Goal: Task Accomplishment & Management: Use online tool/utility

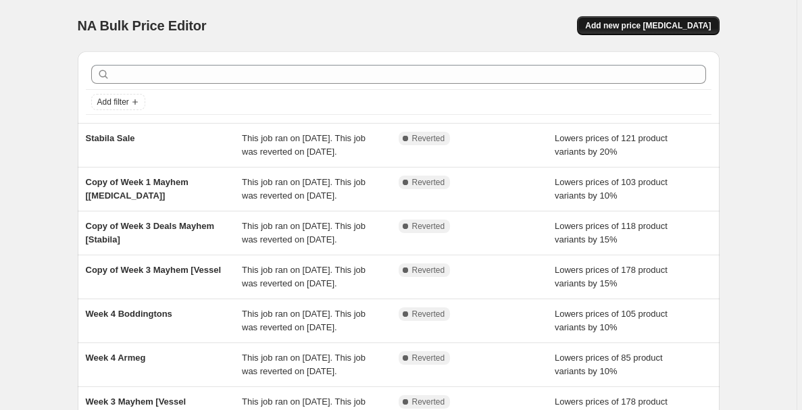
click at [664, 26] on span "Add new price [MEDICAL_DATA]" at bounding box center [648, 25] width 126 height 11
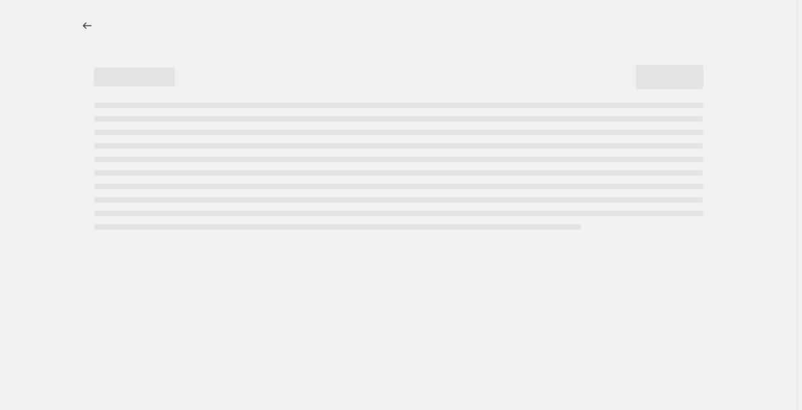
select select "percentage"
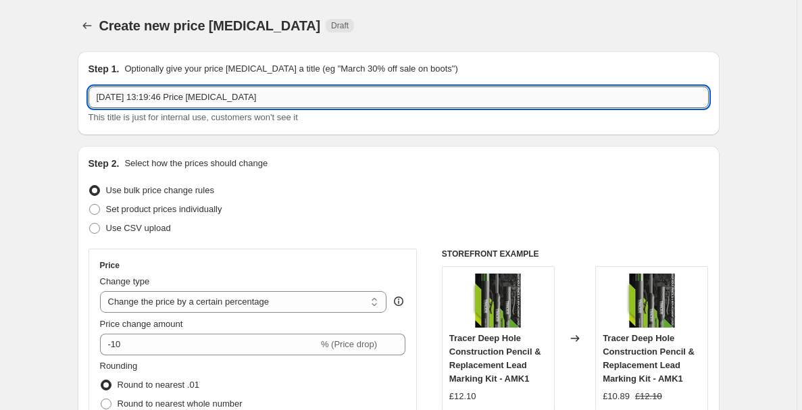
click at [383, 103] on input "[DATE] 13:19:46 Price [MEDICAL_DATA]" at bounding box center [399, 97] width 620 height 22
click at [382, 101] on input "[DATE] 13:19:46 Price [MEDICAL_DATA]" at bounding box center [399, 97] width 620 height 22
type input "Monster Mania Sale"
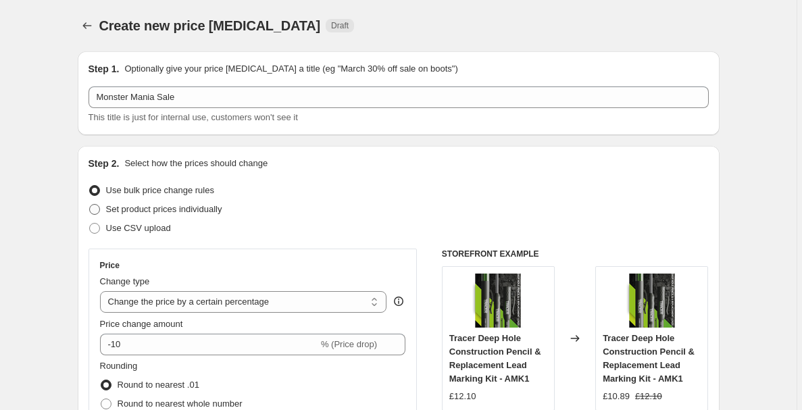
click at [207, 210] on span "Set product prices individually" at bounding box center [164, 209] width 116 height 10
click at [90, 205] on input "Set product prices individually" at bounding box center [89, 204] width 1 height 1
radio input "true"
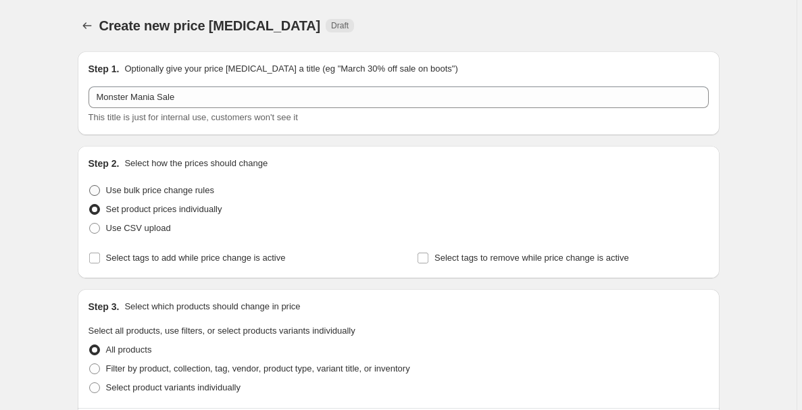
click at [199, 192] on span "Use bulk price change rules" at bounding box center [160, 190] width 108 height 10
click at [90, 186] on input "Use bulk price change rules" at bounding box center [89, 185] width 1 height 1
radio input "true"
select select "percentage"
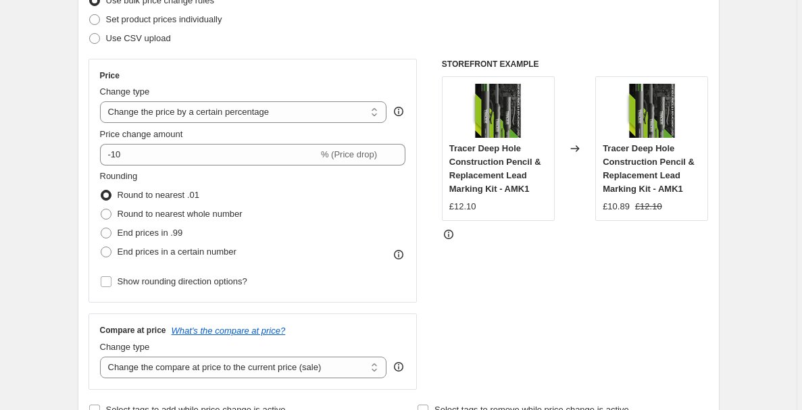
scroll to position [192, 0]
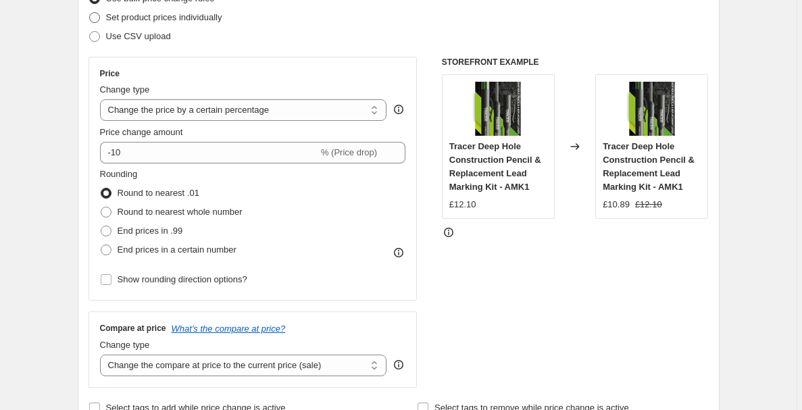
click at [211, 18] on span "Set product prices individually" at bounding box center [164, 17] width 116 height 10
click at [90, 13] on input "Set product prices individually" at bounding box center [89, 12] width 1 height 1
radio input "true"
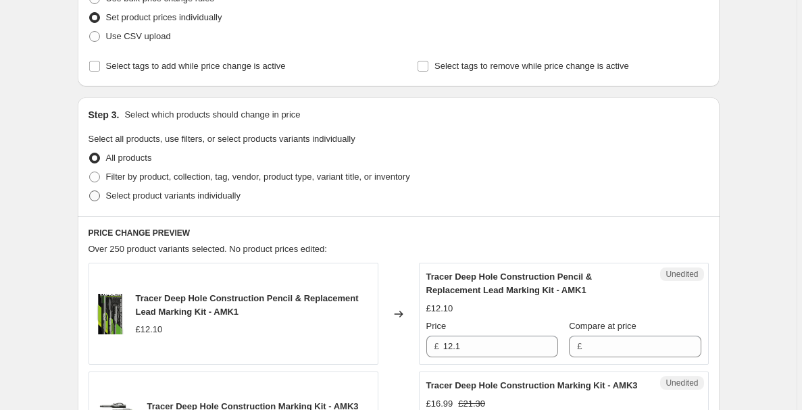
click at [228, 199] on span "Select product variants individually" at bounding box center [173, 196] width 134 height 10
click at [90, 191] on input "Select product variants individually" at bounding box center [89, 191] width 1 height 1
radio input "true"
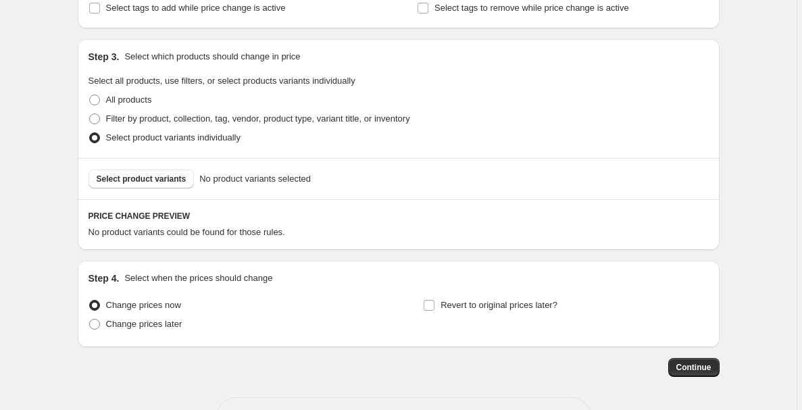
scroll to position [255, 0]
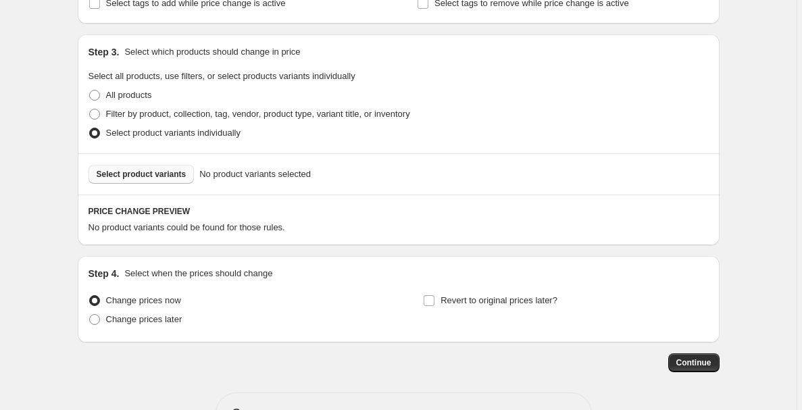
click at [178, 171] on span "Select product variants" at bounding box center [142, 174] width 90 height 11
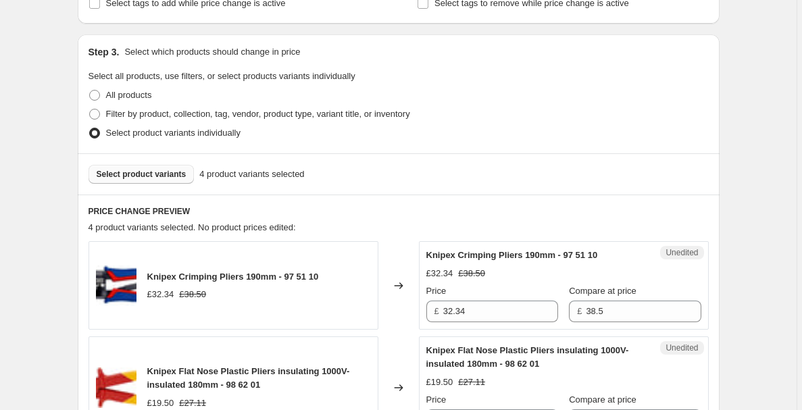
click at [147, 170] on span "Select product variants" at bounding box center [142, 174] width 90 height 11
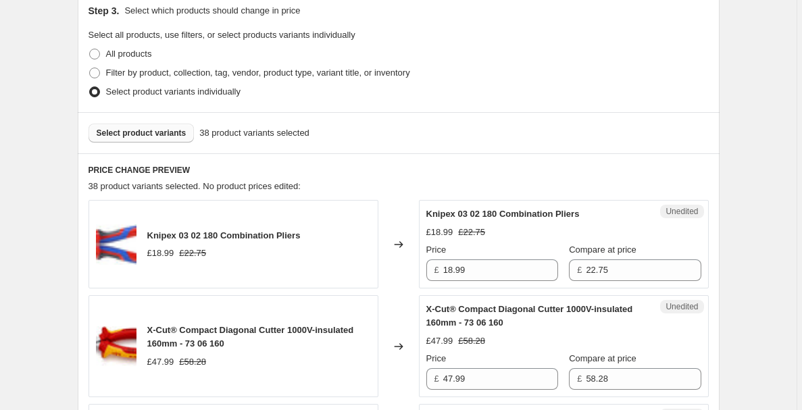
scroll to position [297, 0]
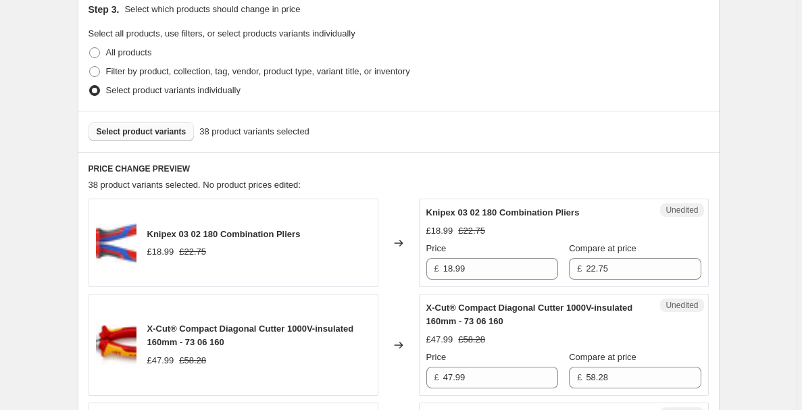
click at [165, 138] on button "Select product variants" at bounding box center [142, 131] width 106 height 19
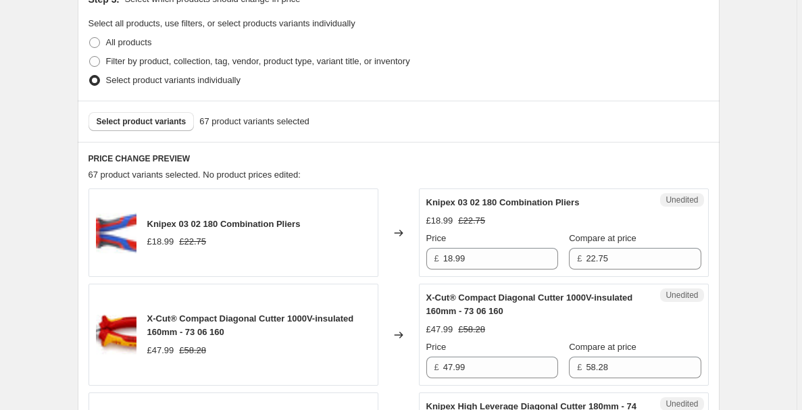
scroll to position [309, 0]
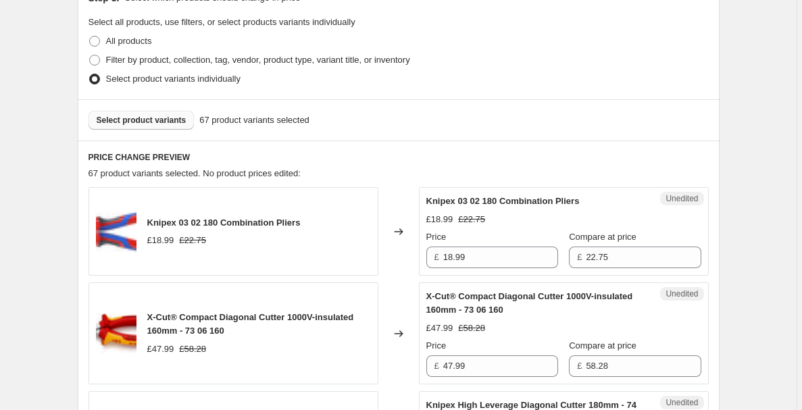
click at [172, 120] on span "Select product variants" at bounding box center [142, 120] width 90 height 11
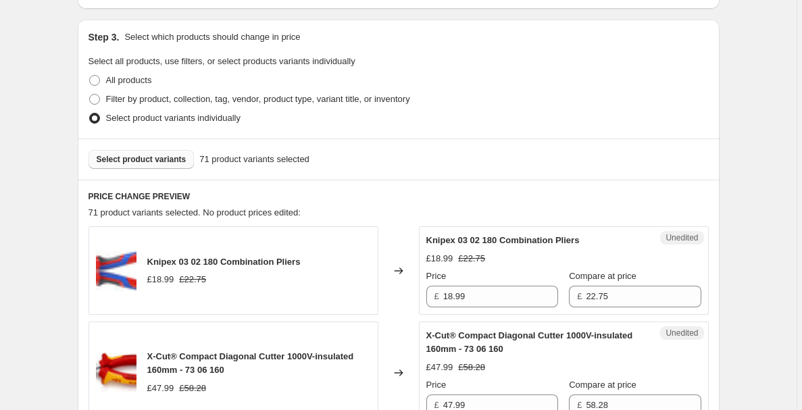
scroll to position [267, 0]
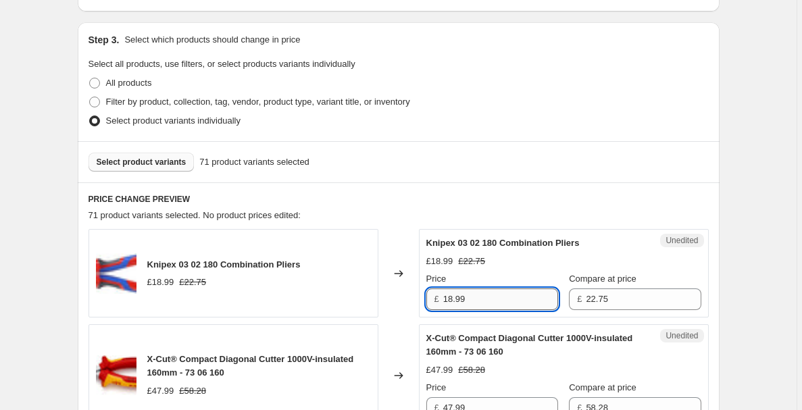
click at [521, 297] on input "18.99" at bounding box center [500, 300] width 115 height 22
type input "15.90"
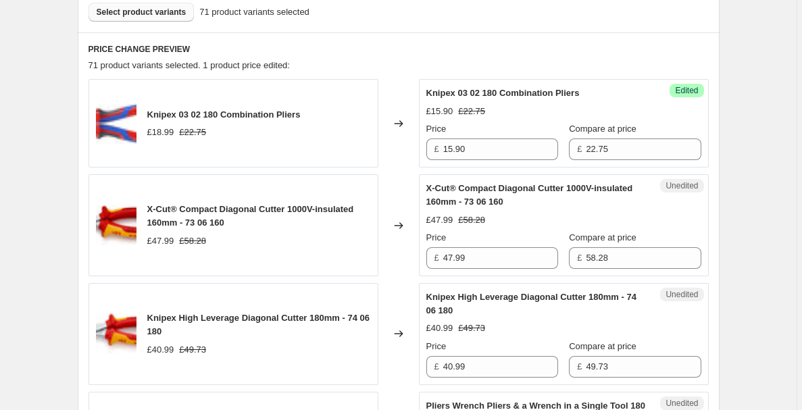
scroll to position [422, 0]
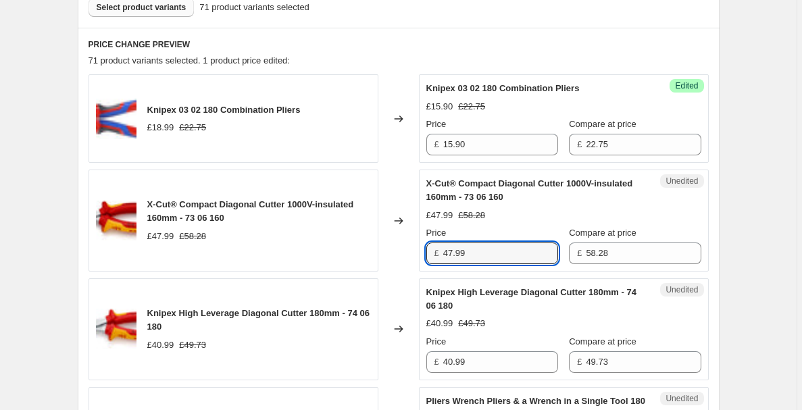
drag, startPoint x: 480, startPoint y: 253, endPoint x: 445, endPoint y: 253, distance: 35.1
click at [445, 253] on div "£ 47.99" at bounding box center [492, 254] width 132 height 22
type input "38.50"
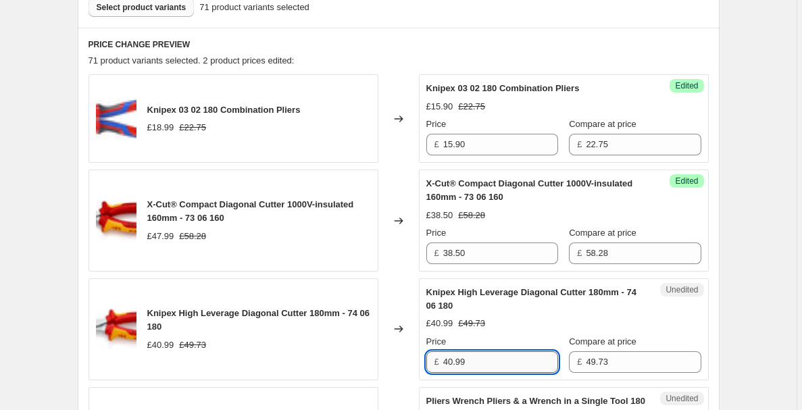
click at [491, 361] on input "40.99" at bounding box center [500, 362] width 115 height 22
type input "4"
type input "35.00"
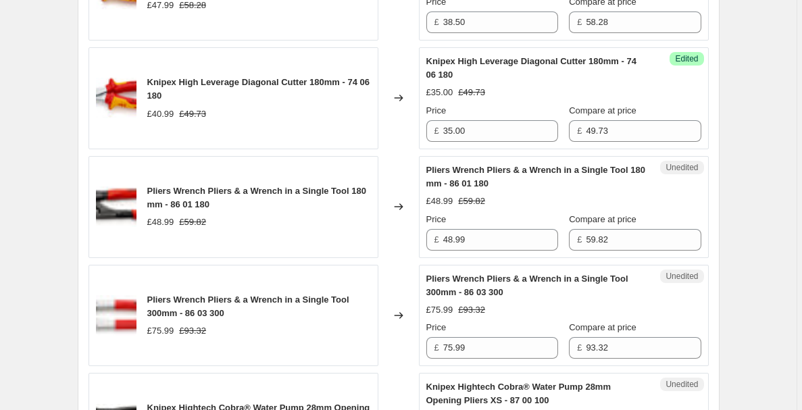
scroll to position [655, 0]
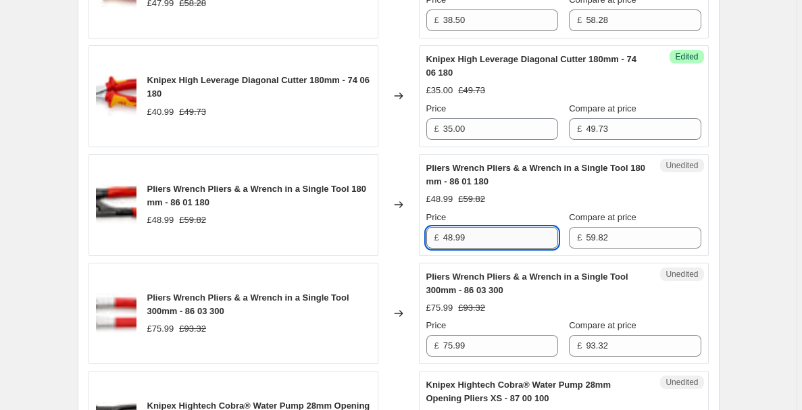
click at [454, 238] on input "48.99" at bounding box center [500, 238] width 115 height 22
type input "44.99"
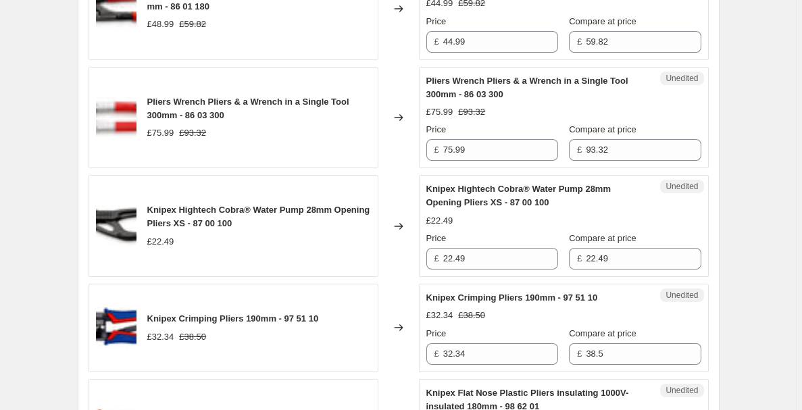
scroll to position [866, 0]
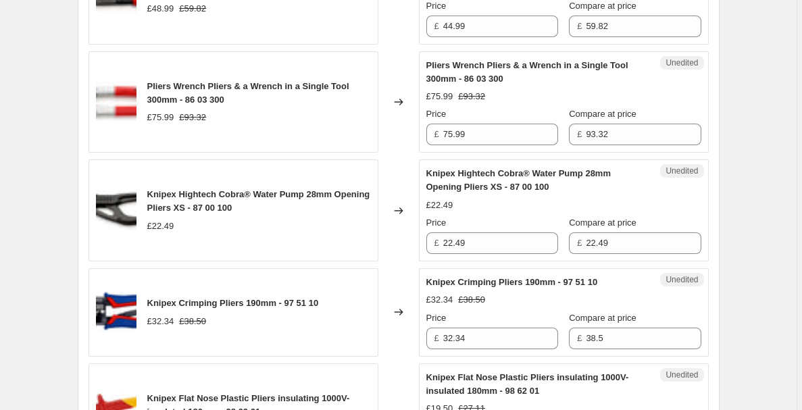
click at [403, 126] on div "Changed to" at bounding box center [398, 102] width 41 height 102
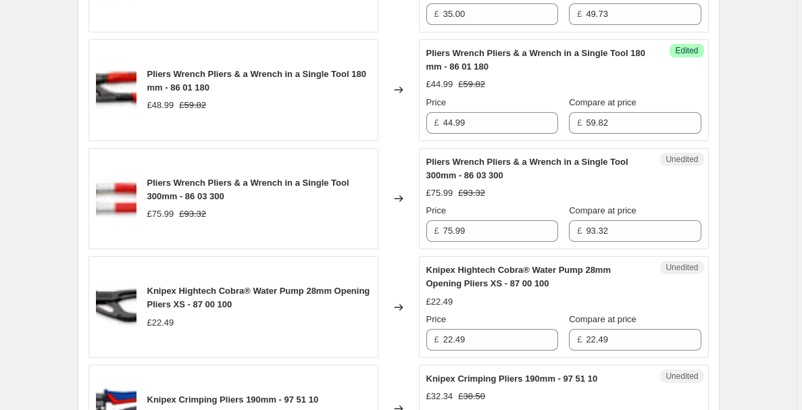
scroll to position [768, 0]
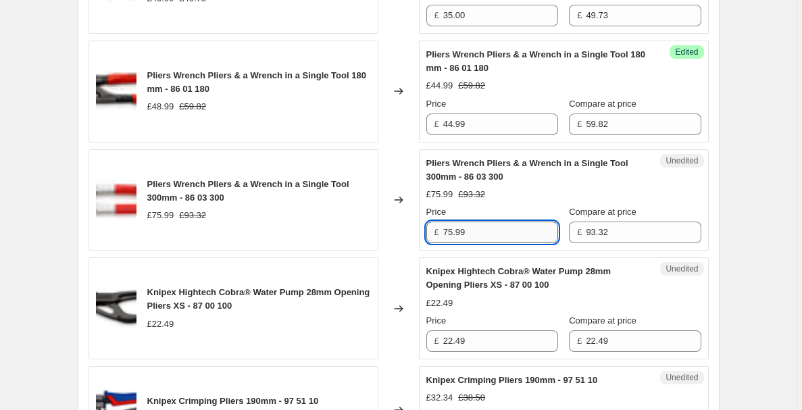
click at [468, 230] on input "75.99" at bounding box center [500, 233] width 115 height 22
drag, startPoint x: 471, startPoint y: 230, endPoint x: 446, endPoint y: 230, distance: 25.0
click at [446, 230] on input "75.99" at bounding box center [500, 233] width 115 height 22
type input "61.00"
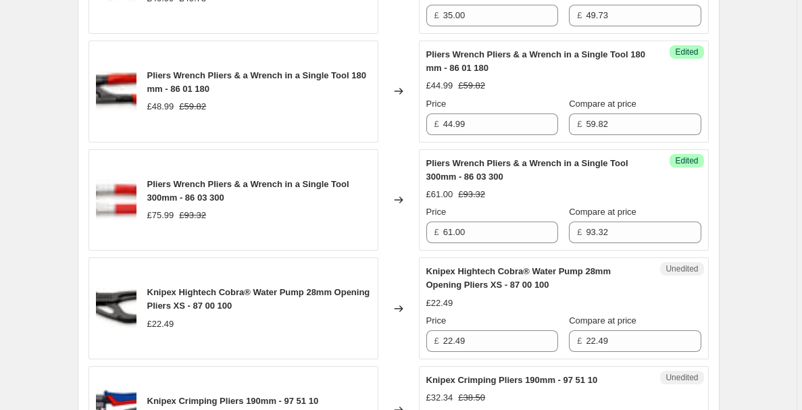
click at [180, 295] on span "Knipex Hightech Cobra® Water Pump 28mm Opening Pliers XS - 87 00 100" at bounding box center [258, 299] width 223 height 24
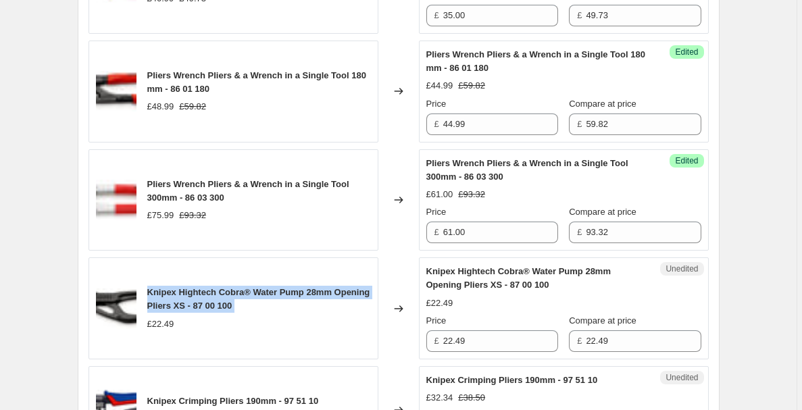
click at [180, 295] on span "Knipex Hightech Cobra® Water Pump 28mm Opening Pliers XS - 87 00 100" at bounding box center [258, 299] width 223 height 24
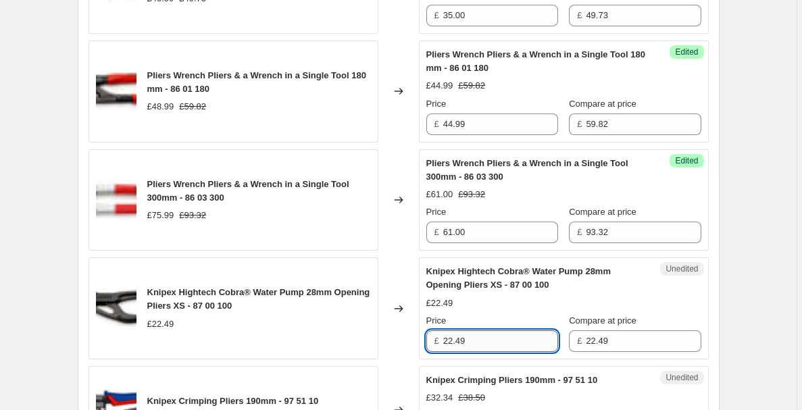
click at [472, 345] on input "22.49" at bounding box center [500, 341] width 115 height 22
type input "18.00"
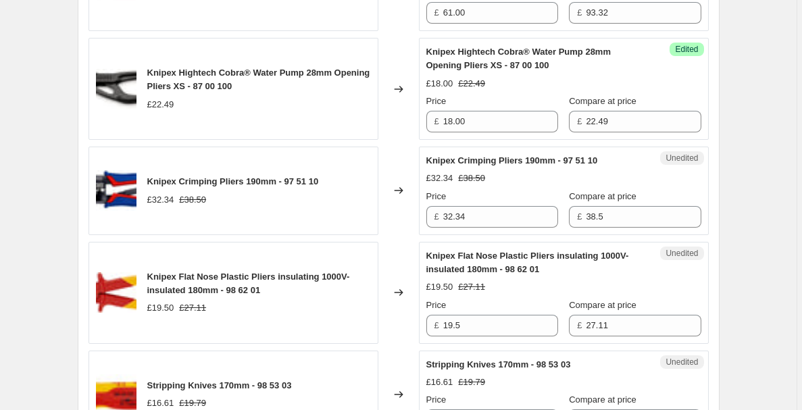
scroll to position [987, 0]
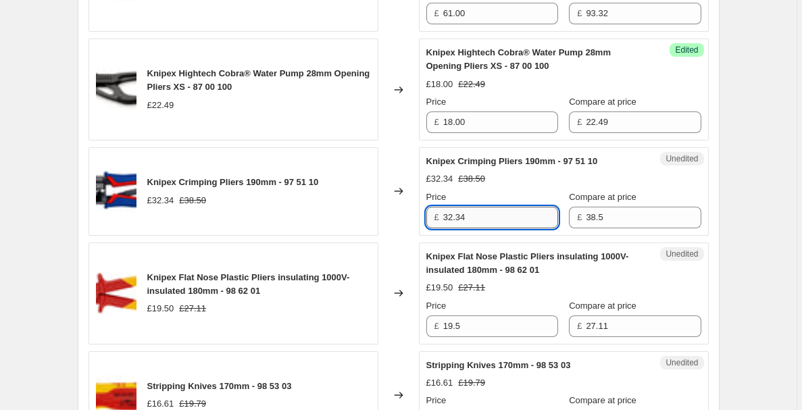
drag, startPoint x: 472, startPoint y: 218, endPoint x: 446, endPoint y: 218, distance: 26.4
click at [446, 218] on input "32.34" at bounding box center [500, 218] width 115 height 22
type input "25.00"
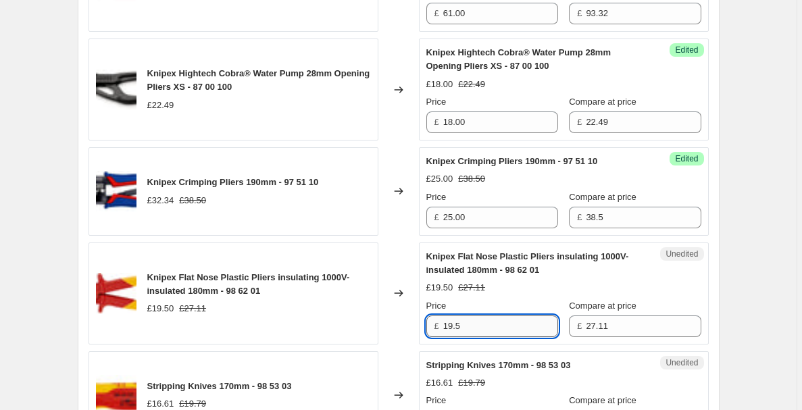
drag, startPoint x: 472, startPoint y: 326, endPoint x: 450, endPoint y: 327, distance: 21.7
click at [450, 327] on input "19.5" at bounding box center [500, 327] width 115 height 22
type input "17.50"
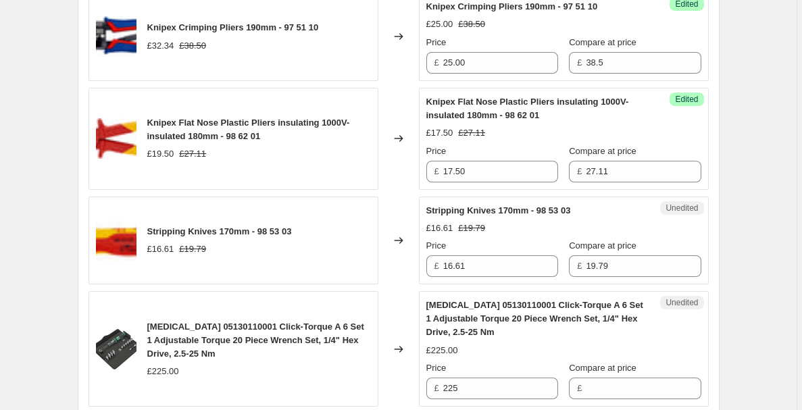
scroll to position [1150, 0]
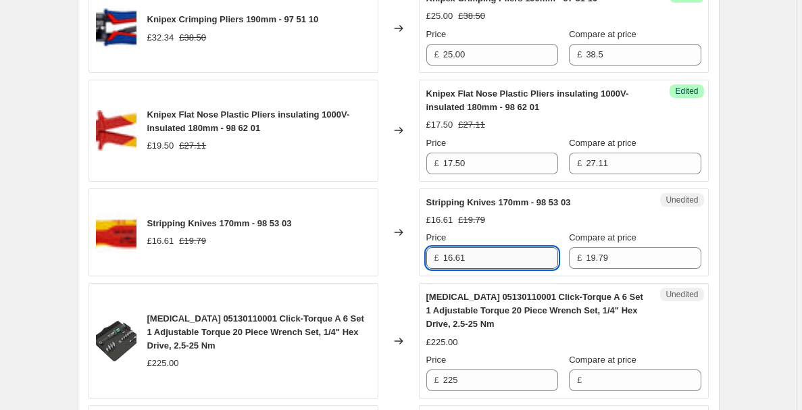
drag, startPoint x: 478, startPoint y: 258, endPoint x: 447, endPoint y: 257, distance: 31.1
click at [447, 257] on input "16.61" at bounding box center [500, 258] width 115 height 22
type input "13.90"
click at [747, 277] on div "Create new price [MEDICAL_DATA]. This page is ready Create new price [MEDICAL_D…" at bounding box center [398, 272] width 797 height 2845
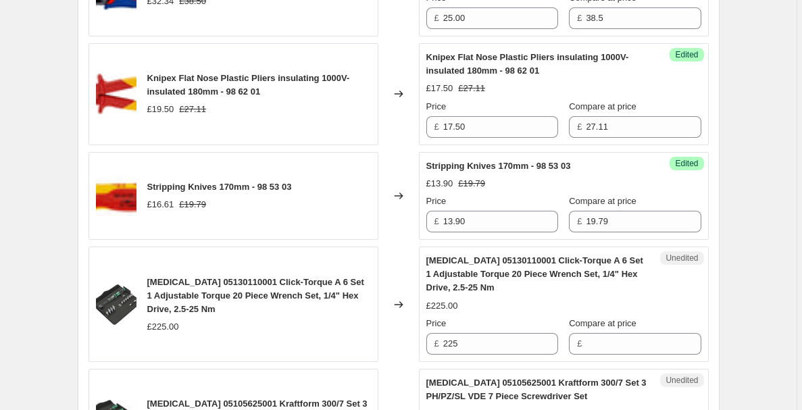
scroll to position [1194, 0]
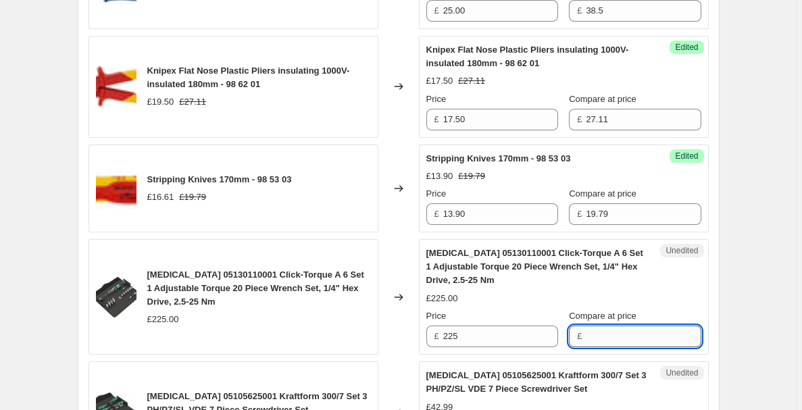
click at [620, 337] on input "Compare at price" at bounding box center [643, 337] width 115 height 22
type input "225"
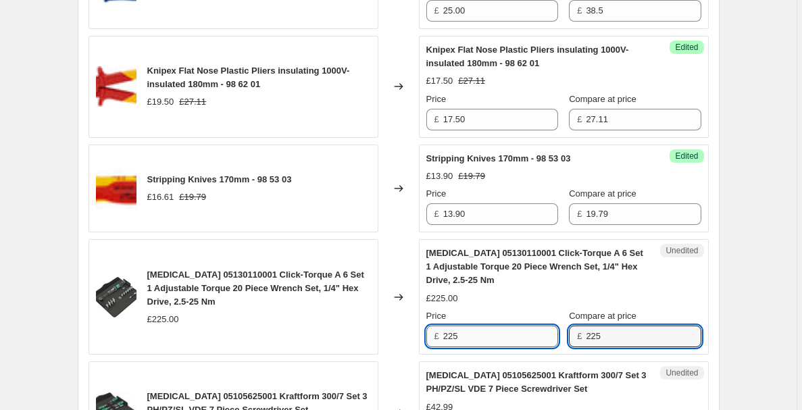
click at [464, 342] on input "225" at bounding box center [500, 337] width 115 height 22
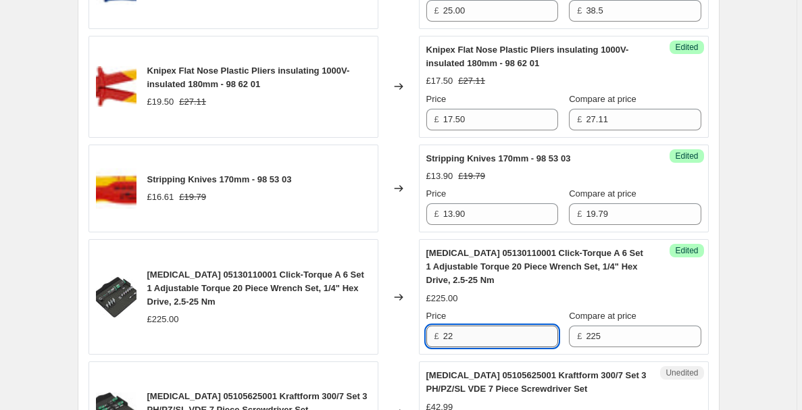
type input "2"
type input "180"
click at [743, 319] on div "Create new price [MEDICAL_DATA]. This page is ready Create new price [MEDICAL_D…" at bounding box center [398, 228] width 797 height 2845
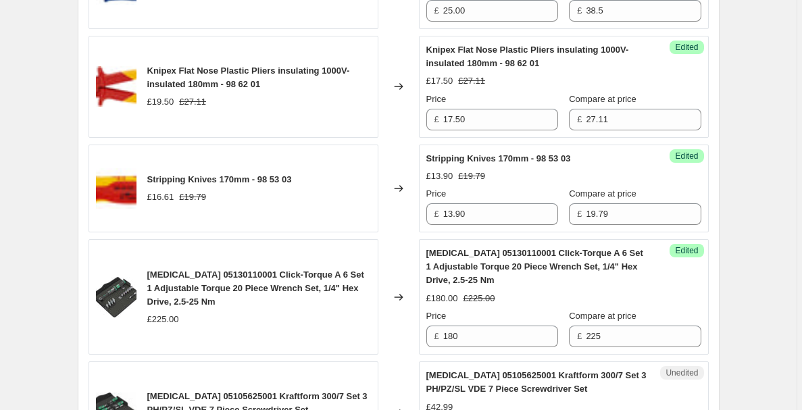
click at [743, 319] on div "Create new price [MEDICAL_DATA]. This page is ready Create new price [MEDICAL_D…" at bounding box center [398, 228] width 797 height 2845
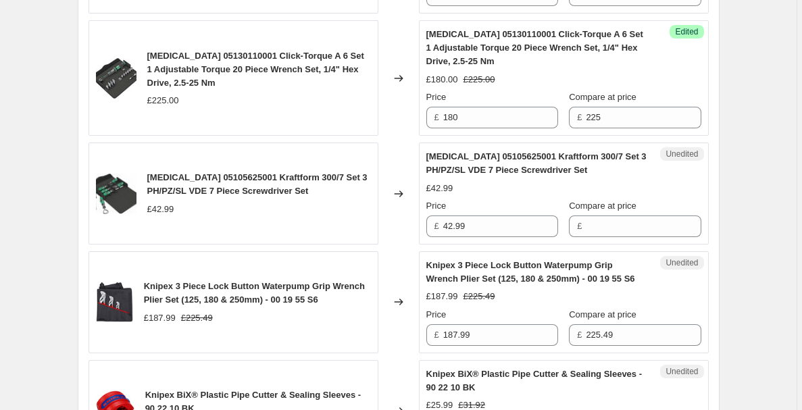
scroll to position [1414, 0]
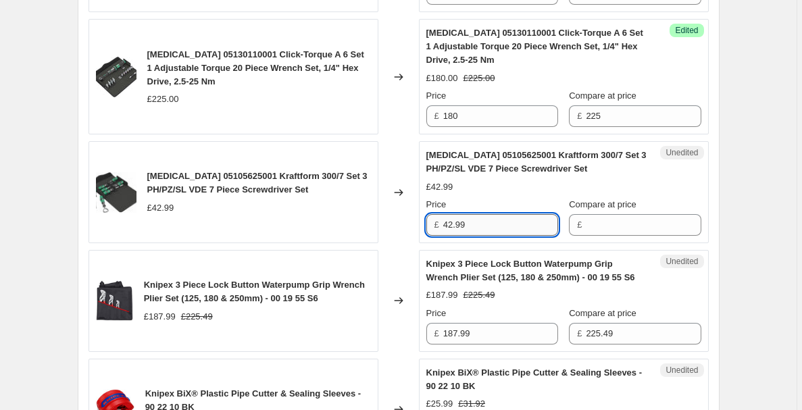
drag, startPoint x: 480, startPoint y: 224, endPoint x: 447, endPoint y: 224, distance: 33.1
click at [447, 224] on input "42.99" at bounding box center [500, 225] width 115 height 22
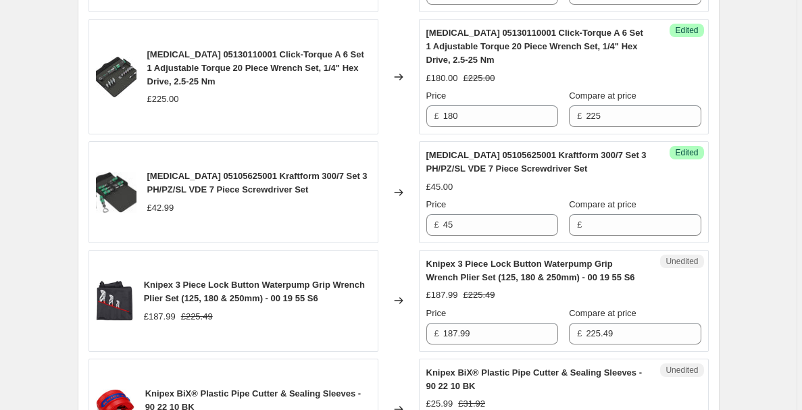
click at [733, 182] on div "Create new price [MEDICAL_DATA]. This page is ready Create new price [MEDICAL_D…" at bounding box center [398, 8] width 674 height 2845
click at [514, 224] on input "45" at bounding box center [500, 225] width 115 height 22
type input "42.99"
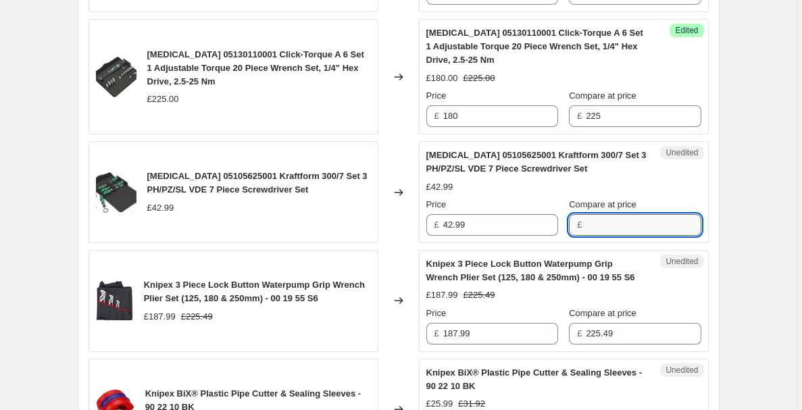
click at [642, 216] on input "Compare at price" at bounding box center [643, 225] width 115 height 22
type input "42.99"
click at [747, 243] on div "Create new price [MEDICAL_DATA]. This page is ready Create new price [MEDICAL_D…" at bounding box center [398, 8] width 797 height 2845
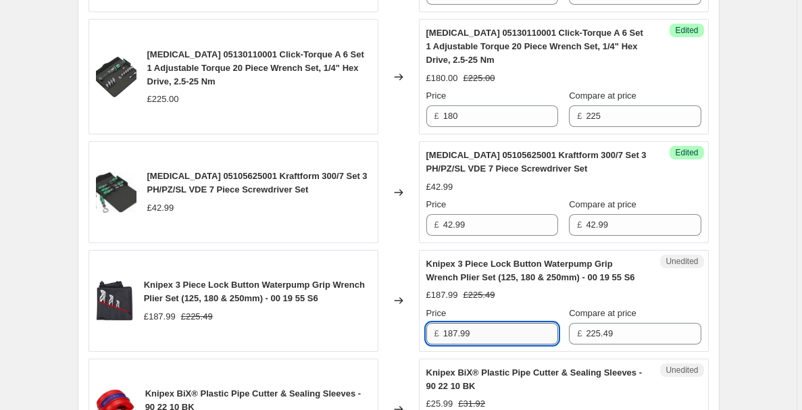
click at [518, 345] on input "187.99" at bounding box center [500, 334] width 115 height 22
click at [730, 324] on div "Create new price [MEDICAL_DATA]. This page is ready Create new price [MEDICAL_D…" at bounding box center [398, 8] width 674 height 2845
drag, startPoint x: 482, startPoint y: 348, endPoint x: 450, endPoint y: 347, distance: 31.8
click at [450, 345] on input "187.99" at bounding box center [500, 334] width 115 height 22
type input "146.00"
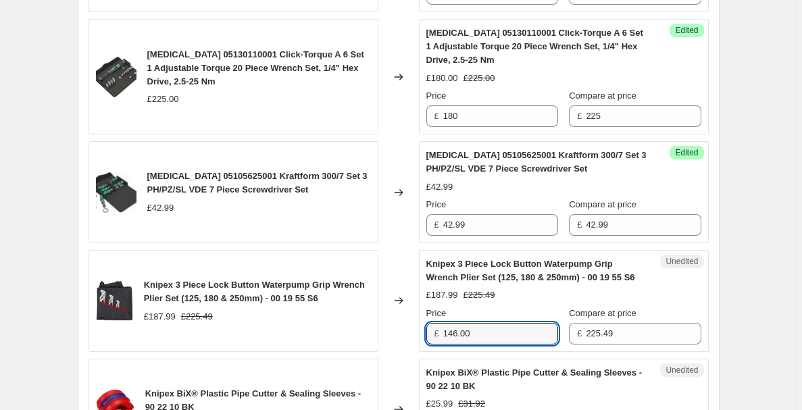
click at [734, 314] on div "Create new price [MEDICAL_DATA]. This page is ready Create new price [MEDICAL_D…" at bounding box center [398, 8] width 674 height 2845
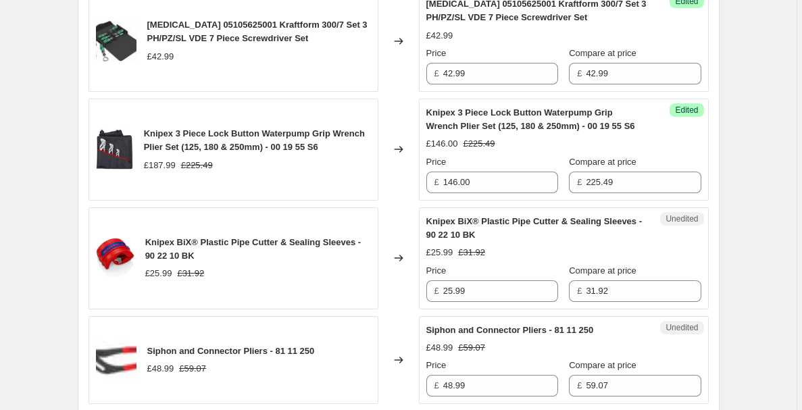
scroll to position [1571, 0]
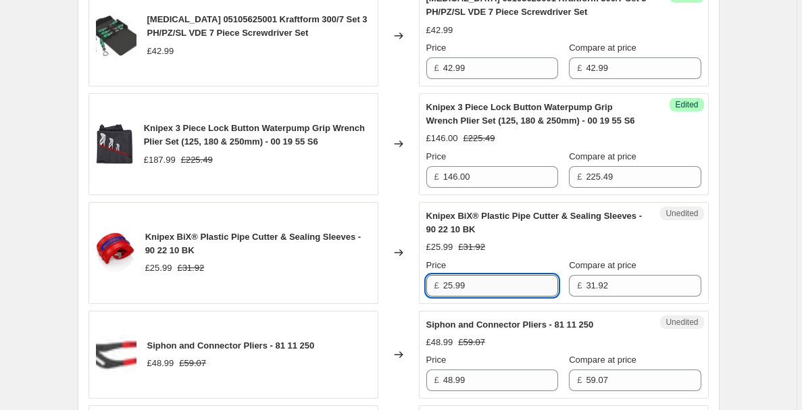
drag, startPoint x: 480, startPoint y: 296, endPoint x: 452, endPoint y: 296, distance: 28.4
click at [452, 296] on input "25.99" at bounding box center [500, 286] width 115 height 22
type input "20.75"
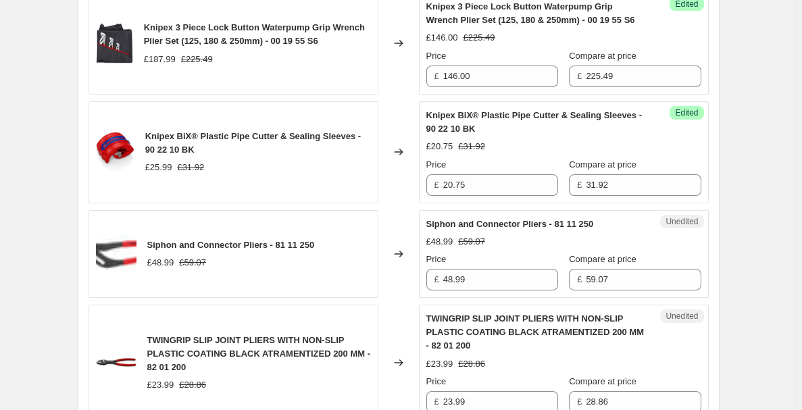
scroll to position [1678, 0]
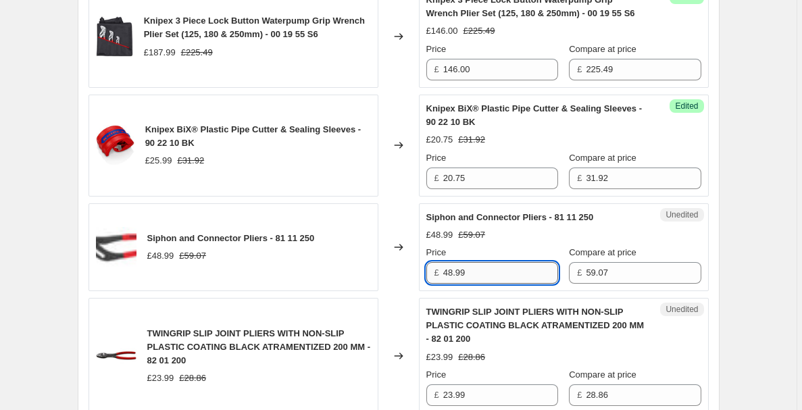
drag, startPoint x: 483, startPoint y: 288, endPoint x: 447, endPoint y: 289, distance: 35.8
click at [447, 284] on input "48.99" at bounding box center [500, 273] width 115 height 22
type input "29.54"
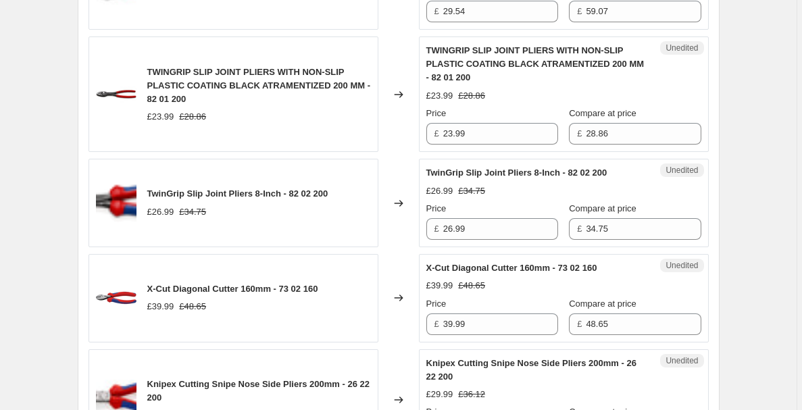
scroll to position [1942, 0]
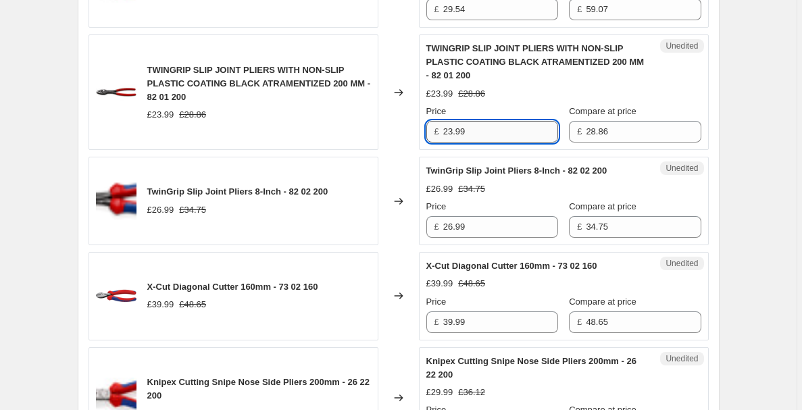
drag, startPoint x: 489, startPoint y: 147, endPoint x: 451, endPoint y: 147, distance: 37.8
click at [451, 143] on input "23.99" at bounding box center [500, 132] width 115 height 22
type input "28.86"
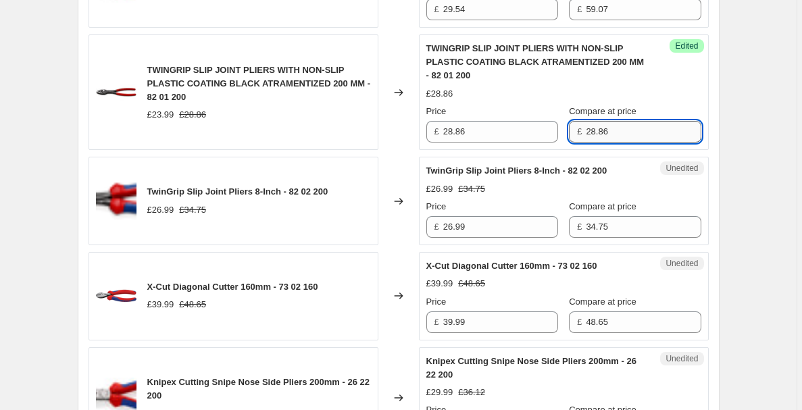
click at [651, 141] on input "28.86" at bounding box center [643, 132] width 115 height 22
drag, startPoint x: 636, startPoint y: 146, endPoint x: 594, endPoint y: 147, distance: 41.9
click at [593, 143] on input "28.86" at bounding box center [643, 132] width 115 height 22
type input "20.25"
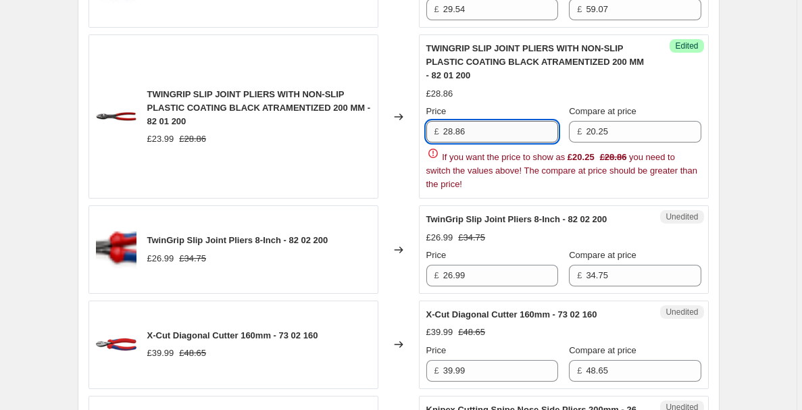
click at [520, 143] on input "28.86" at bounding box center [500, 132] width 115 height 22
type input "20.25"
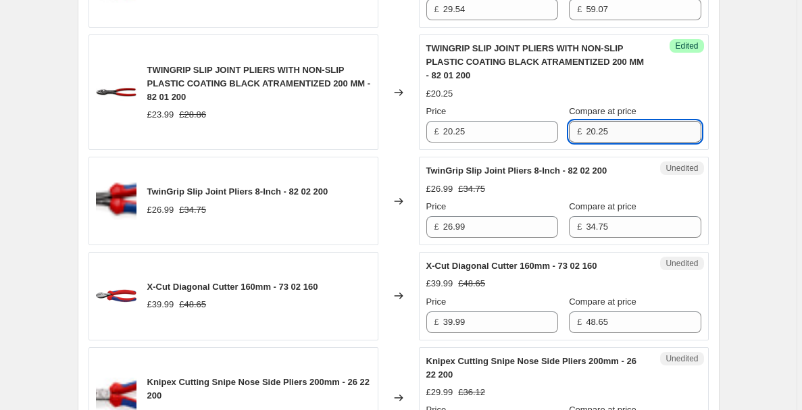
click at [614, 143] on input "20.25" at bounding box center [643, 132] width 115 height 22
paste input "8.86"
type input "28.86"
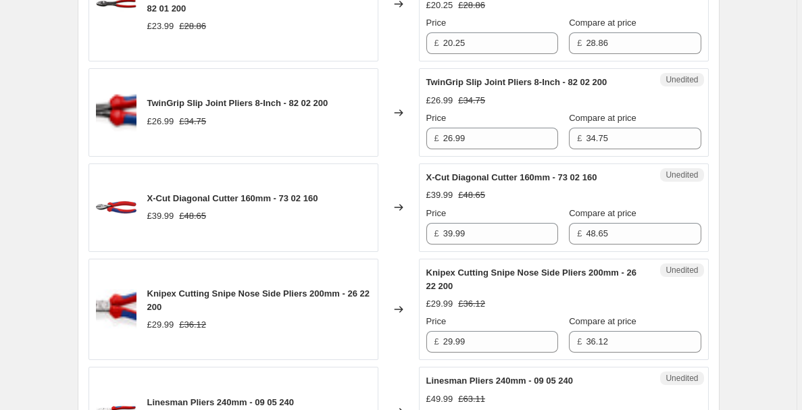
scroll to position [2039, 0]
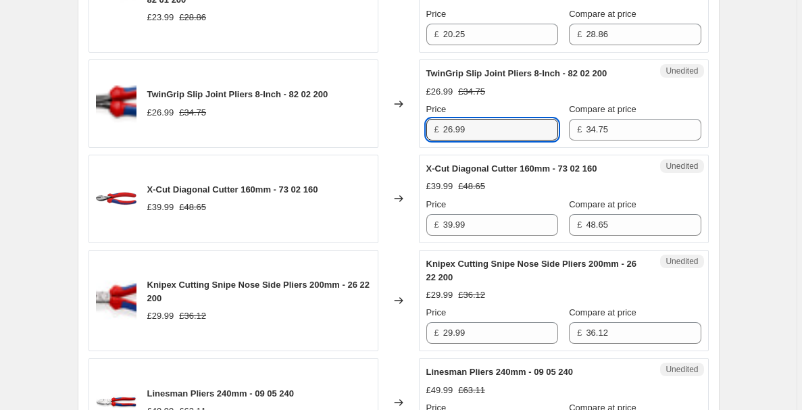
drag, startPoint x: 499, startPoint y: 148, endPoint x: 445, endPoint y: 146, distance: 53.4
click at [445, 141] on div "£ 26.99" at bounding box center [492, 130] width 132 height 22
type input "21.50"
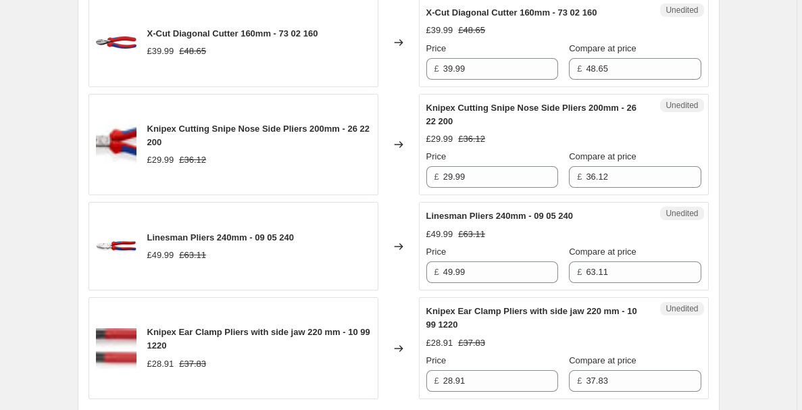
scroll to position [2198, 0]
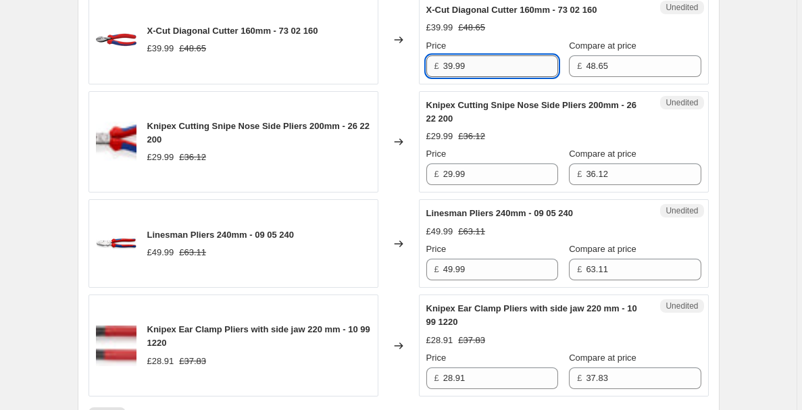
drag, startPoint x: 479, startPoint y: 79, endPoint x: 451, endPoint y: 79, distance: 27.7
click at [451, 77] on input "39.99" at bounding box center [500, 66] width 115 height 22
type input "34.00"
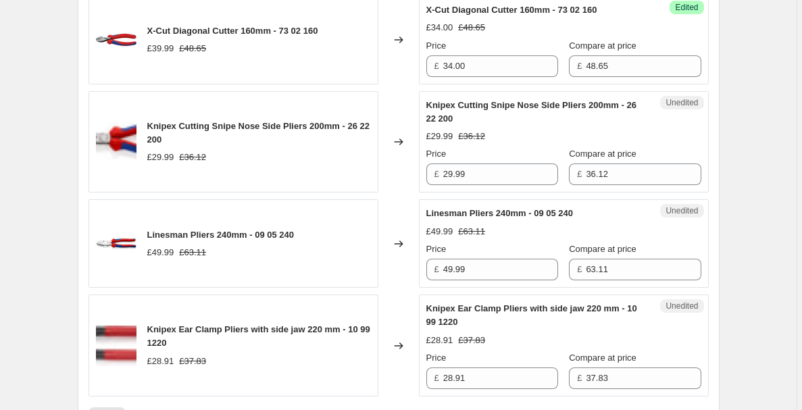
scroll to position [2220, 0]
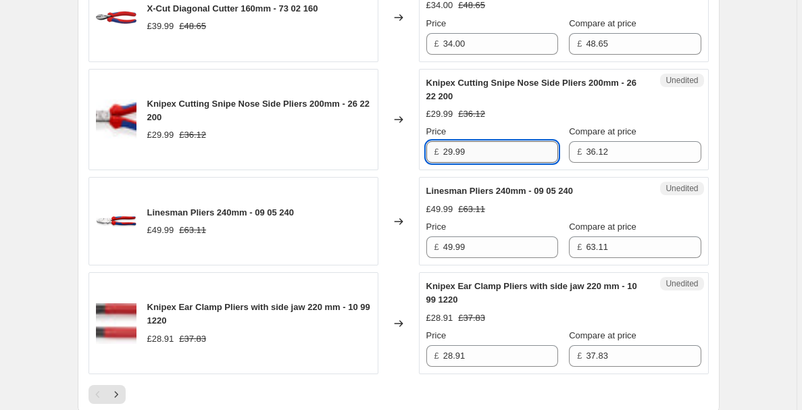
click at [537, 163] on input "29.99" at bounding box center [500, 152] width 115 height 22
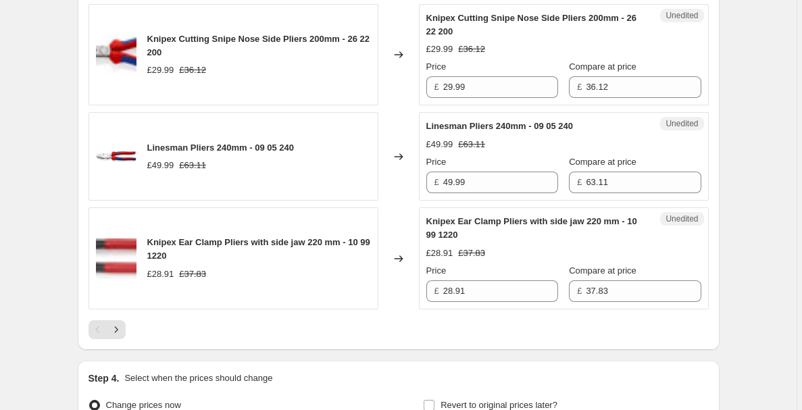
scroll to position [2289, 0]
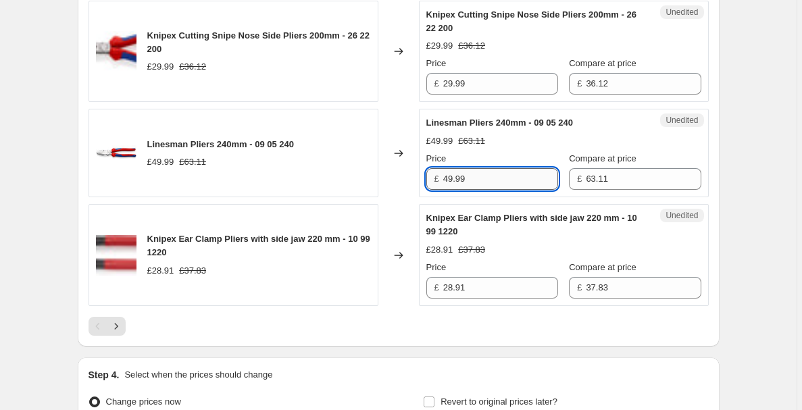
drag, startPoint x: 491, startPoint y: 194, endPoint x: 451, endPoint y: 193, distance: 40.5
click at [451, 190] on input "49.99" at bounding box center [500, 179] width 115 height 22
type input "40.00"
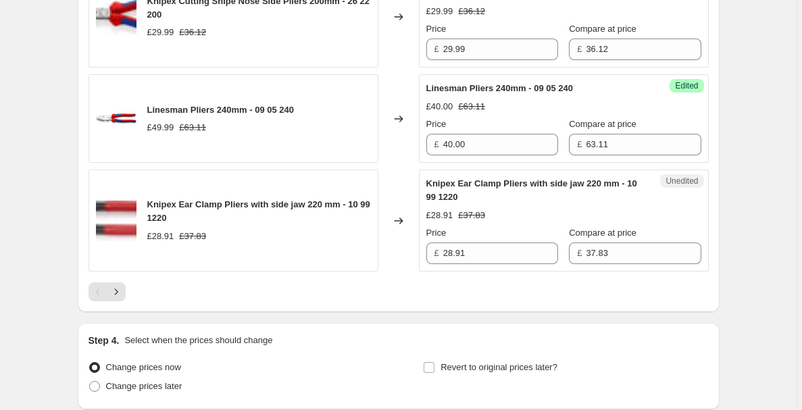
scroll to position [2327, 0]
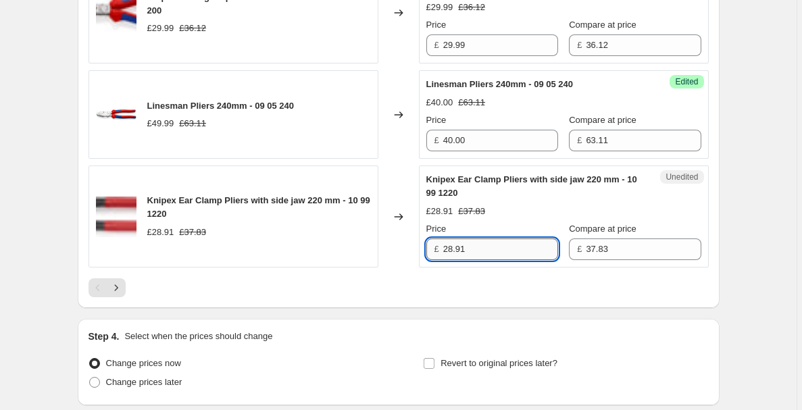
drag, startPoint x: 496, startPoint y: 257, endPoint x: 452, endPoint y: 261, distance: 44.1
click at [452, 260] on input "28.91" at bounding box center [500, 250] width 115 height 22
type input "23.00"
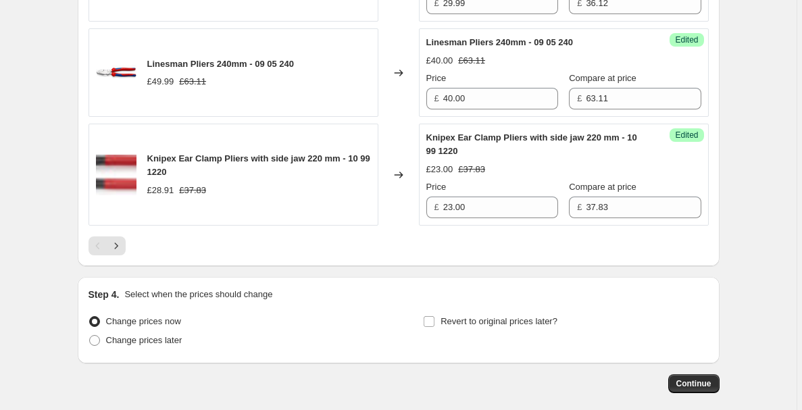
scroll to position [2370, 0]
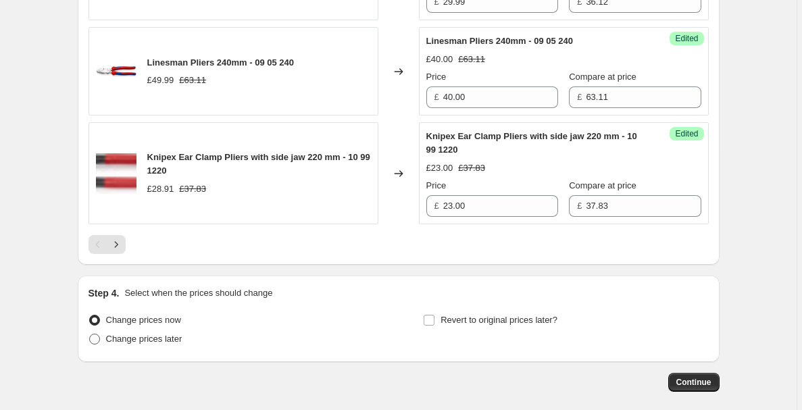
click at [182, 344] on span "Change prices later" at bounding box center [144, 339] width 76 height 10
click at [90, 334] on input "Change prices later" at bounding box center [89, 334] width 1 height 1
radio input "true"
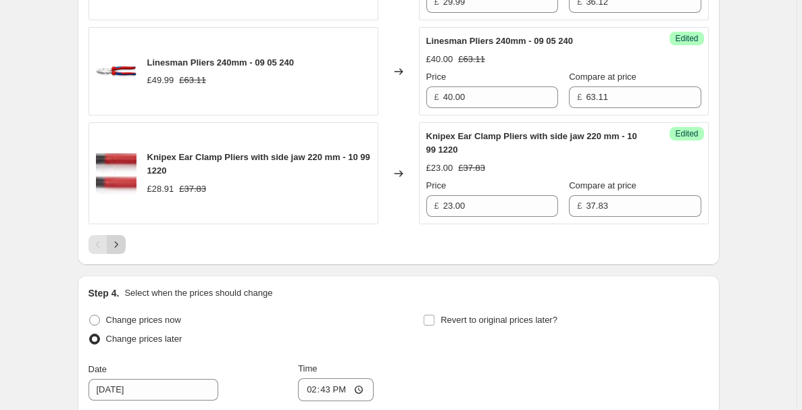
click at [116, 251] on icon "Next" at bounding box center [116, 245] width 14 height 14
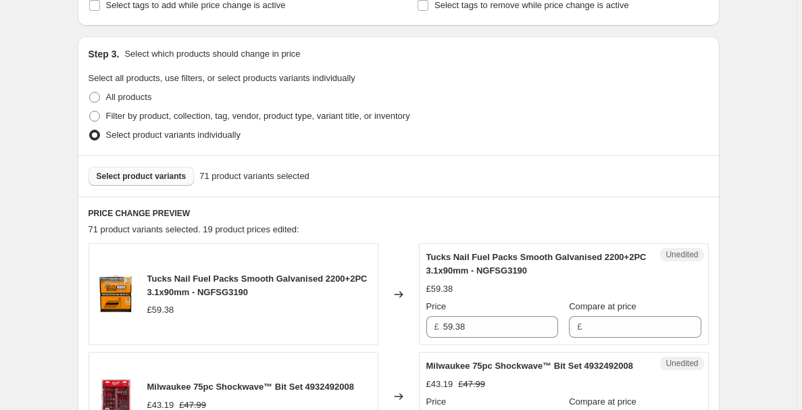
scroll to position [251, 0]
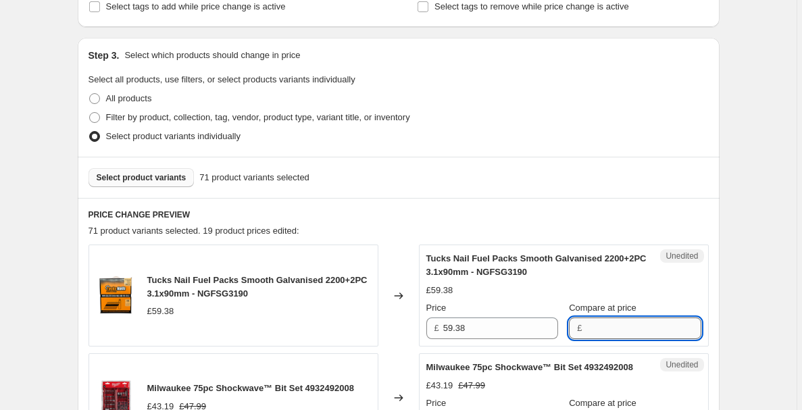
click at [623, 336] on input "Compare at price" at bounding box center [643, 329] width 115 height 22
type input "59.38"
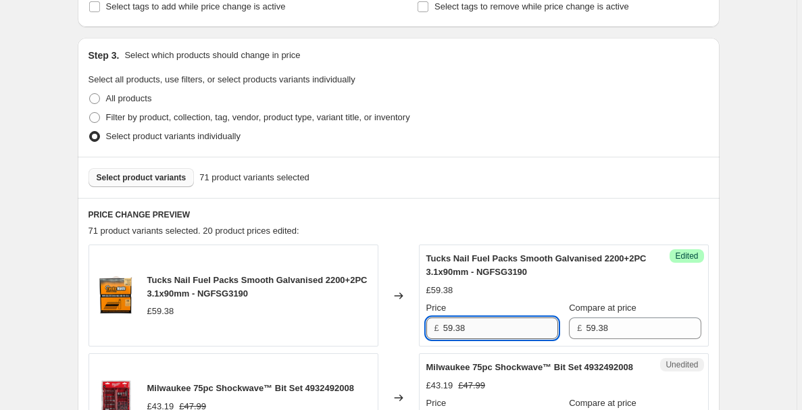
click at [543, 331] on input "59.38" at bounding box center [500, 329] width 115 height 22
type input "39.99"
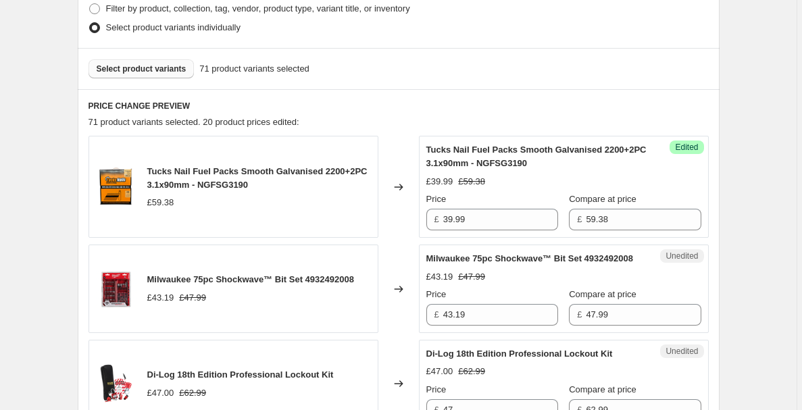
scroll to position [364, 0]
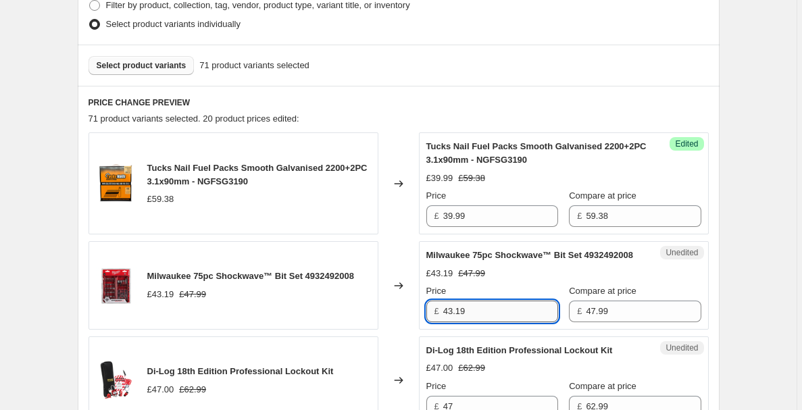
drag, startPoint x: 487, startPoint y: 311, endPoint x: 448, endPoint y: 311, distance: 39.2
click at [448, 311] on input "43.19" at bounding box center [500, 312] width 115 height 22
type input "38.50"
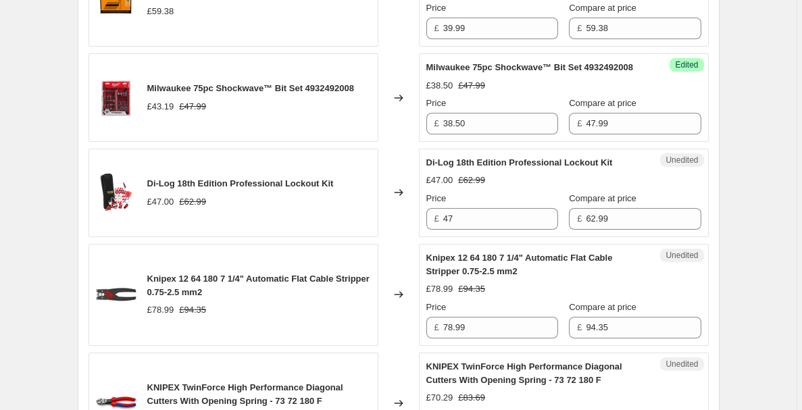
scroll to position [555, 0]
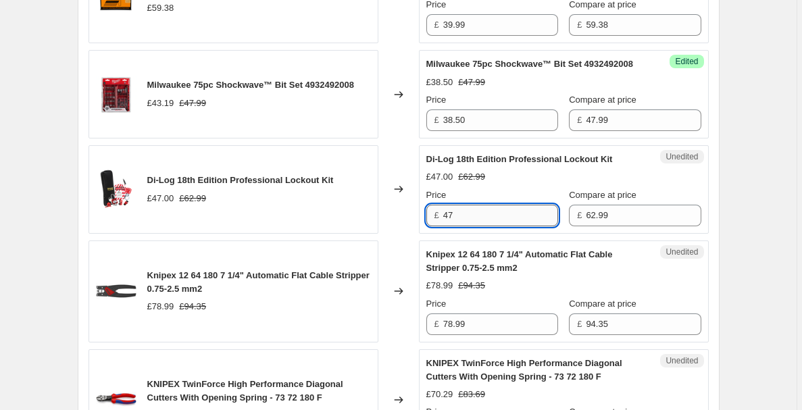
click at [509, 220] on input "47" at bounding box center [500, 216] width 115 height 22
type input "47.00"
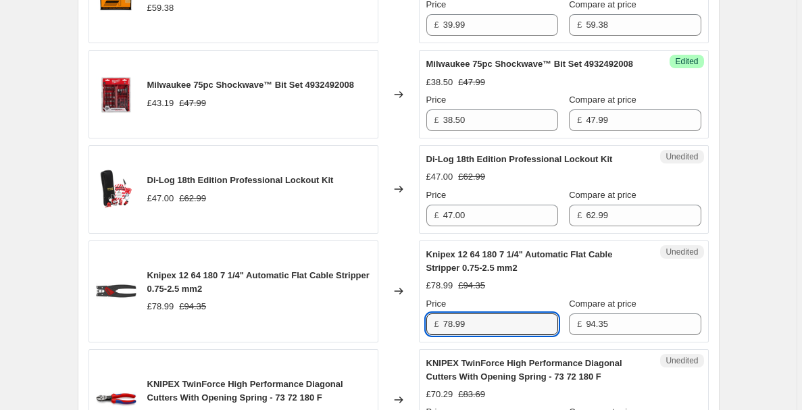
drag, startPoint x: 541, startPoint y: 322, endPoint x: 442, endPoint y: 319, distance: 98.7
click at [442, 319] on div "£ 78.99" at bounding box center [492, 325] width 132 height 22
type input "67.00"
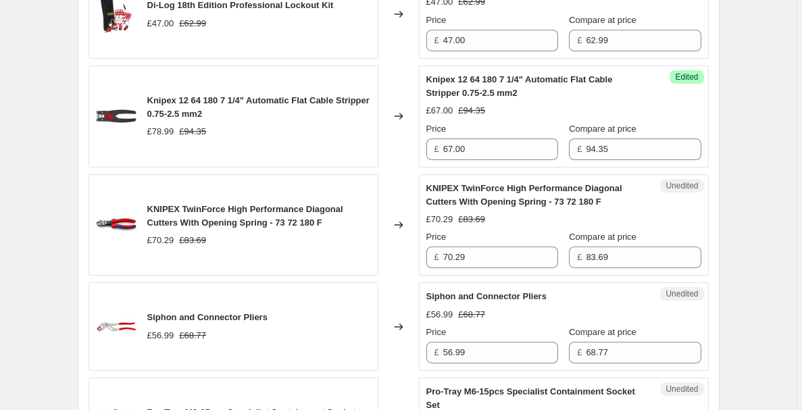
scroll to position [739, 0]
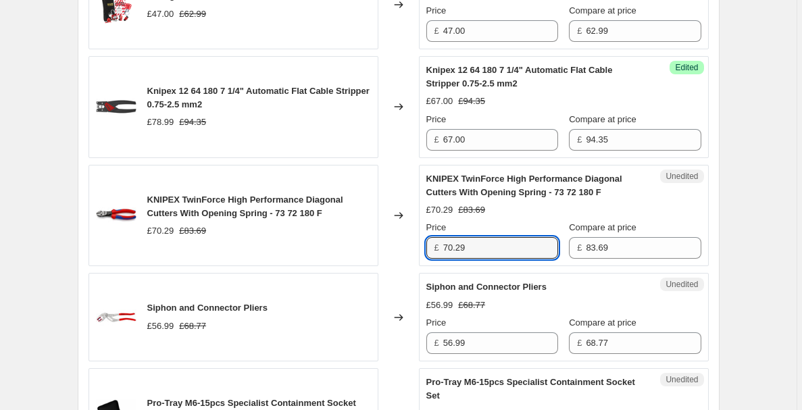
drag, startPoint x: 481, startPoint y: 243, endPoint x: 445, endPoint y: 243, distance: 36.5
click at [444, 243] on div "£ 70.29" at bounding box center [492, 248] width 132 height 22
type input "53.00"
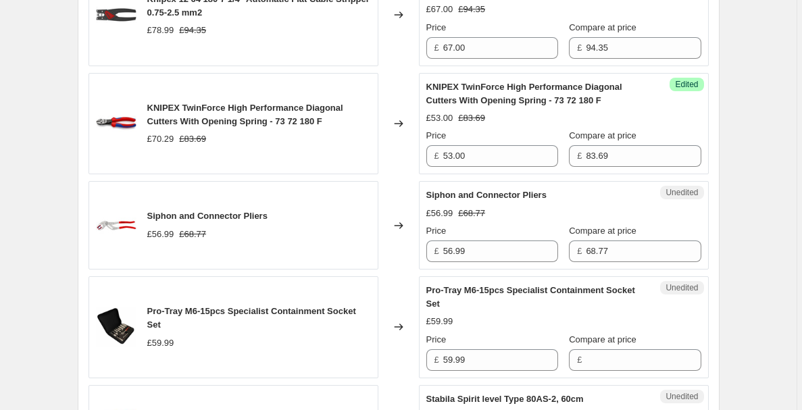
scroll to position [845, 0]
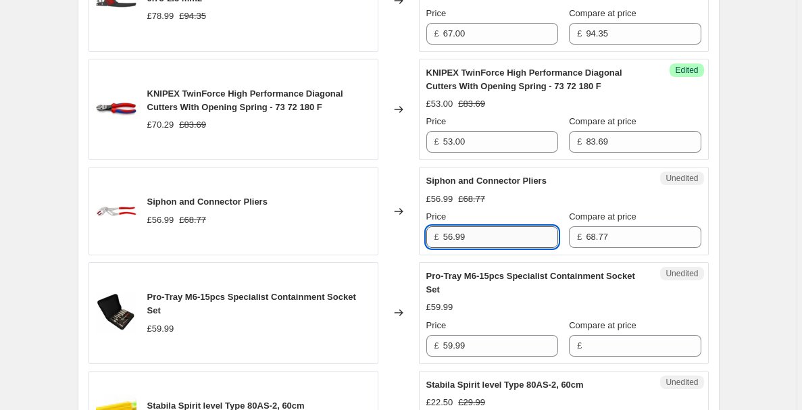
click at [490, 234] on input "56.99" at bounding box center [500, 237] width 115 height 22
type input "47.99"
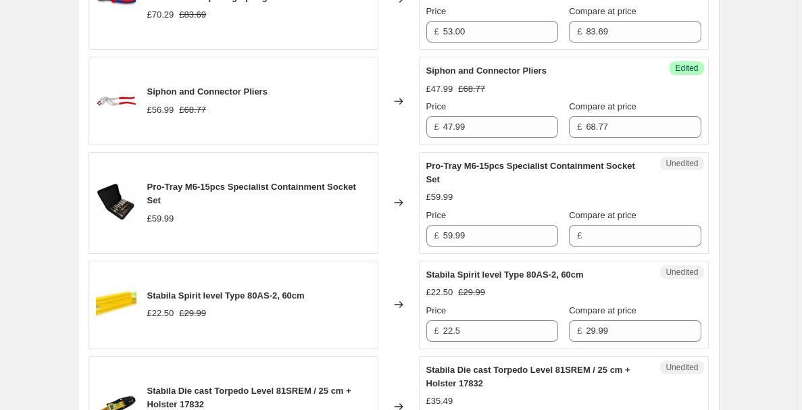
scroll to position [962, 0]
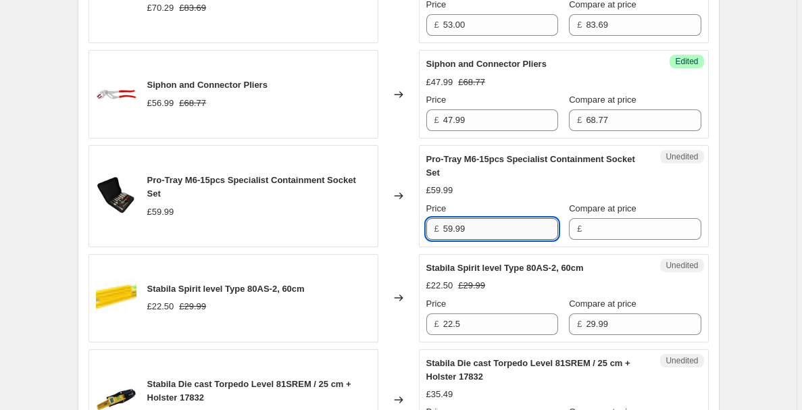
click at [532, 232] on input "59.99" at bounding box center [500, 229] width 115 height 22
click at [532, 230] on input "59.99" at bounding box center [500, 229] width 115 height 22
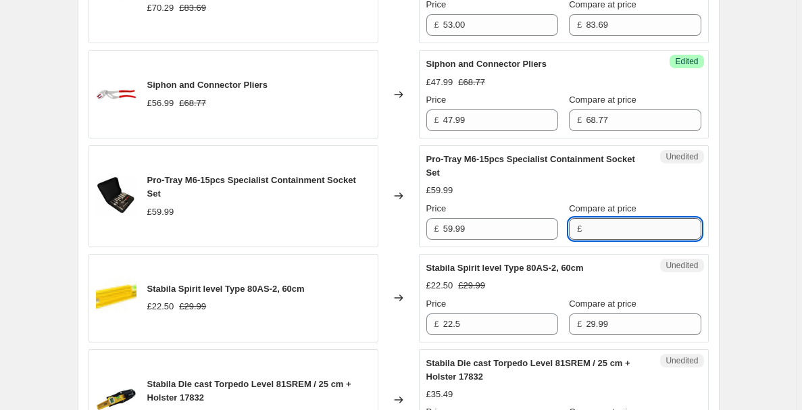
click at [624, 236] on input "Compare at price" at bounding box center [643, 229] width 115 height 22
paste input "28.86"
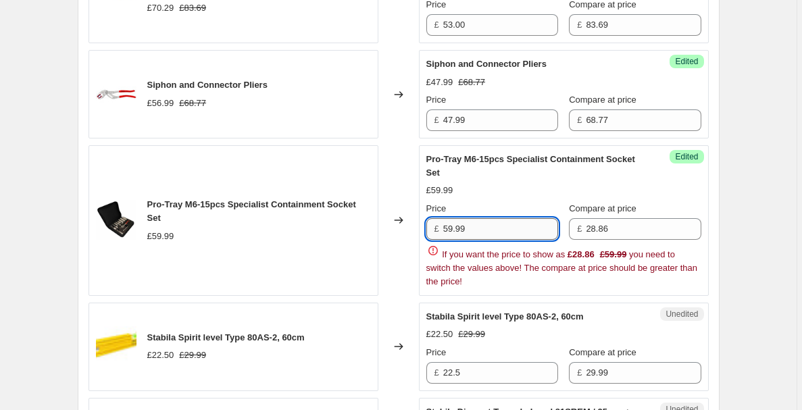
click at [509, 224] on input "59.99" at bounding box center [500, 229] width 115 height 22
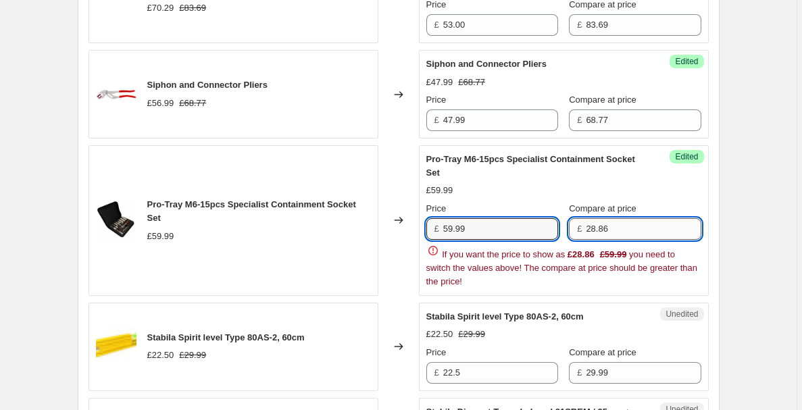
click at [600, 229] on input "28.86" at bounding box center [643, 229] width 115 height 22
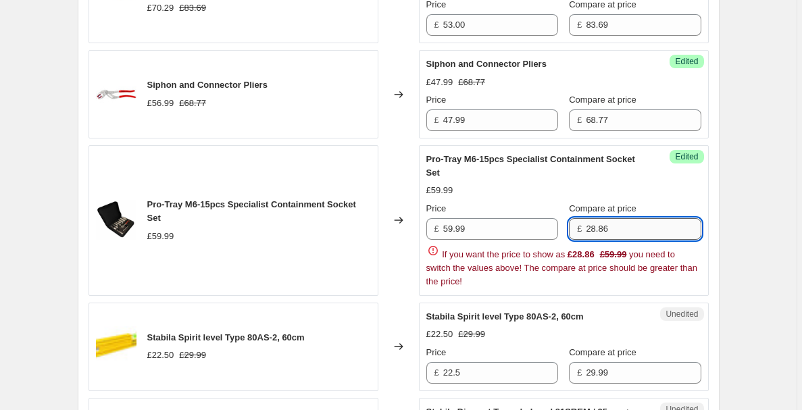
click at [600, 229] on input "28.86" at bounding box center [643, 229] width 115 height 22
click at [600, 228] on input "28.86" at bounding box center [643, 229] width 115 height 22
paste input "59.99"
type input "59.99"
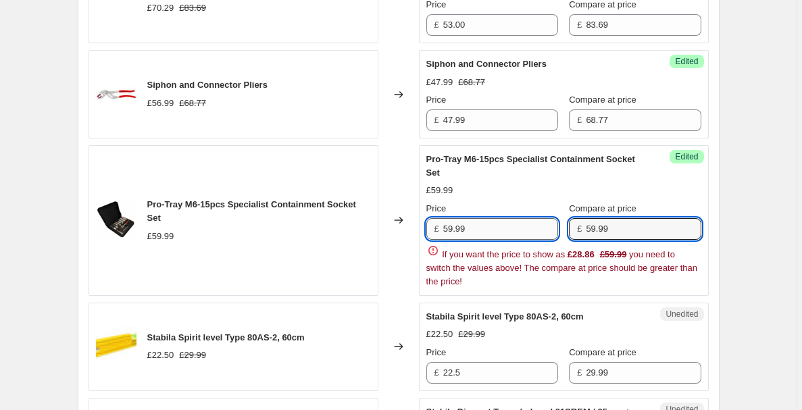
click at [520, 228] on input "59.99" at bounding box center [500, 229] width 115 height 22
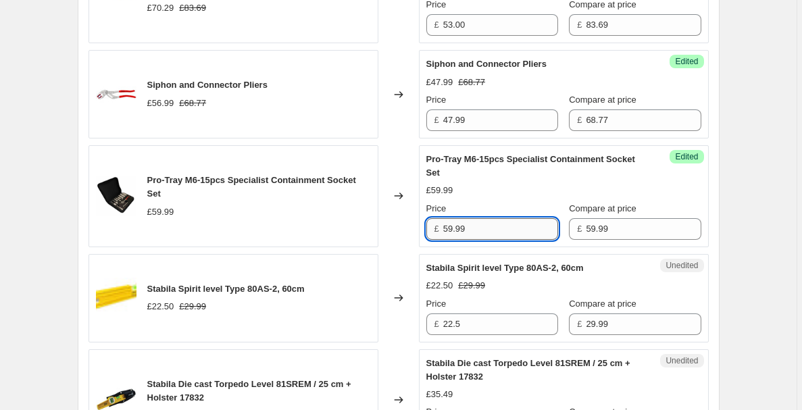
click at [455, 229] on input "59.99" at bounding box center [500, 229] width 115 height 22
type input "50.99"
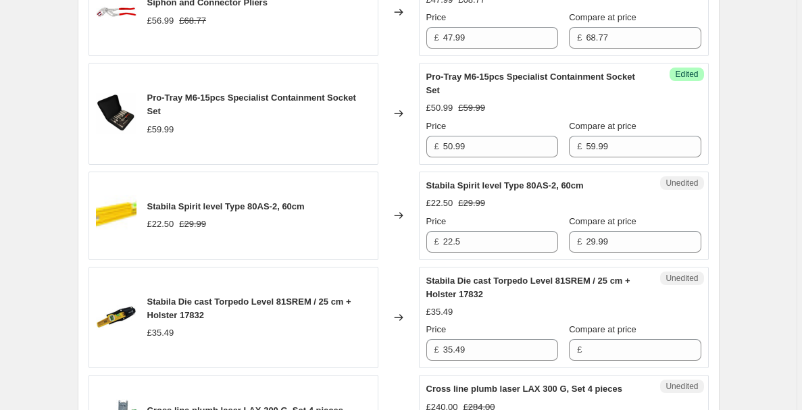
scroll to position [1046, 0]
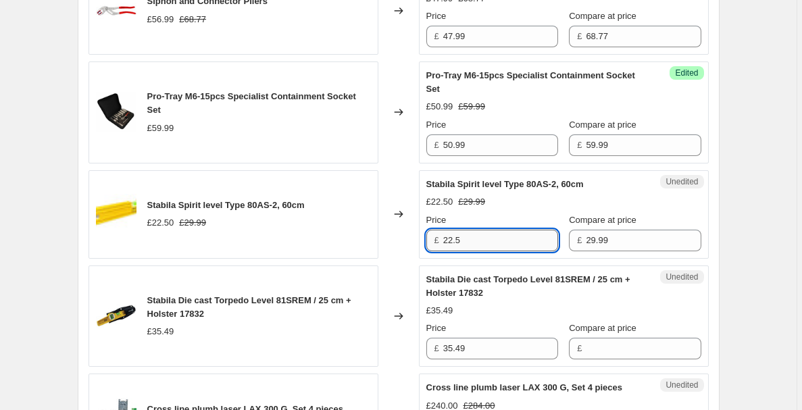
click at [489, 236] on input "22.5" at bounding box center [500, 241] width 115 height 22
type input "22.50"
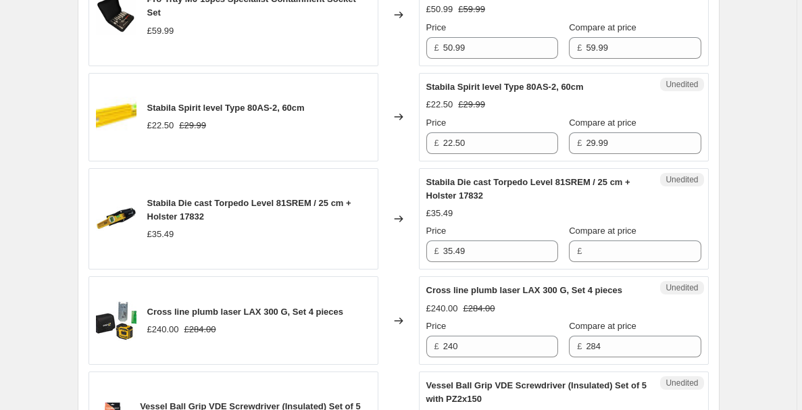
scroll to position [1145, 0]
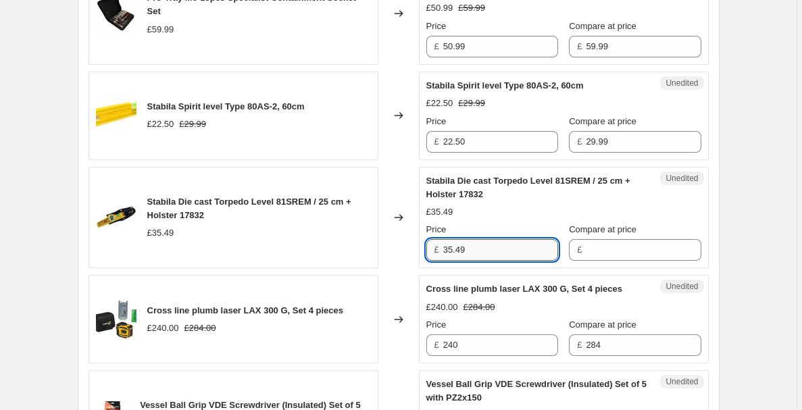
click at [515, 255] on input "35.49" at bounding box center [500, 250] width 115 height 22
type input "35.49"
click at [624, 251] on input "Compare at price" at bounding box center [643, 250] width 115 height 22
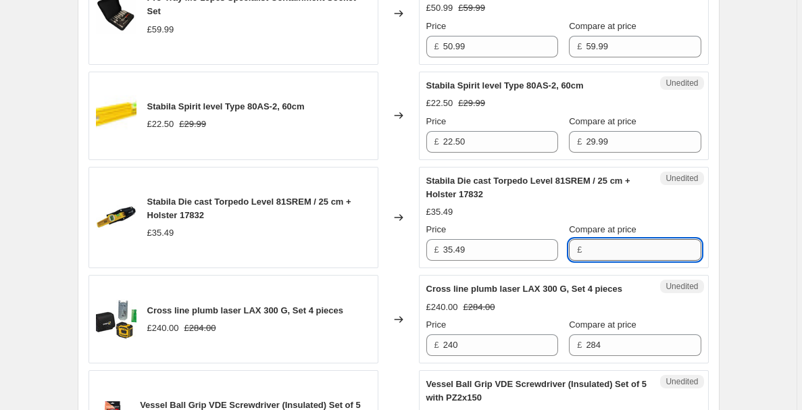
paste input "35.49"
type input "35.49"
click at [507, 255] on input "35.49" at bounding box center [500, 250] width 115 height 22
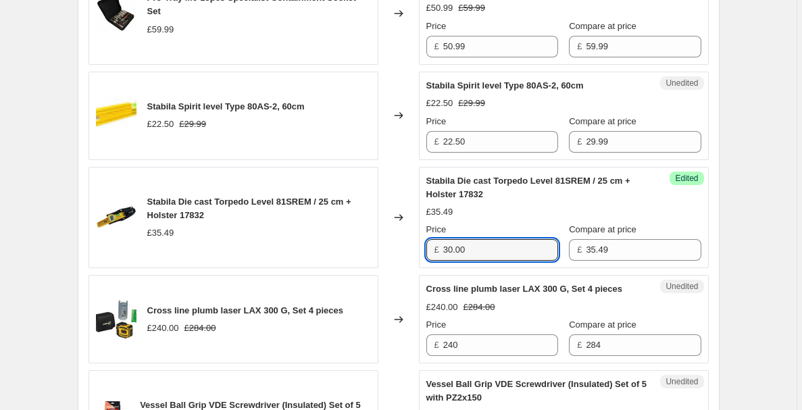
type input "30.00"
click at [724, 275] on div "Create new price [MEDICAL_DATA]. This page is ready Create new price [MEDICAL_D…" at bounding box center [398, 397] width 674 height 3084
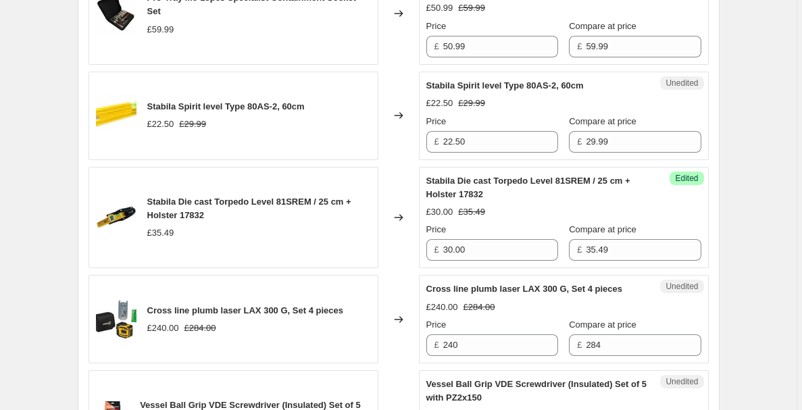
click at [722, 326] on div "Create new price [MEDICAL_DATA]. This page is ready Create new price [MEDICAL_D…" at bounding box center [398, 397] width 674 height 3084
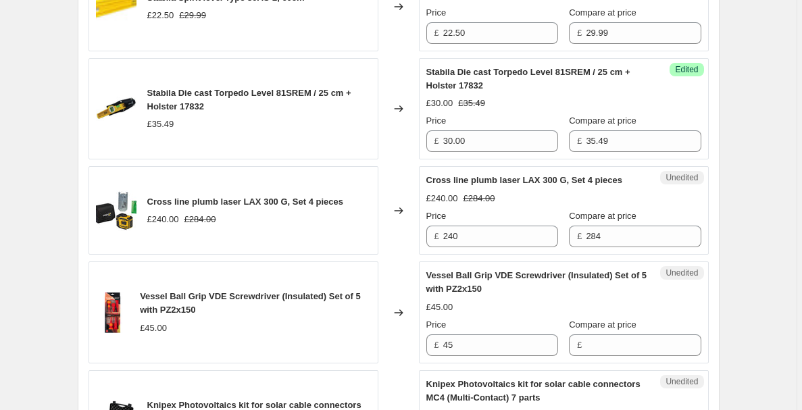
scroll to position [1262, 0]
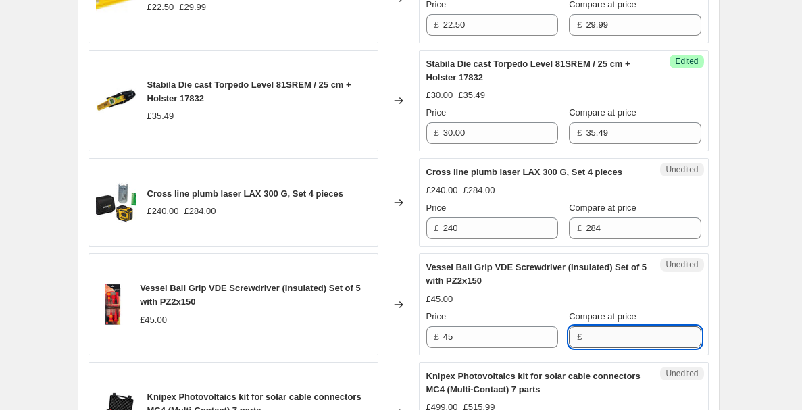
click at [595, 336] on input "Compare at price" at bounding box center [643, 337] width 115 height 22
type input "45"
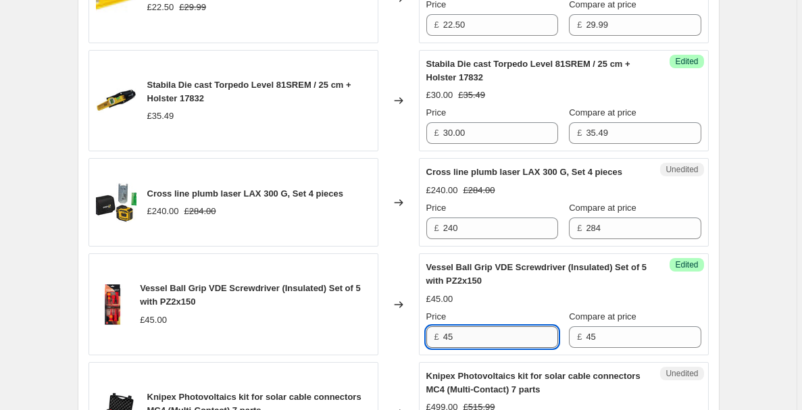
click at [511, 341] on input "45" at bounding box center [500, 337] width 115 height 22
type input "4"
type input "38.29"
click at [730, 326] on div "Create new price [MEDICAL_DATA]. This page is ready Create new price [MEDICAL_D…" at bounding box center [398, 280] width 674 height 3084
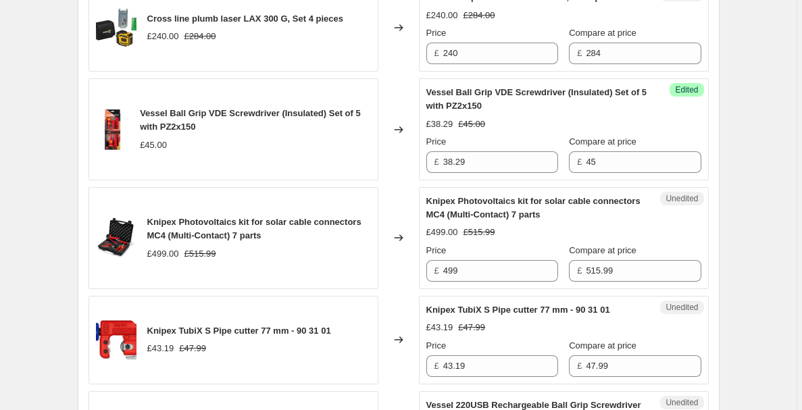
scroll to position [1437, 0]
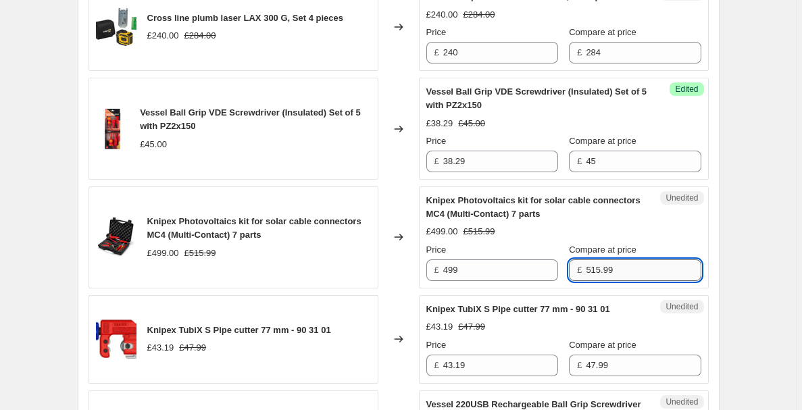
click at [637, 268] on input "515.99" at bounding box center [643, 270] width 115 height 22
type input "515.00"
click at [520, 272] on input "499" at bounding box center [500, 270] width 115 height 22
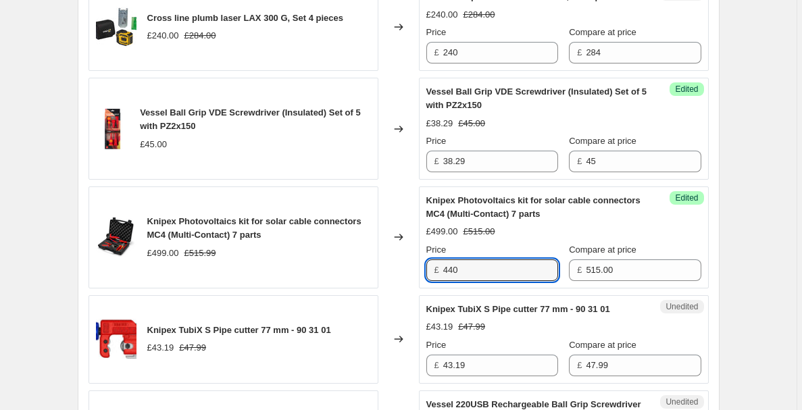
type input "440"
click at [789, 266] on div "Create new price [MEDICAL_DATA]. This page is ready Create new price [MEDICAL_D…" at bounding box center [398, 105] width 797 height 3084
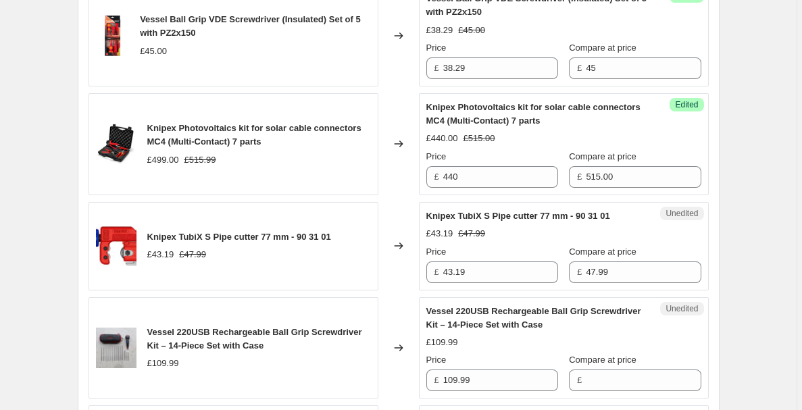
scroll to position [1531, 0]
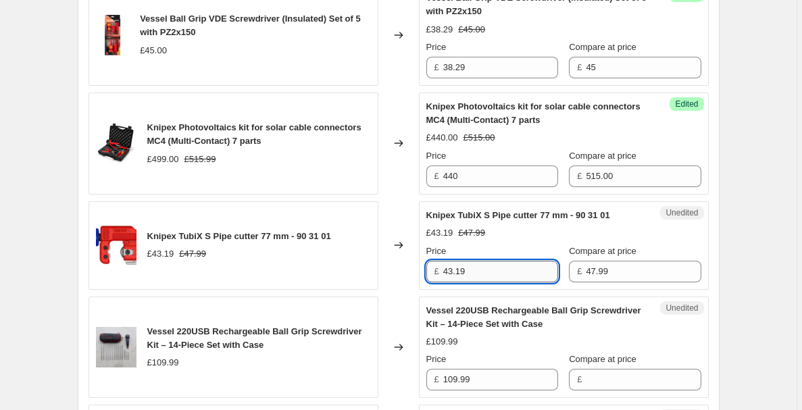
click at [498, 268] on input "43.19" at bounding box center [500, 272] width 115 height 22
type input "41.00"
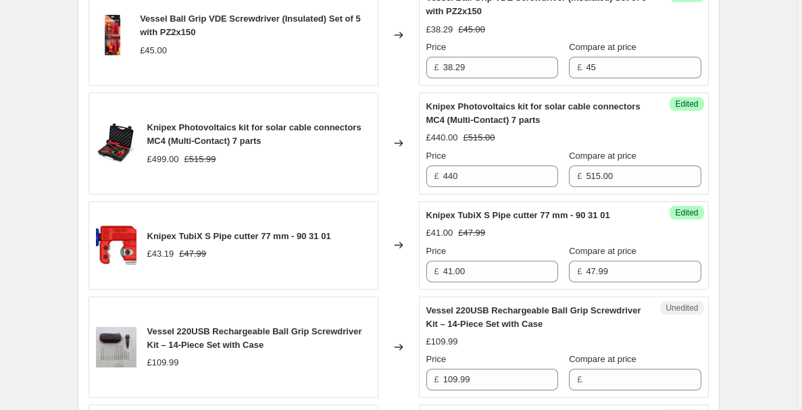
click at [719, 314] on div "PRICE CHANGE PREVIEW 71 product variants selected. 29 product prices edited: Tu…" at bounding box center [399, 4] width 642 height 2172
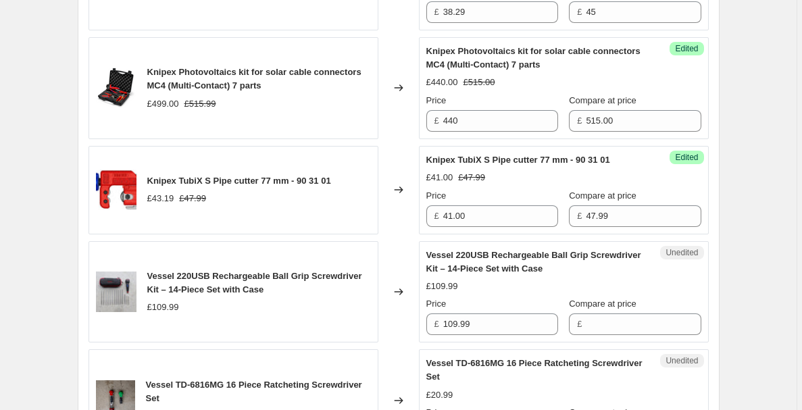
scroll to position [1601, 0]
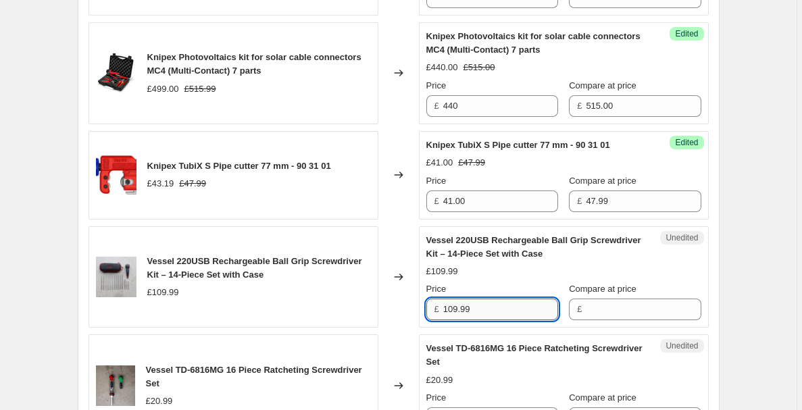
drag, startPoint x: 484, startPoint y: 310, endPoint x: 449, endPoint y: 310, distance: 34.5
click at [449, 310] on input "109.99" at bounding box center [500, 310] width 115 height 22
click at [618, 307] on input "Compare at price" at bounding box center [643, 310] width 115 height 22
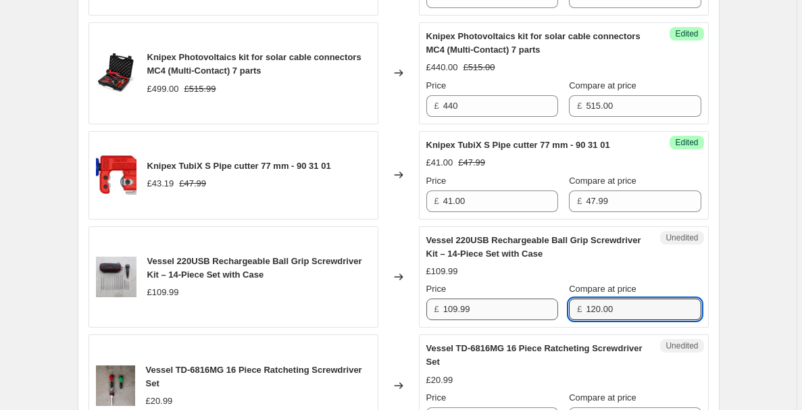
type input "120.00"
click at [505, 302] on input "109.99" at bounding box center [500, 310] width 115 height 22
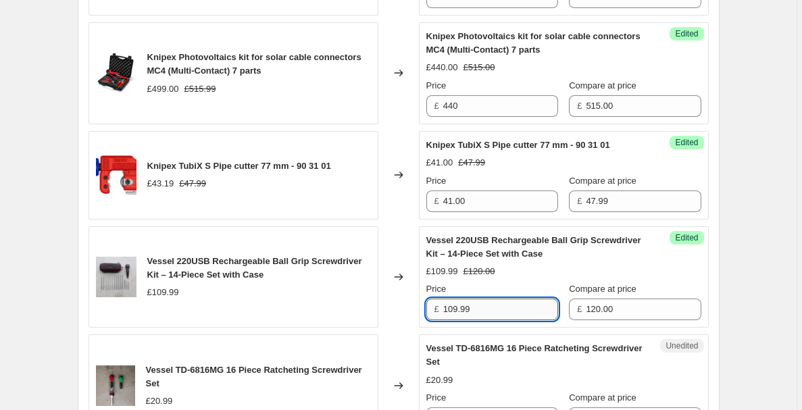
click at [505, 302] on input "109.99" at bounding box center [500, 310] width 115 height 22
type input "90.00"
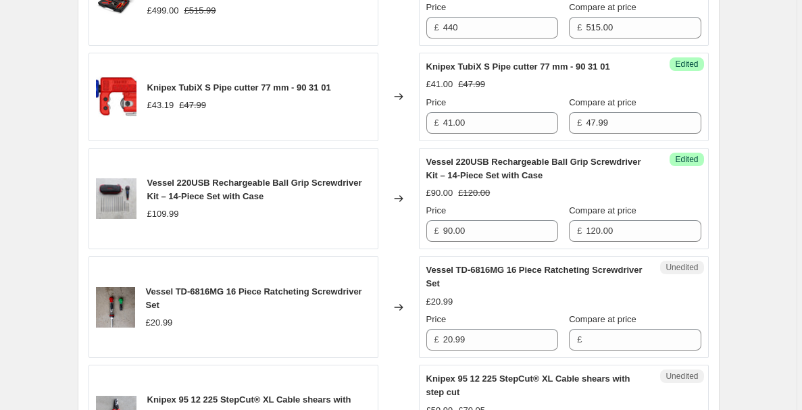
scroll to position [1680, 0]
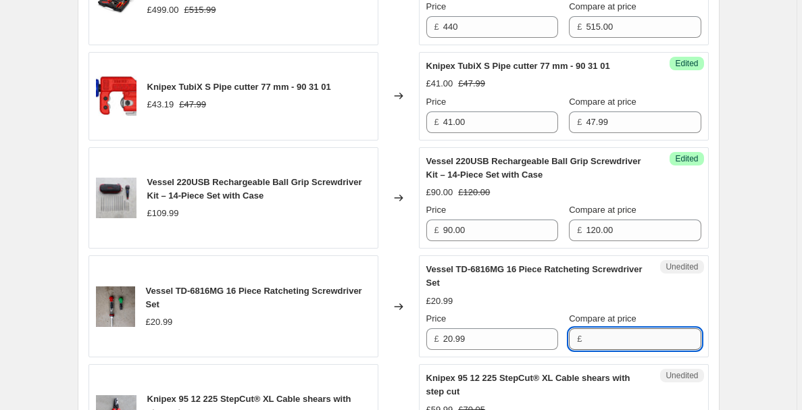
click at [614, 336] on input "Compare at price" at bounding box center [643, 339] width 115 height 22
type input "21.00"
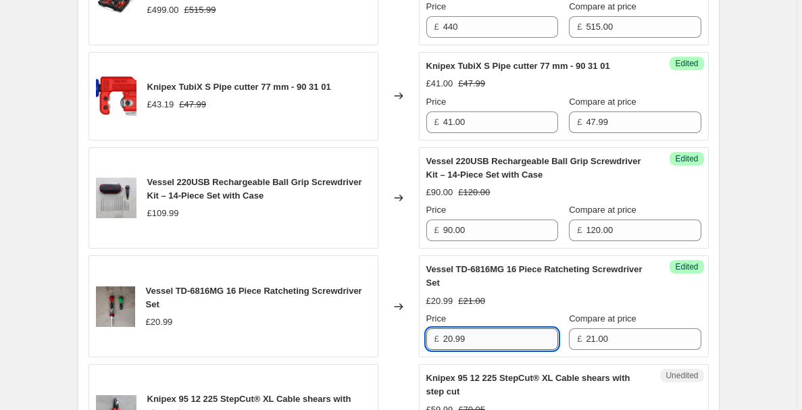
click at [539, 339] on input "20.99" at bounding box center [500, 339] width 115 height 22
type input "16.75"
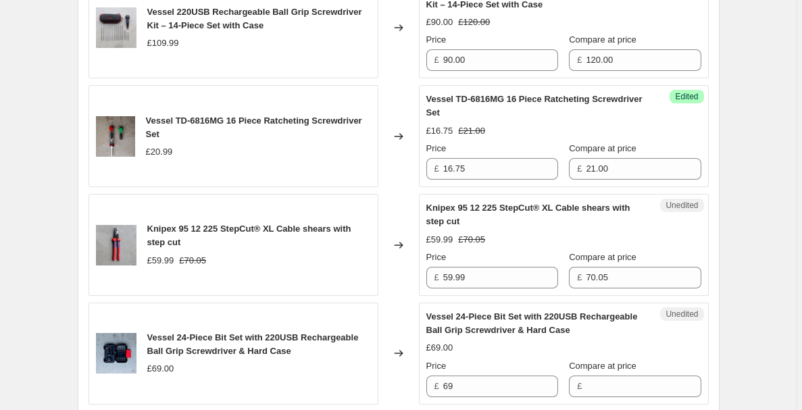
scroll to position [1860, 0]
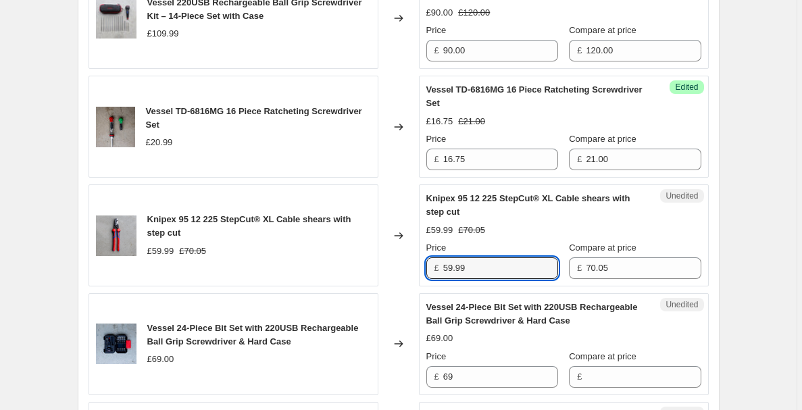
drag, startPoint x: 484, startPoint y: 268, endPoint x: 439, endPoint y: 269, distance: 46.0
click at [439, 269] on div "£ 59.99" at bounding box center [492, 268] width 132 height 22
type input "44.00"
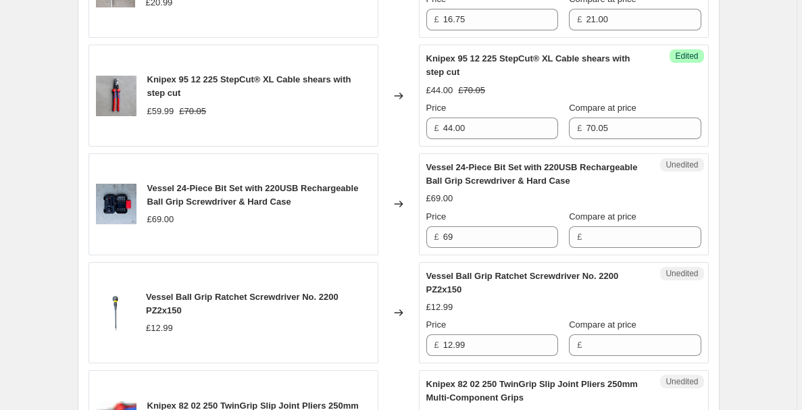
scroll to position [2005, 0]
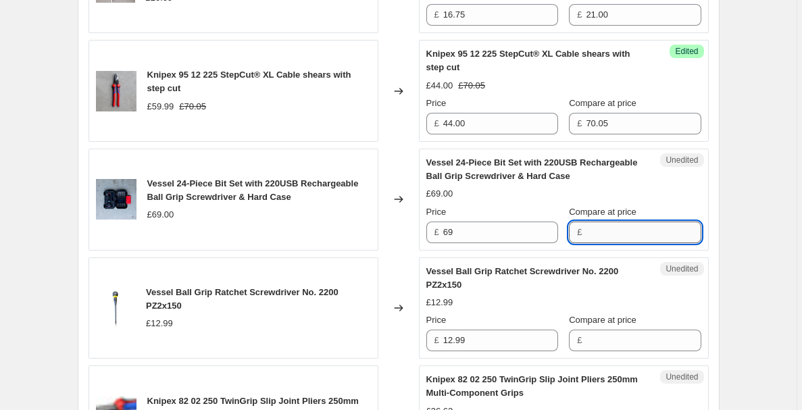
click at [657, 233] on input "Compare at price" at bounding box center [643, 233] width 115 height 22
type input "55.49"
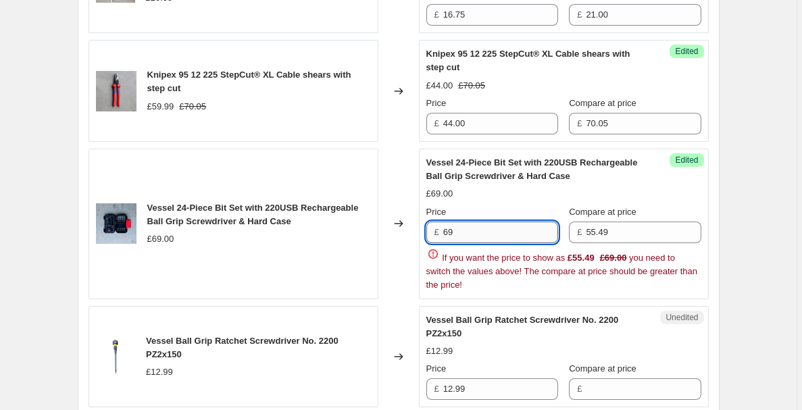
click at [514, 233] on input "69" at bounding box center [500, 233] width 115 height 22
type input "55.49"
click at [590, 228] on input "55.49" at bounding box center [643, 233] width 115 height 22
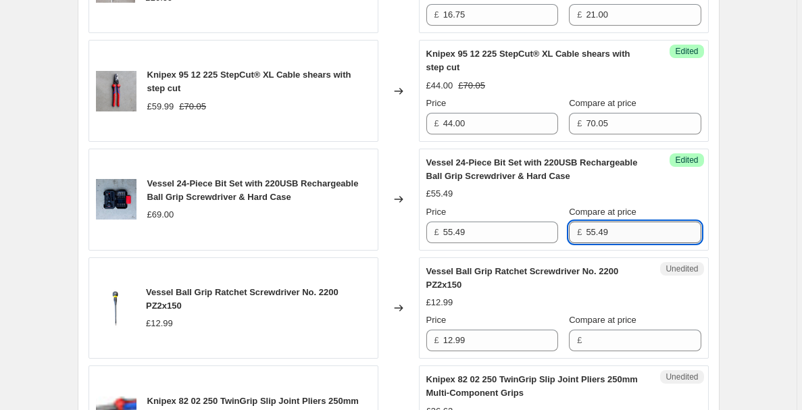
click at [590, 228] on input "55.49" at bounding box center [643, 233] width 115 height 22
type input "69"
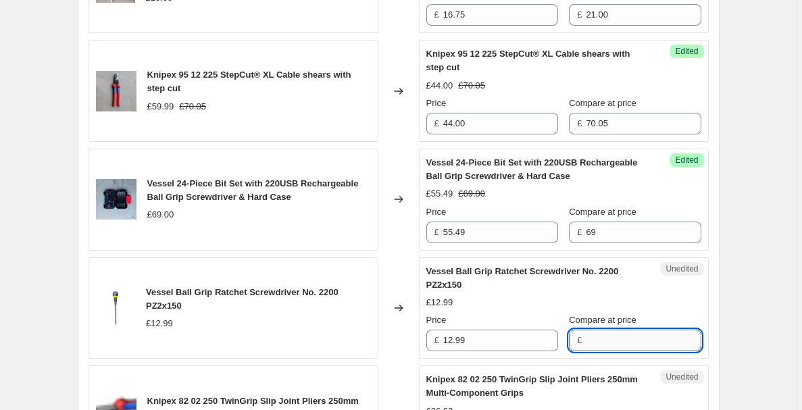
click at [618, 339] on input "Compare at price" at bounding box center [643, 341] width 115 height 22
type input "14.00"
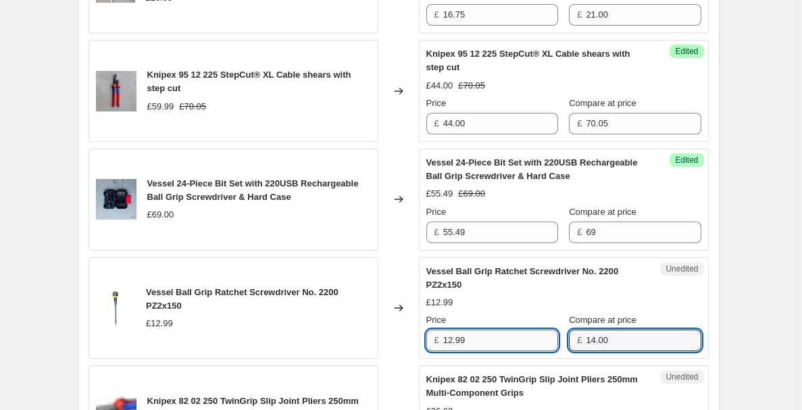
click at [524, 347] on input "12.99" at bounding box center [500, 341] width 115 height 22
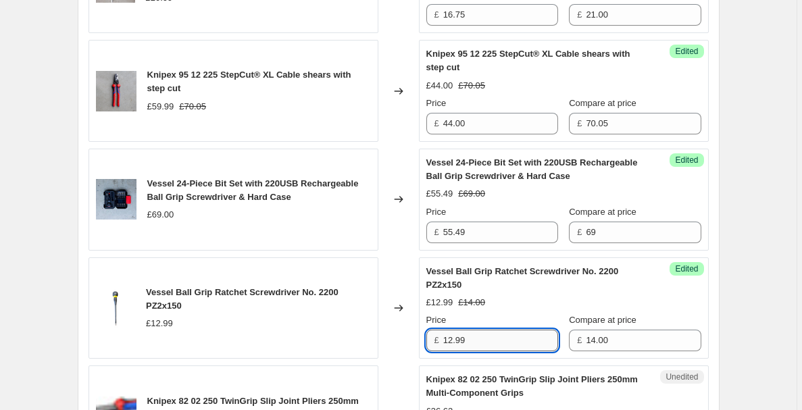
click at [524, 347] on input "12.99" at bounding box center [500, 341] width 115 height 22
type input "11.25"
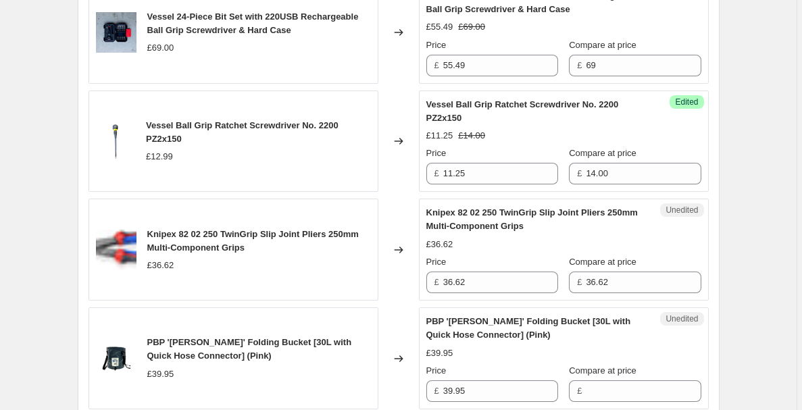
scroll to position [2173, 0]
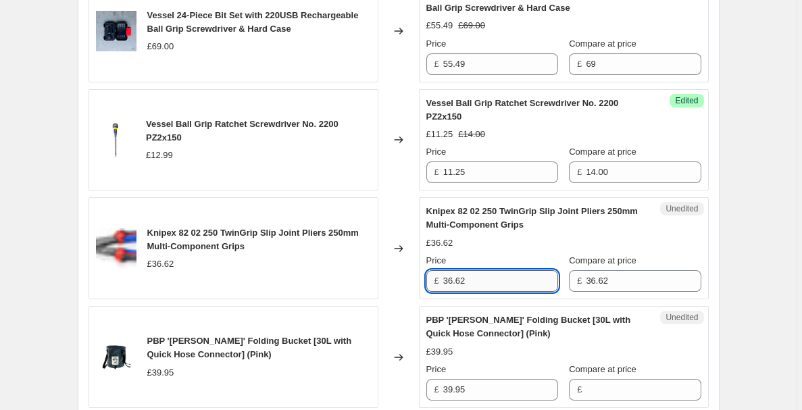
click at [545, 281] on input "36.62" at bounding box center [500, 281] width 115 height 22
type input "29.25"
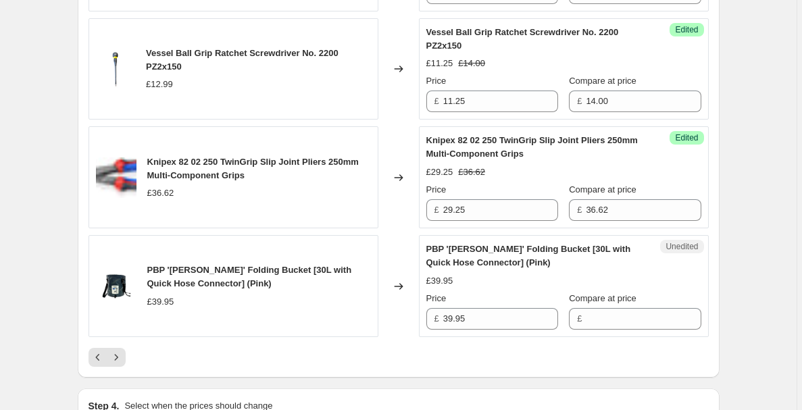
scroll to position [2245, 0]
click at [530, 316] on input "39.95" at bounding box center [500, 318] width 115 height 22
type input "39.95"
click at [620, 303] on span "Compare at price" at bounding box center [603, 298] width 68 height 10
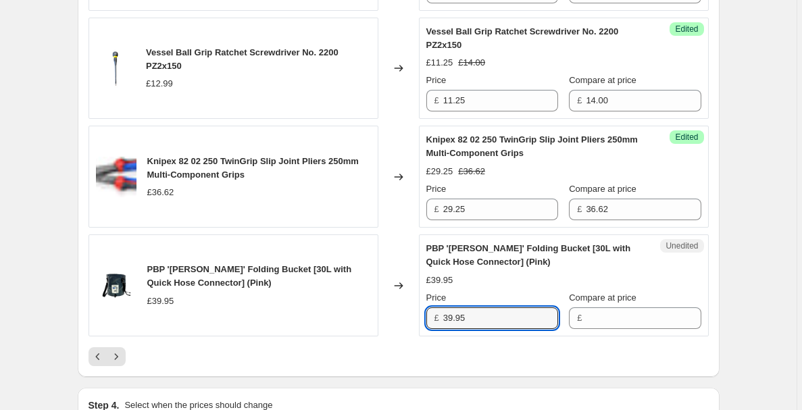
click at [620, 307] on input "Compare at price" at bounding box center [643, 318] width 115 height 22
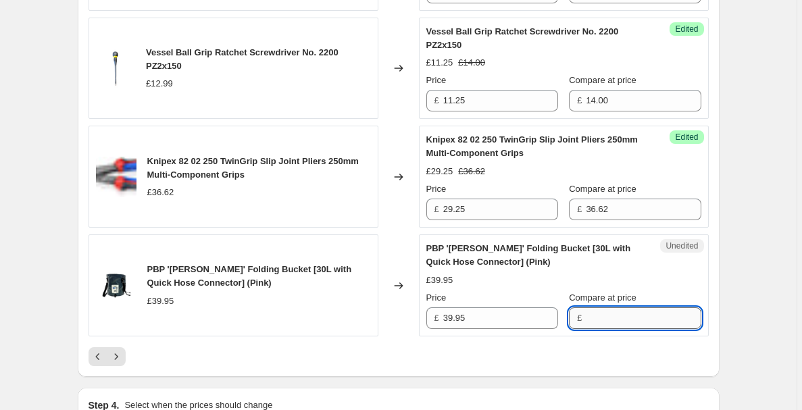
paste input "39.95"
type input "39.95"
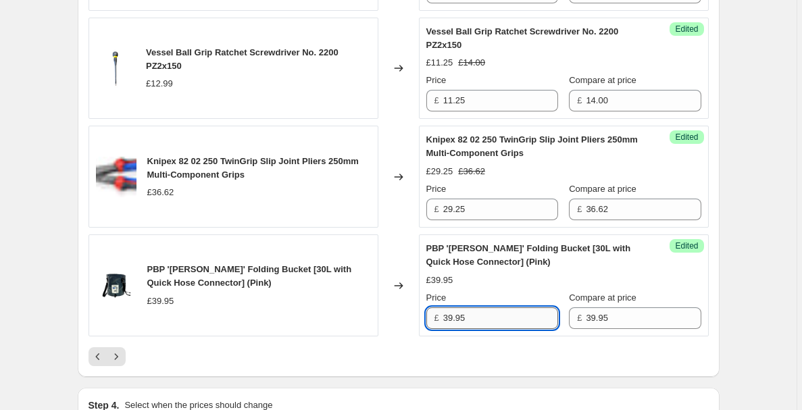
drag, startPoint x: 500, startPoint y: 318, endPoint x: 453, endPoint y: 318, distance: 47.3
click at [451, 317] on input "39.95" at bounding box center [500, 318] width 115 height 22
type input "30.00"
click at [123, 356] on icon "Next" at bounding box center [116, 357] width 14 height 14
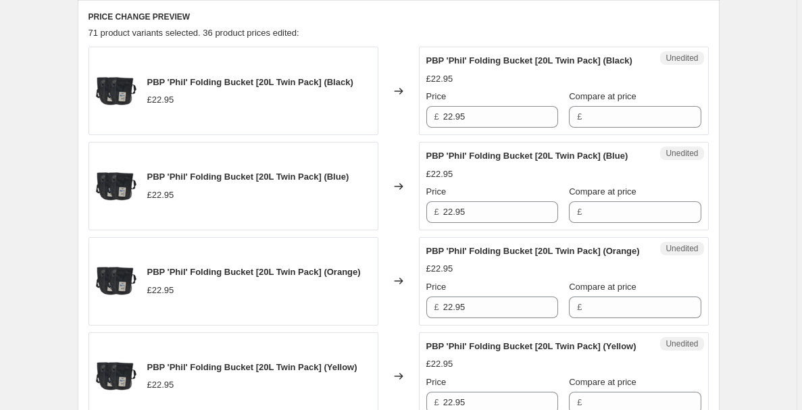
scroll to position [447, 0]
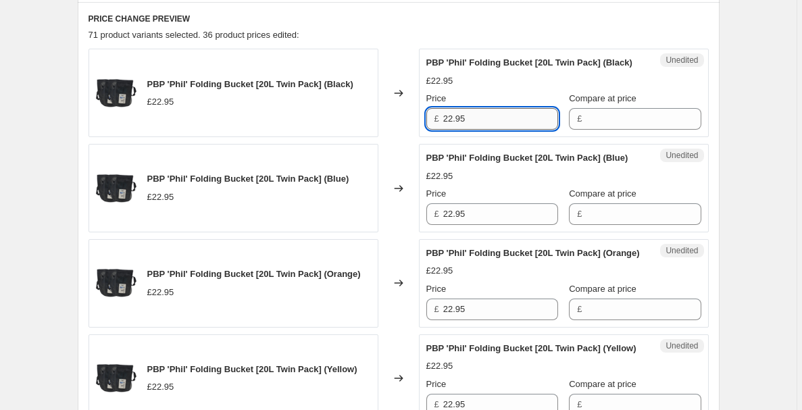
click at [520, 118] on input "22.95" at bounding box center [500, 119] width 115 height 22
type input "18.00"
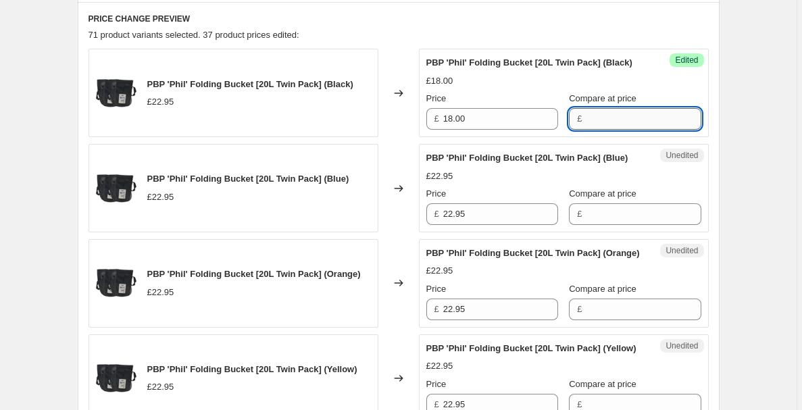
click at [596, 118] on input "Compare at price" at bounding box center [643, 119] width 115 height 22
paste input "22.95"
type input "22.95"
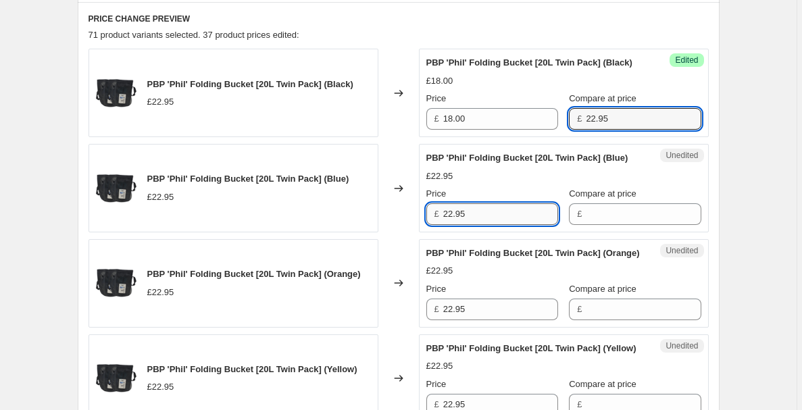
click at [528, 204] on input "22.95" at bounding box center [500, 214] width 115 height 22
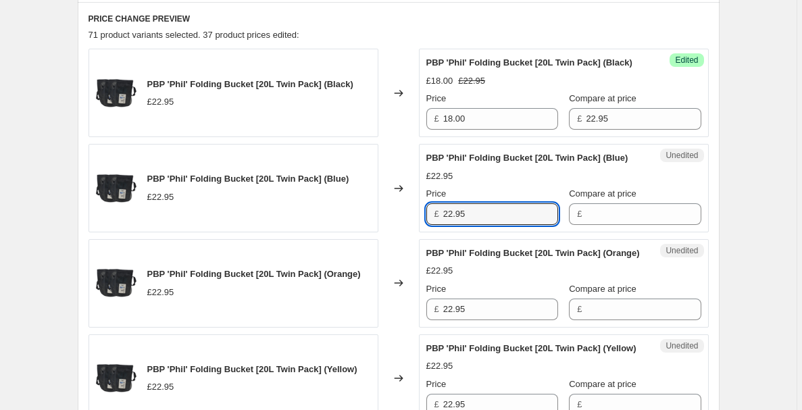
click at [591, 228] on div "Unedited PBP 'Phil' Folding Bucket [20L Twin Pack] (Blue) £22.95 Price £ 22.95 …" at bounding box center [564, 188] width 290 height 89
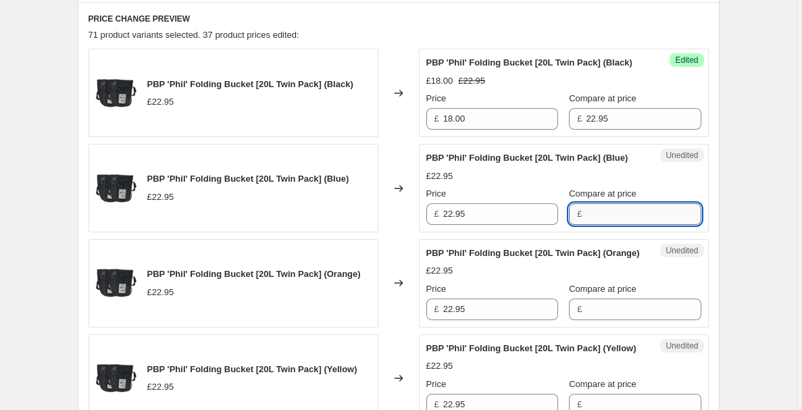
click at [595, 220] on input "Compare at price" at bounding box center [643, 214] width 115 height 22
paste input "22.95"
type input "22.95"
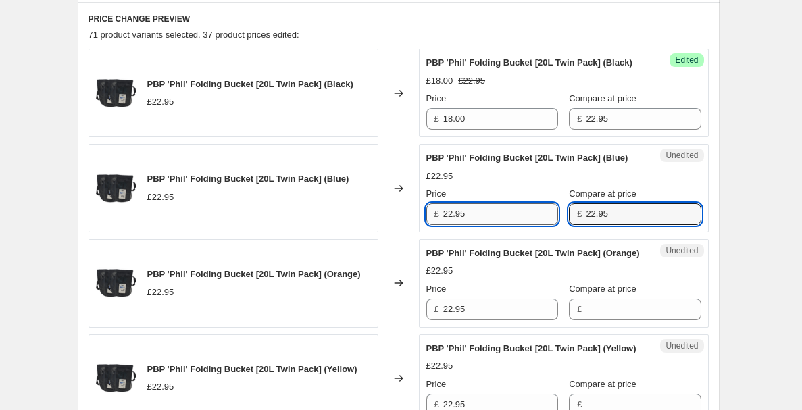
click at [516, 219] on input "22.95" at bounding box center [500, 214] width 115 height 22
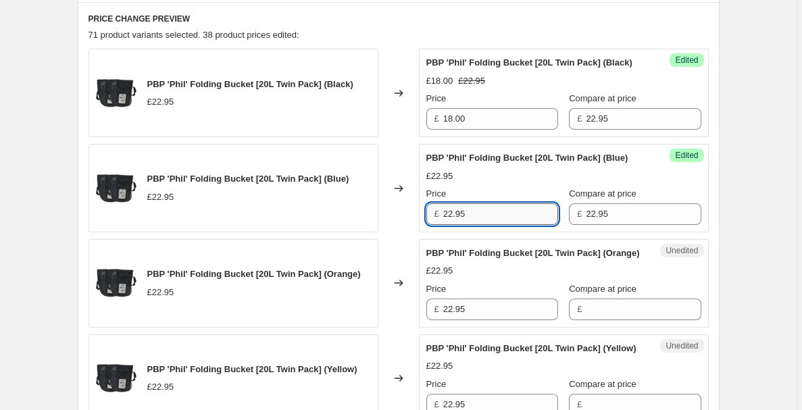
click at [516, 219] on input "22.95" at bounding box center [500, 214] width 115 height 22
type input "18.00"
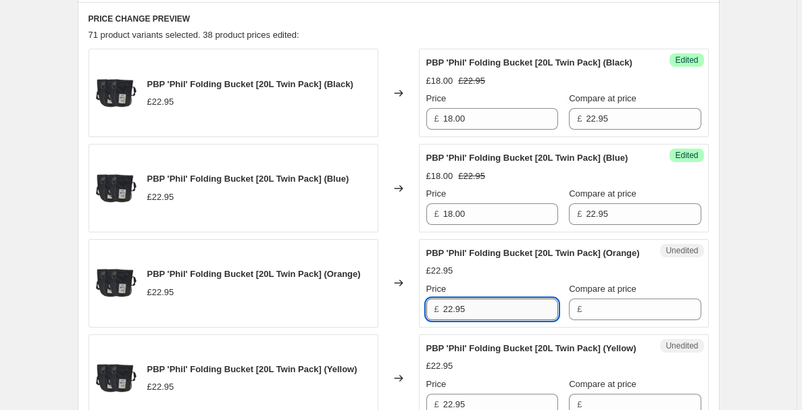
click at [503, 320] on input "22.95" at bounding box center [500, 310] width 115 height 22
type input "18.00"
click at [615, 320] on input "Compare at price" at bounding box center [643, 310] width 115 height 22
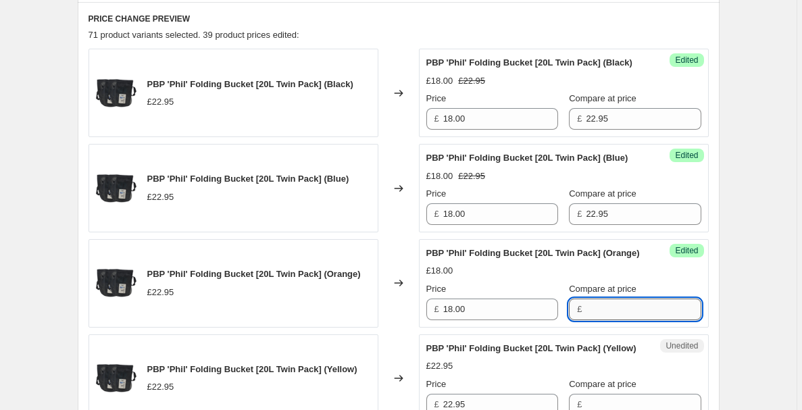
paste input "22.95"
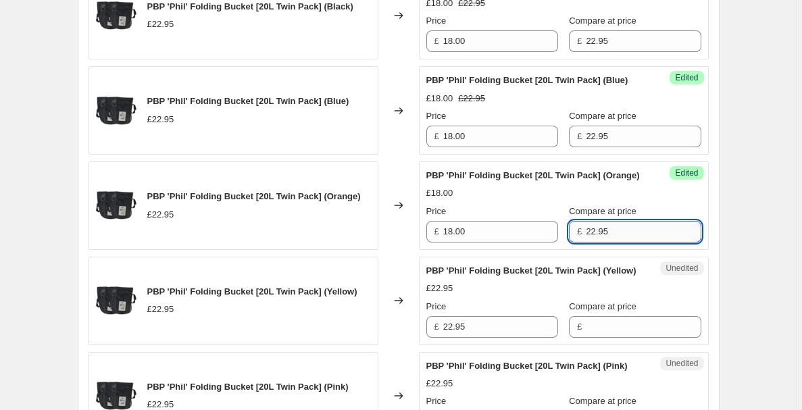
scroll to position [529, 0]
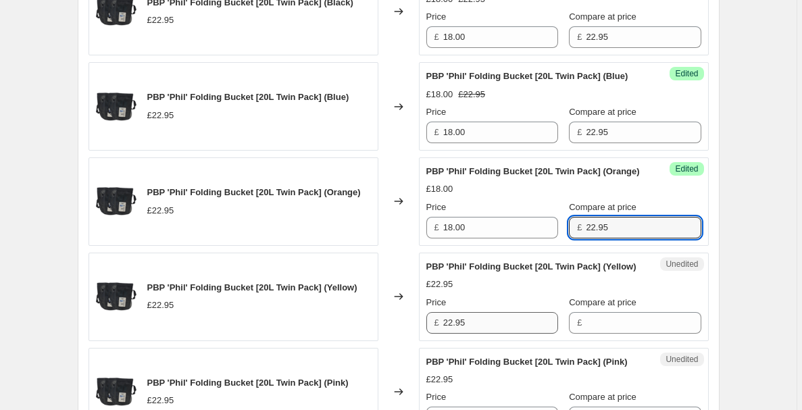
type input "22.95"
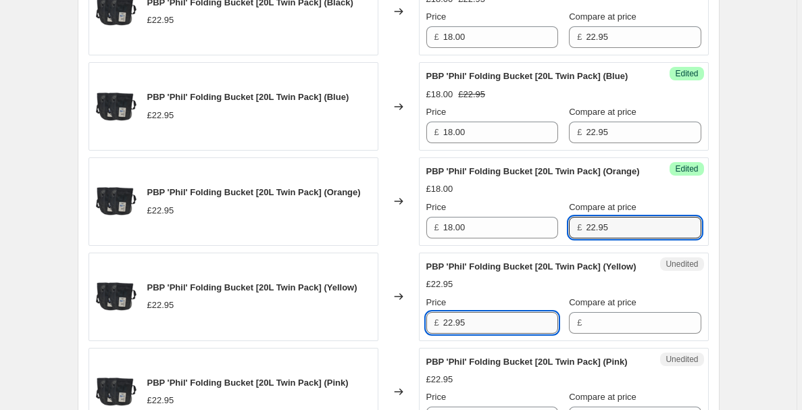
click at [508, 334] on input "22.95" at bounding box center [500, 323] width 115 height 22
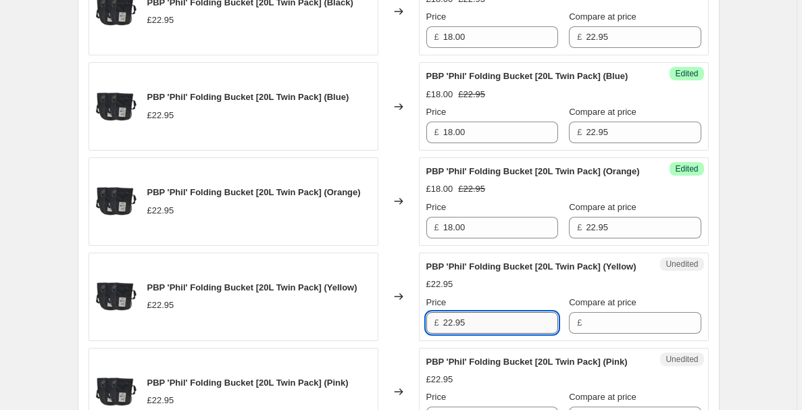
click at [508, 334] on input "22.95" at bounding box center [500, 323] width 115 height 22
type input "18.00"
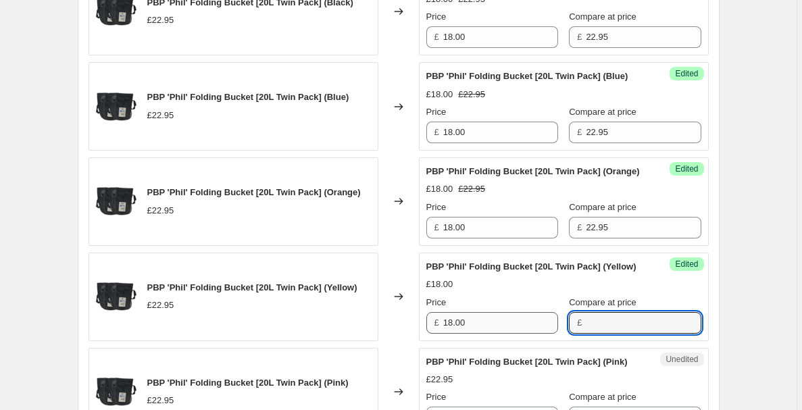
paste input "22.95"
type input "22.95"
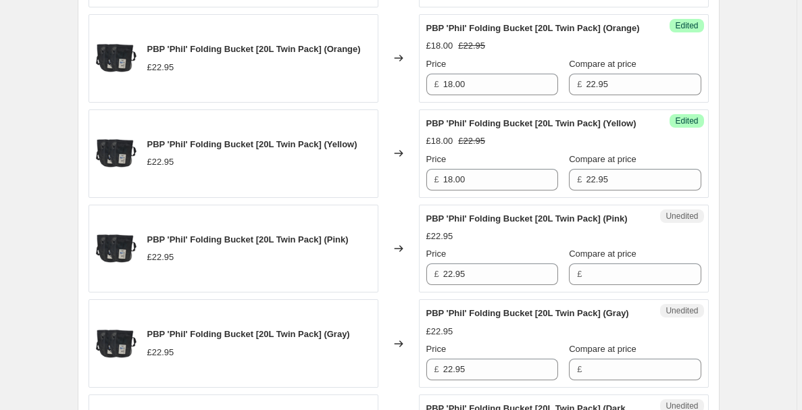
scroll to position [685, 0]
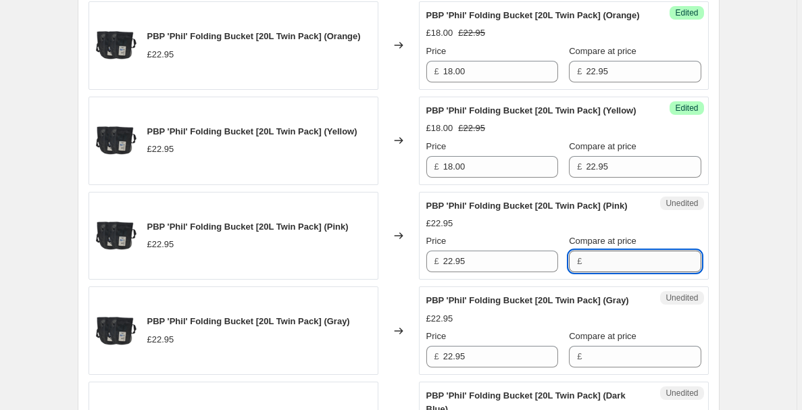
click at [612, 272] on input "Compare at price" at bounding box center [643, 262] width 115 height 22
paste input "22.95"
type input "22.95"
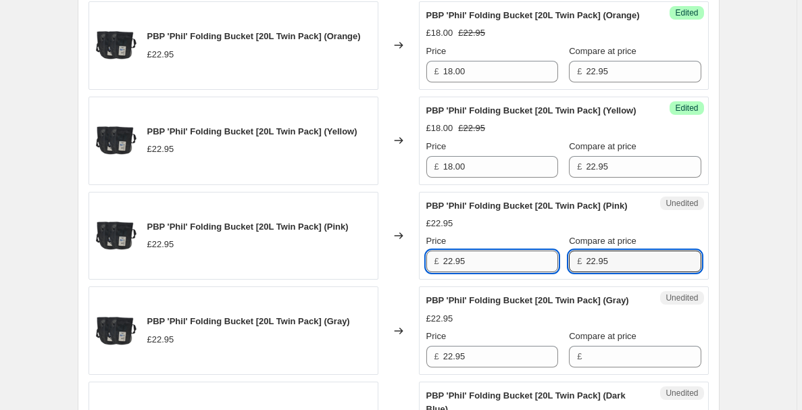
click at [511, 270] on input "22.95" at bounding box center [500, 262] width 115 height 22
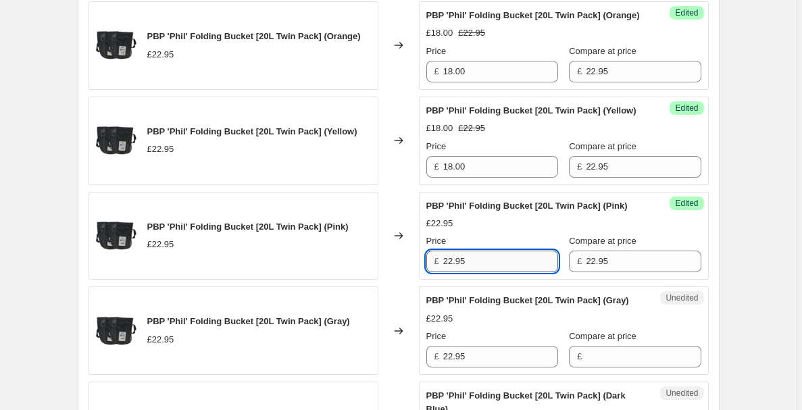
click at [511, 270] on input "22.95" at bounding box center [500, 262] width 115 height 22
type input "18.00"
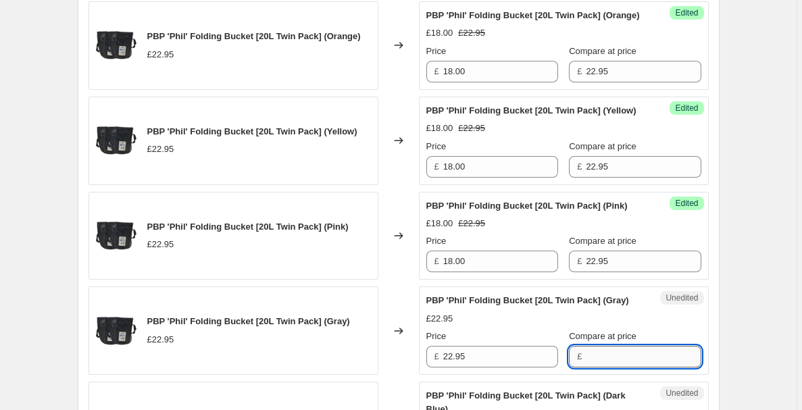
click at [594, 368] on input "Compare at price" at bounding box center [643, 357] width 115 height 22
paste input "22.95"
type input "22.95"
click at [509, 375] on div "Unedited PBP 'Phil' Folding Bucket [20L Twin Pack] (Gray) £22.95 Price £ 22.95 …" at bounding box center [564, 330] width 290 height 89
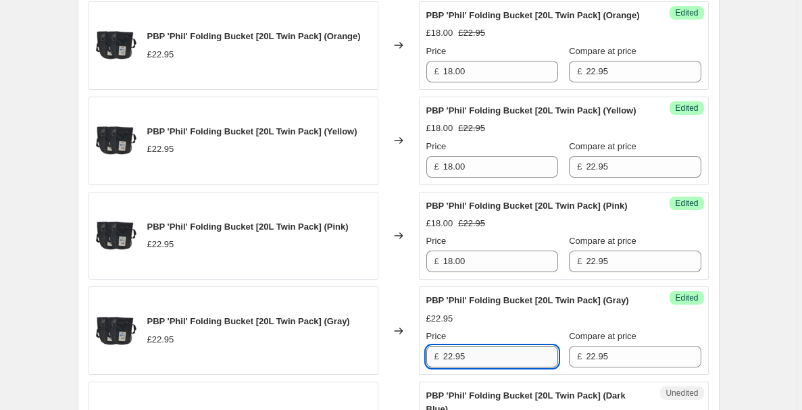
click at [505, 368] on input "22.95" at bounding box center [500, 357] width 115 height 22
click at [504, 368] on input "22.95" at bounding box center [500, 357] width 115 height 22
type input "18.00"
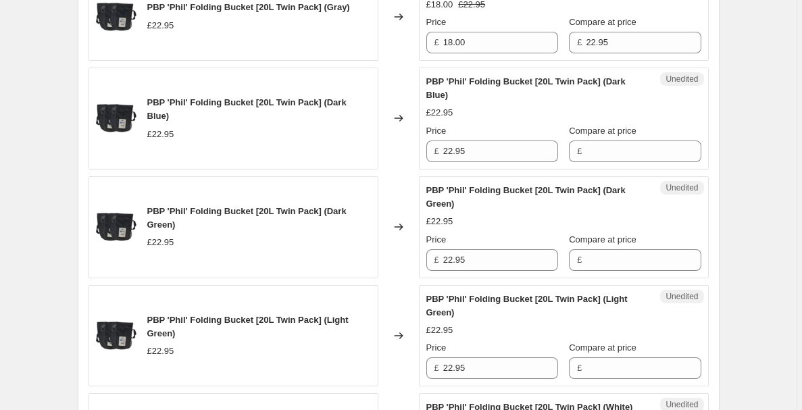
scroll to position [1004, 0]
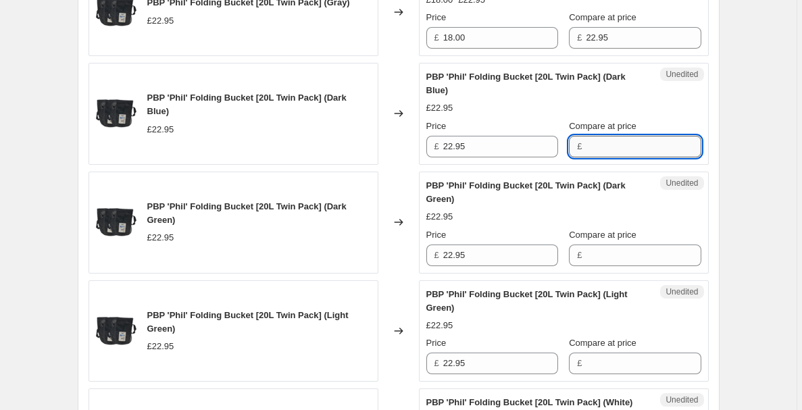
click at [647, 157] on input "Compare at price" at bounding box center [643, 147] width 115 height 22
paste input "22.95"
type input "22.95"
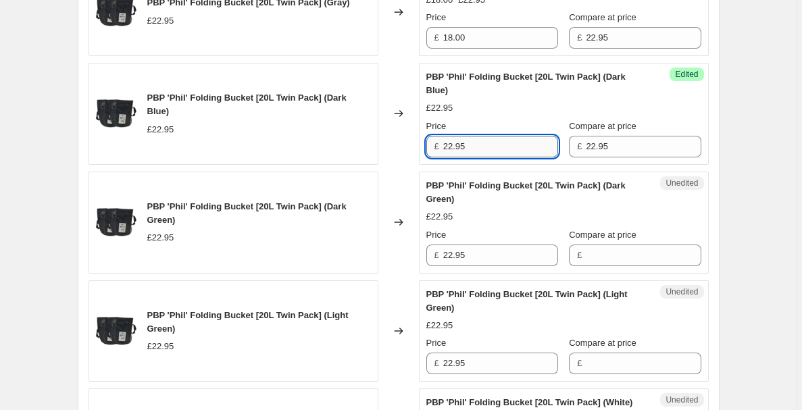
click at [506, 154] on input "22.95" at bounding box center [500, 147] width 115 height 22
click at [506, 157] on input "22.95" at bounding box center [500, 147] width 115 height 22
type input "18.00"
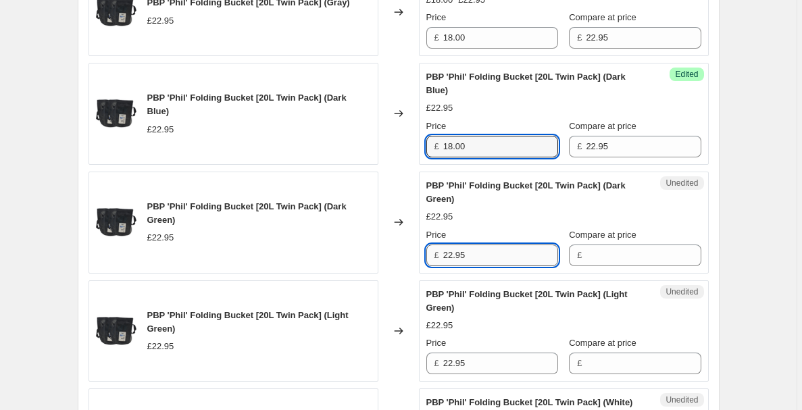
click at [484, 266] on input "22.95" at bounding box center [500, 256] width 115 height 22
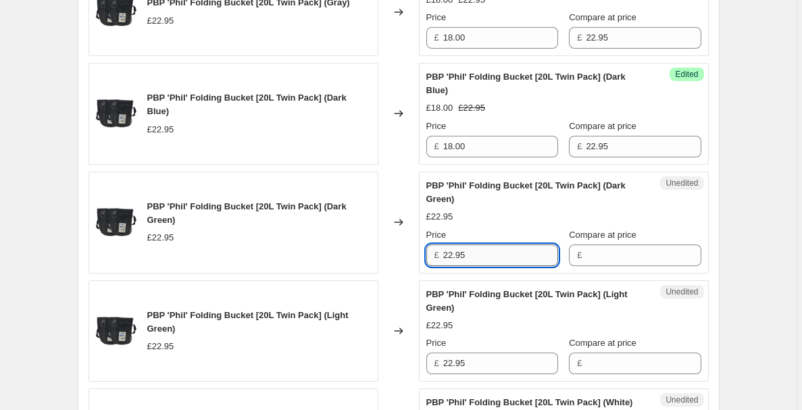
click at [484, 266] on input "22.95" at bounding box center [500, 256] width 115 height 22
type input "18.00"
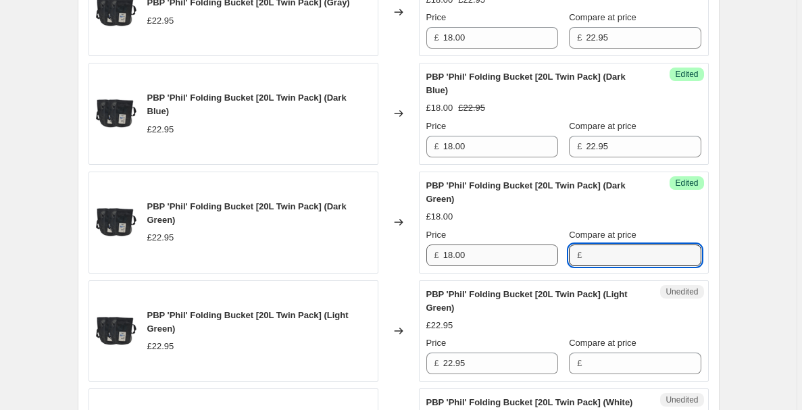
paste input "22.95"
type input "22.95"
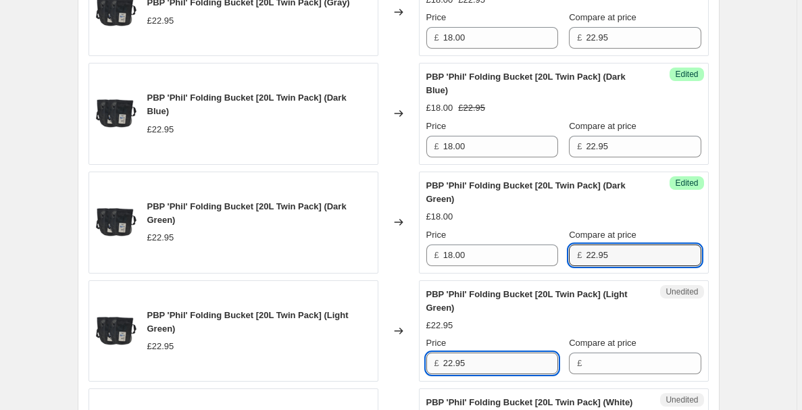
click at [471, 374] on input "22.95" at bounding box center [500, 364] width 115 height 22
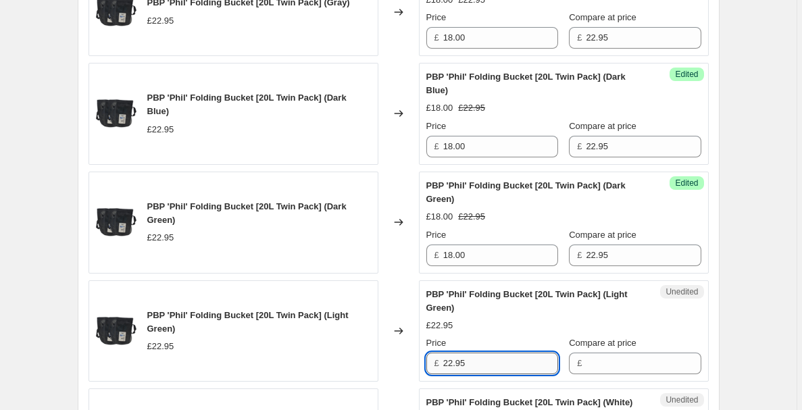
click at [471, 374] on input "22.95" at bounding box center [500, 364] width 115 height 22
type input "18.00"
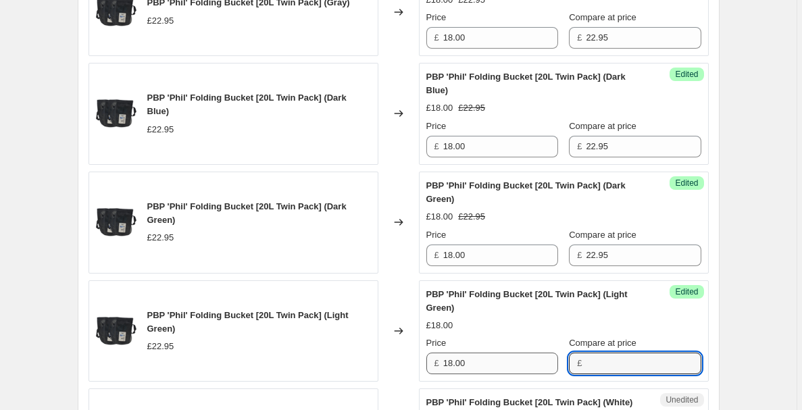
paste input "22.95"
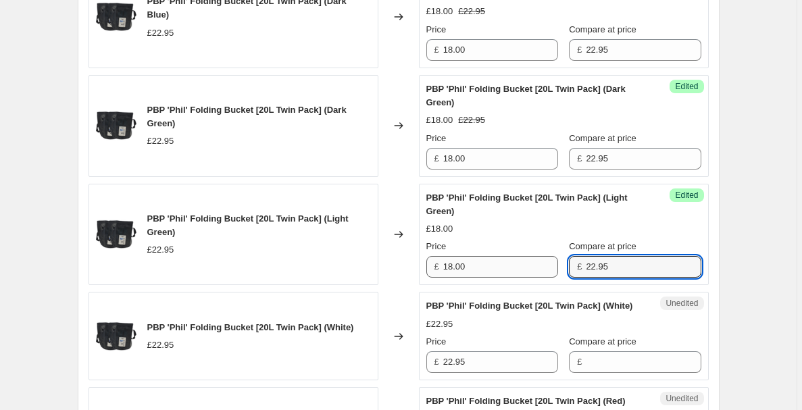
scroll to position [1114, 0]
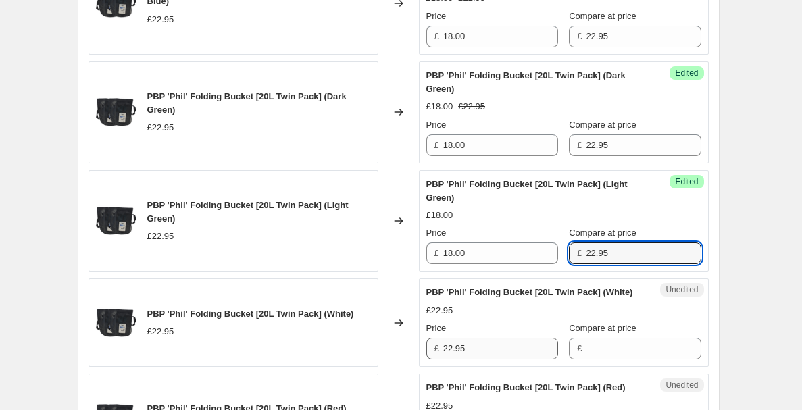
type input "22.95"
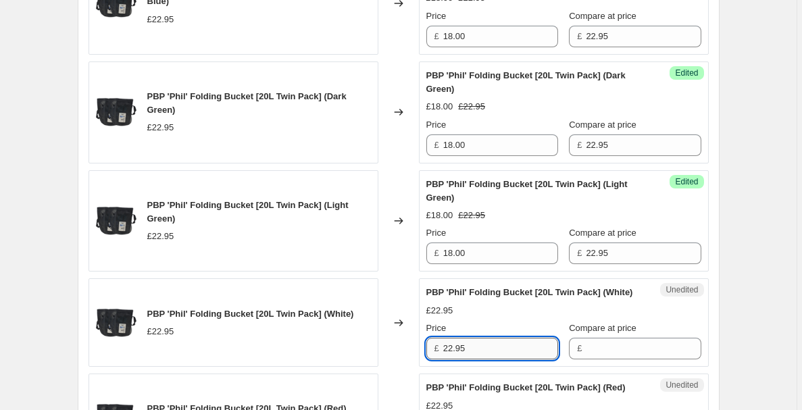
click at [470, 359] on input "22.95" at bounding box center [500, 349] width 115 height 22
type input "18.00"
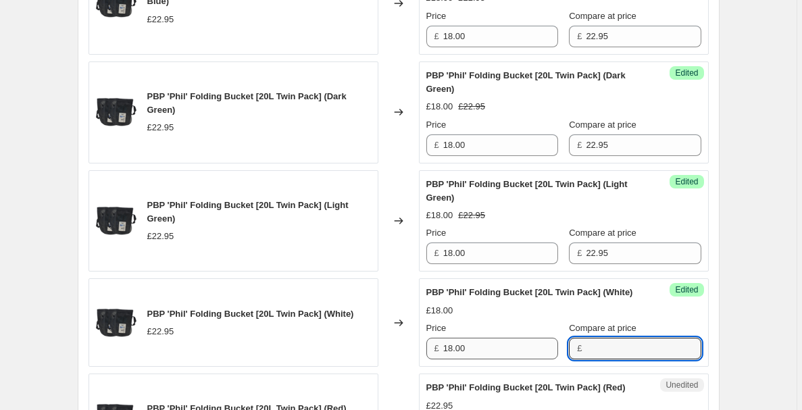
paste input "22.95"
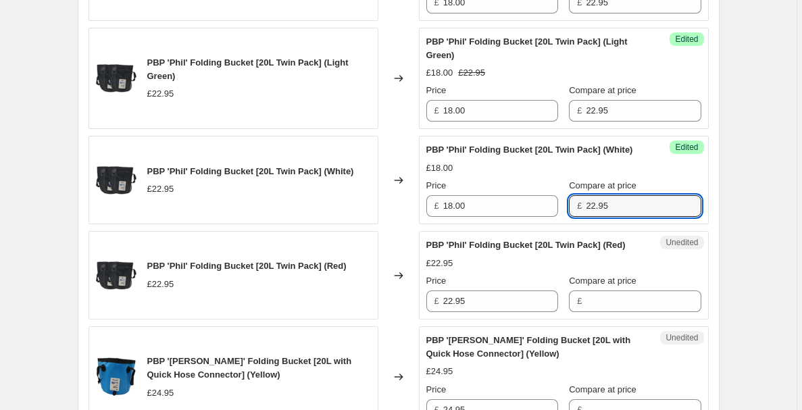
scroll to position [1259, 0]
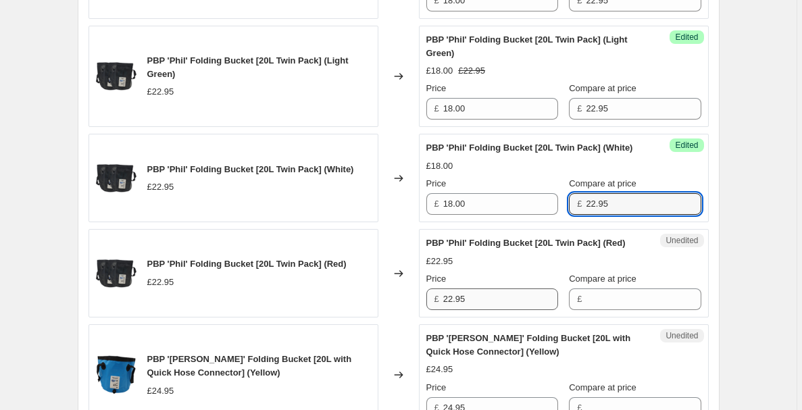
type input "22.95"
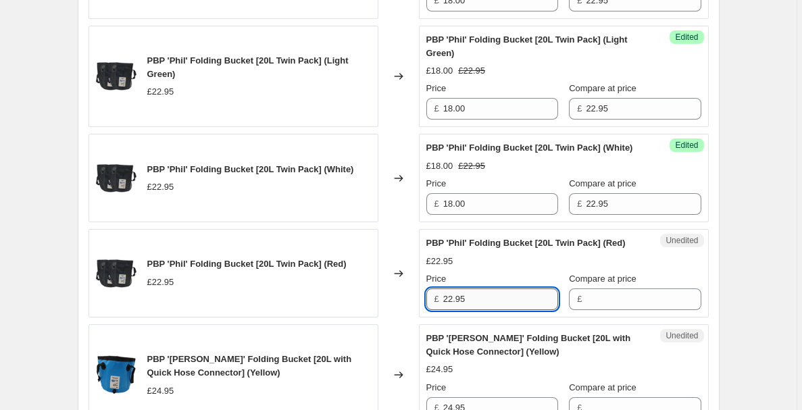
click at [463, 310] on input "22.95" at bounding box center [500, 300] width 115 height 22
type input "18.00"
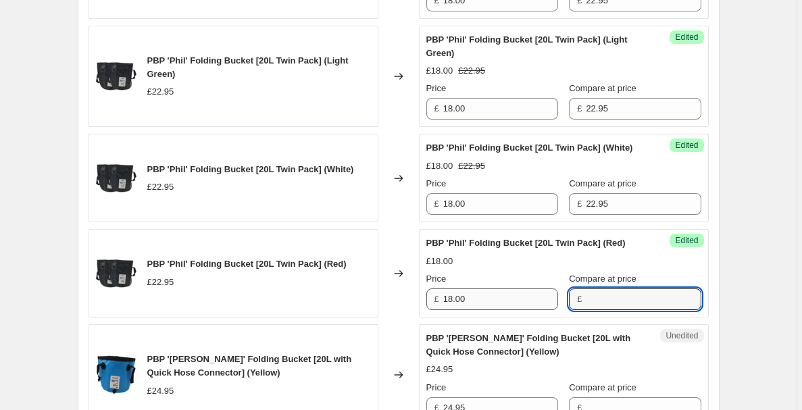
paste input "22.95"
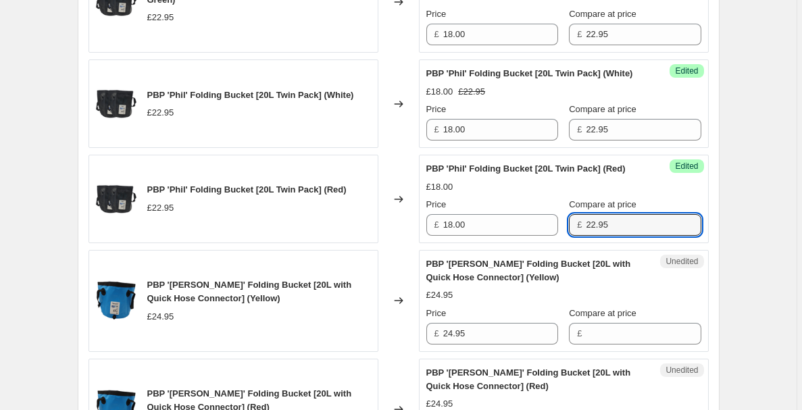
scroll to position [1350, 0]
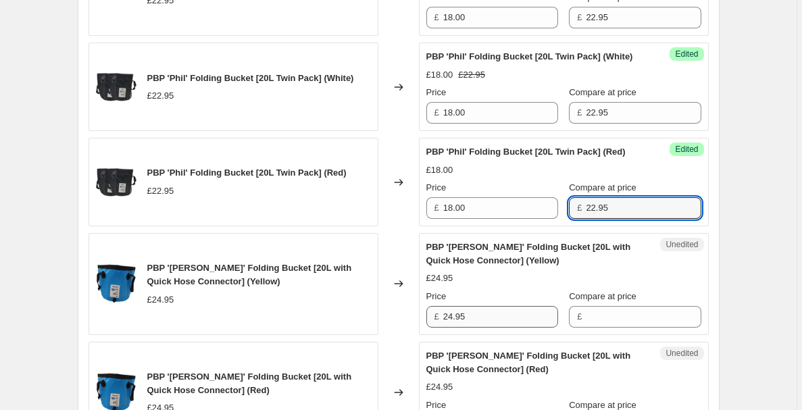
type input "22.95"
click at [530, 327] on input "24.95" at bounding box center [500, 317] width 115 height 22
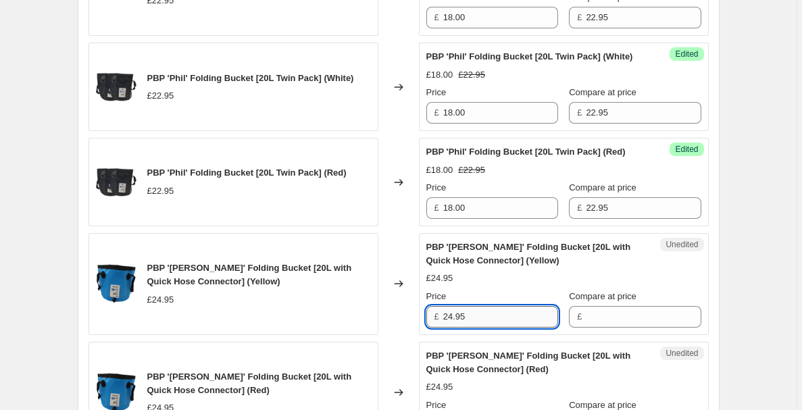
click at [530, 327] on input "24.95" at bounding box center [500, 317] width 115 height 22
click at [642, 328] on input "Compare at price" at bounding box center [643, 317] width 115 height 22
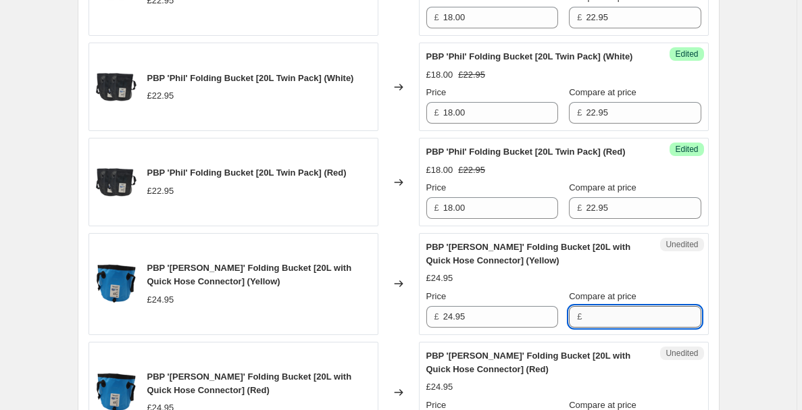
paste input "24.95"
type input "24.95"
click at [531, 328] on input "24.95" at bounding box center [500, 317] width 115 height 22
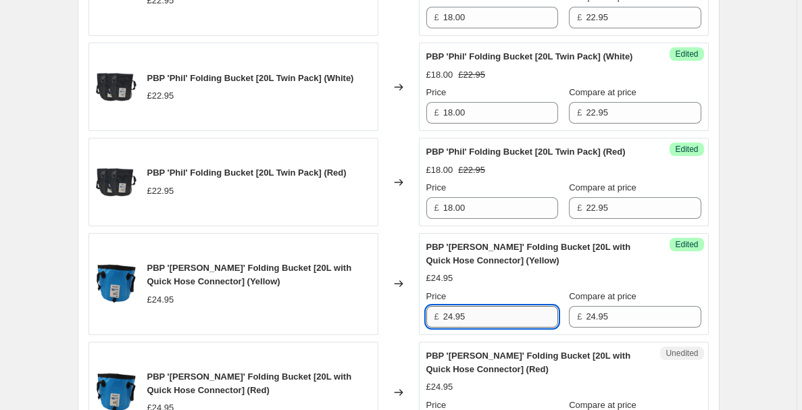
click at [531, 328] on input "24.95" at bounding box center [500, 317] width 115 height 22
click at [599, 328] on input "24.95" at bounding box center [643, 317] width 115 height 22
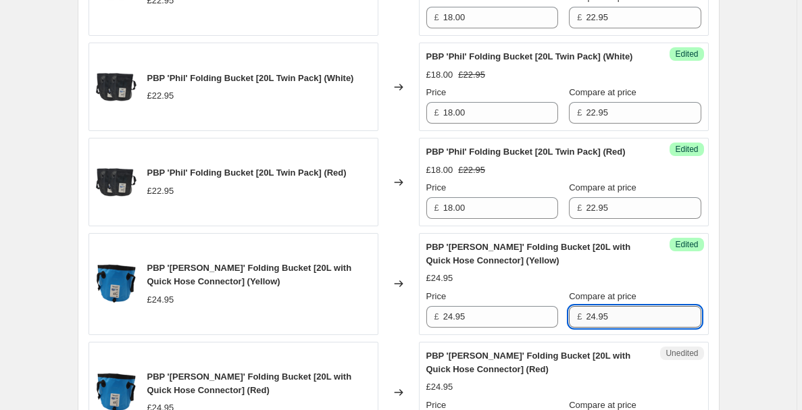
click at [599, 328] on input "24.95" at bounding box center [643, 317] width 115 height 22
click at [497, 328] on input "24.95" at bounding box center [500, 317] width 115 height 22
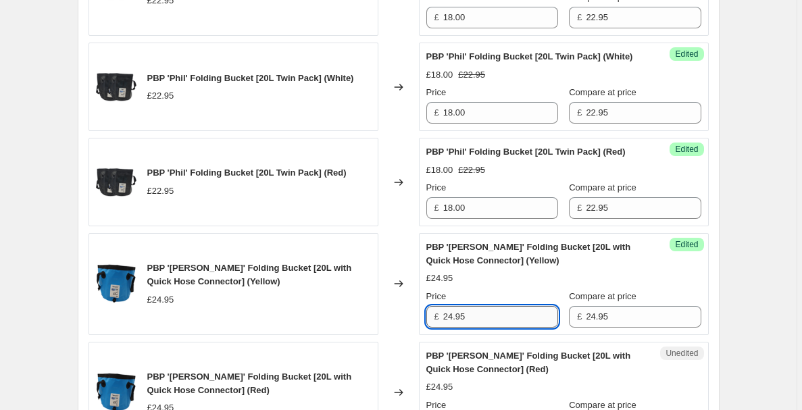
click at [497, 328] on input "24.95" at bounding box center [500, 317] width 115 height 22
type input "19.99"
click at [752, 299] on div "Create new price [MEDICAL_DATA]. This page is ready Create new price [MEDICAL_D…" at bounding box center [398, 178] width 797 height 3057
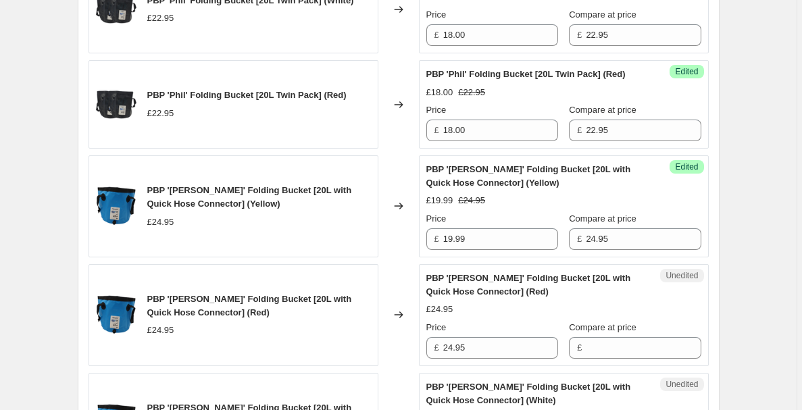
scroll to position [1437, 0]
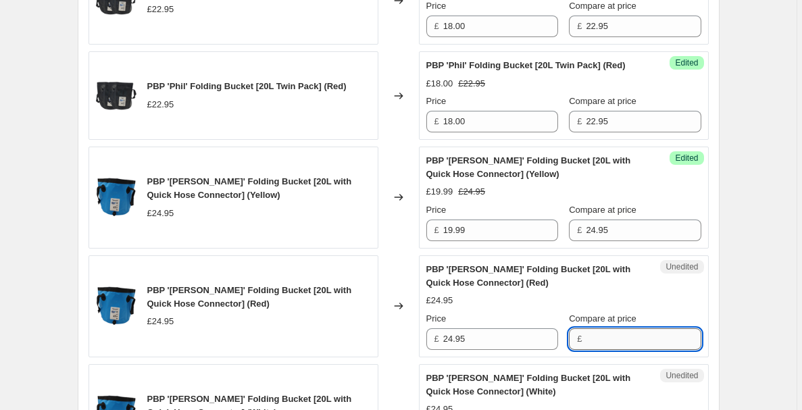
click at [603, 346] on input "Compare at price" at bounding box center [643, 339] width 115 height 22
paste input "24.95"
type input "24.95"
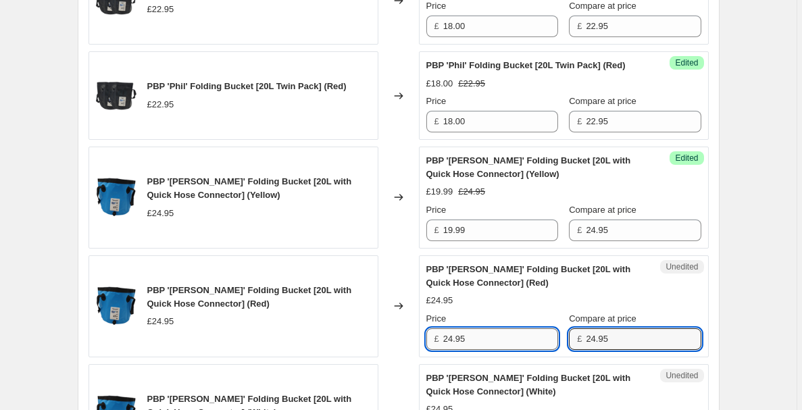
click at [500, 348] on input "24.95" at bounding box center [500, 339] width 115 height 22
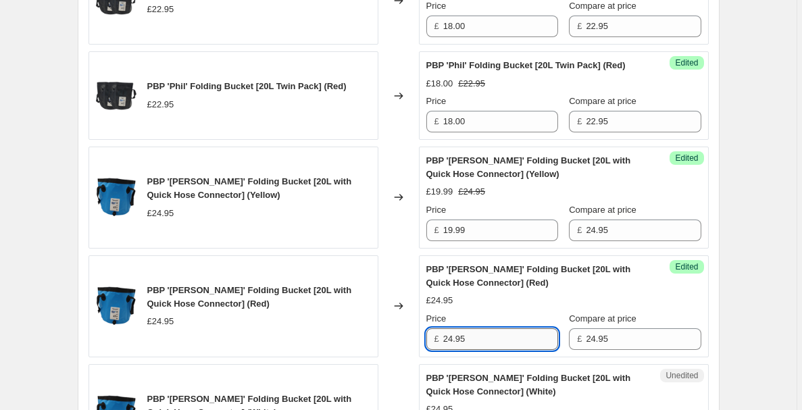
click at [500, 349] on input "24.95" at bounding box center [500, 339] width 115 height 22
type input "19.99"
click at [722, 325] on div "Create new price [MEDICAL_DATA]. This page is ready Create new price [MEDICAL_D…" at bounding box center [398, 91] width 674 height 3057
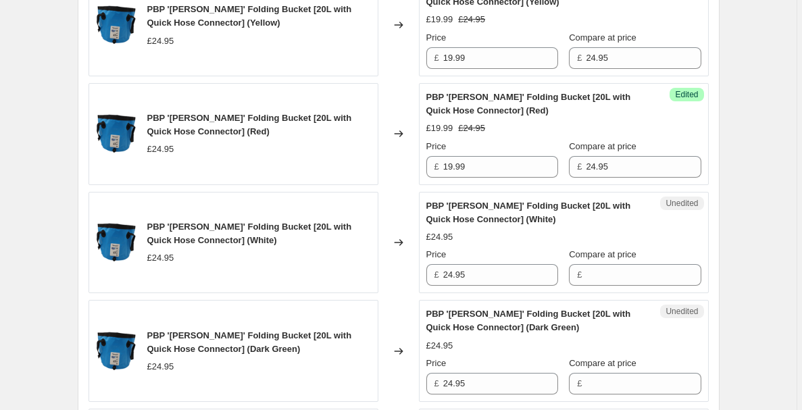
scroll to position [1615, 0]
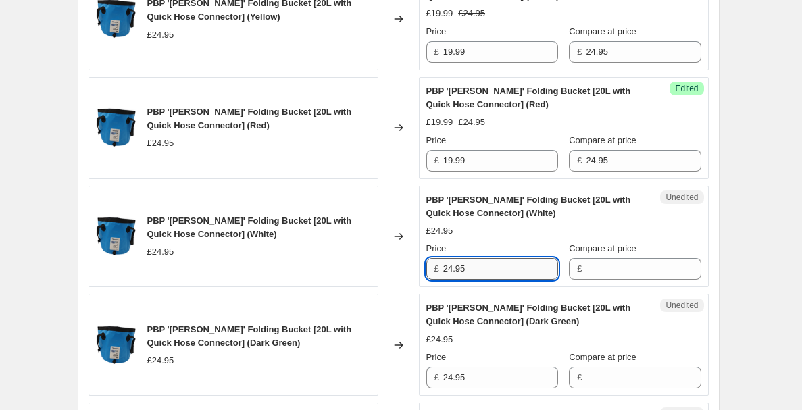
click at [522, 280] on input "24.95" at bounding box center [500, 269] width 115 height 22
click at [612, 278] on input "Compare at price" at bounding box center [643, 269] width 115 height 22
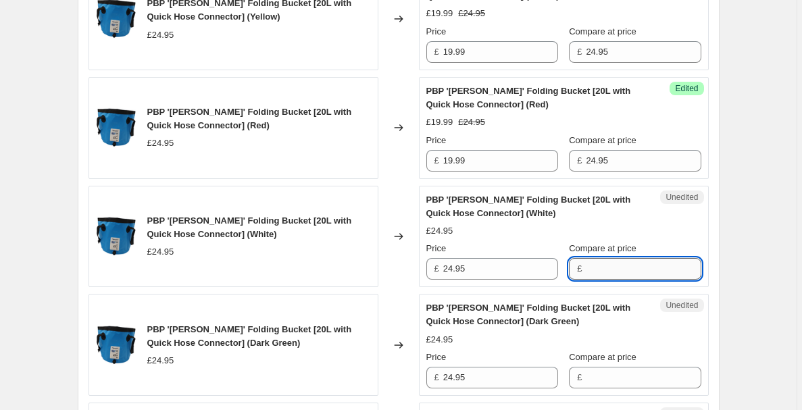
paste input "24.95"
type input "24.95"
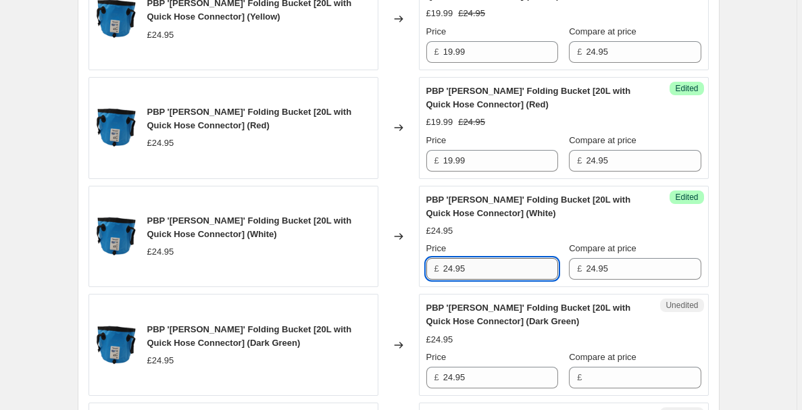
click at [515, 280] on input "24.95" at bounding box center [500, 269] width 115 height 22
type input "19.99"
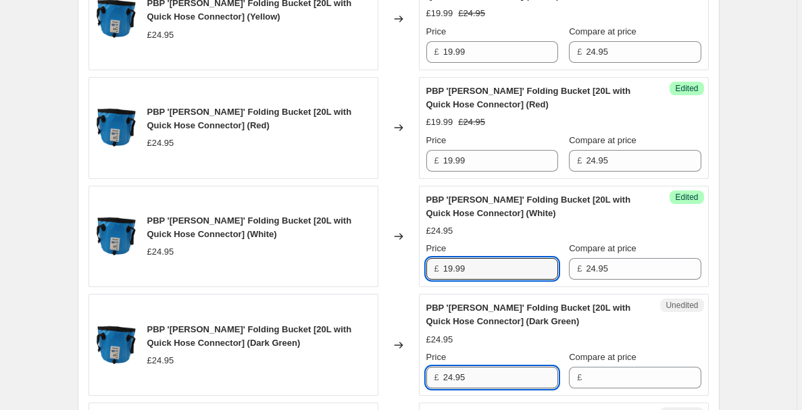
click at [515, 388] on input "24.95" at bounding box center [500, 378] width 115 height 22
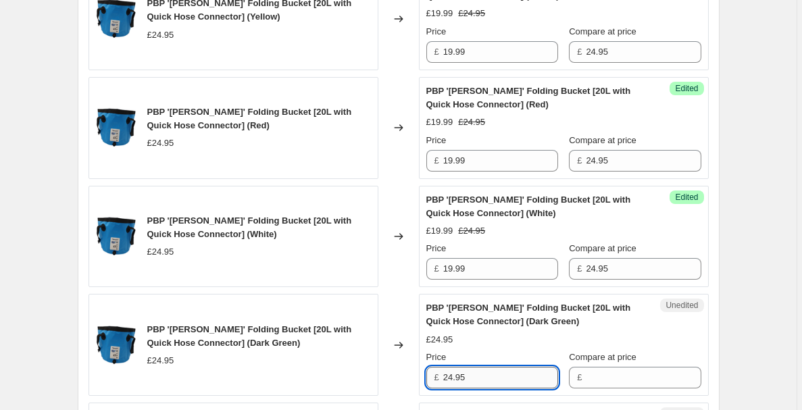
click at [515, 388] on input "24.95" at bounding box center [500, 378] width 115 height 22
type input "19.99"
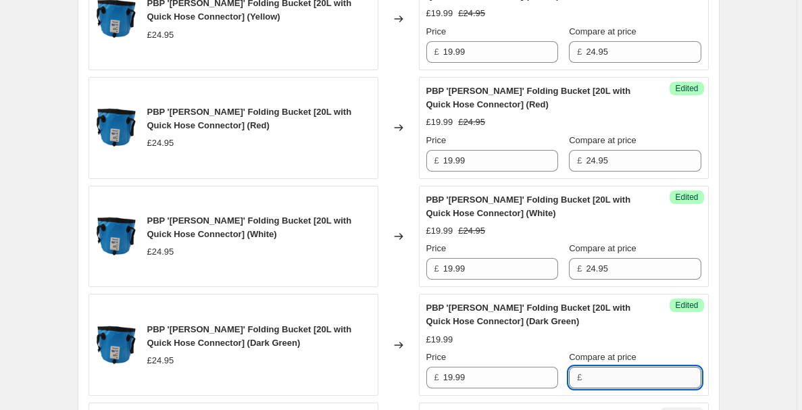
click at [621, 384] on input "Compare at price" at bounding box center [643, 378] width 115 height 22
paste input "24.95"
type input "24.95"
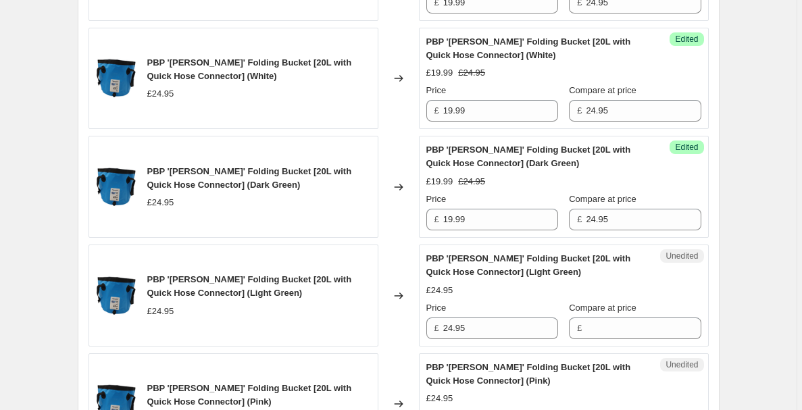
scroll to position [1789, 0]
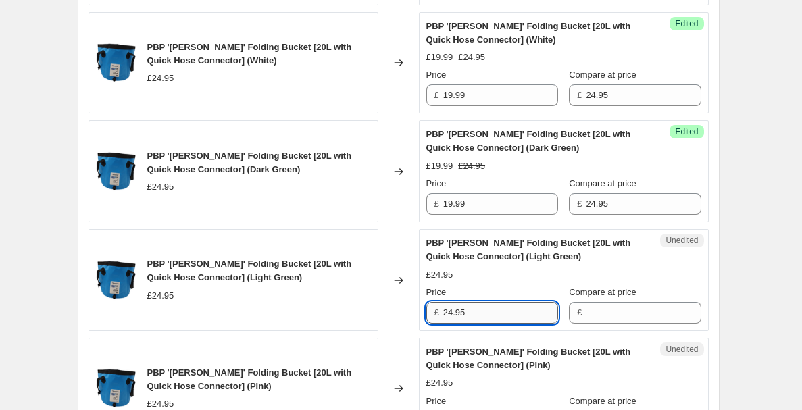
click at [478, 324] on input "24.95" at bounding box center [500, 313] width 115 height 22
type input "19.99"
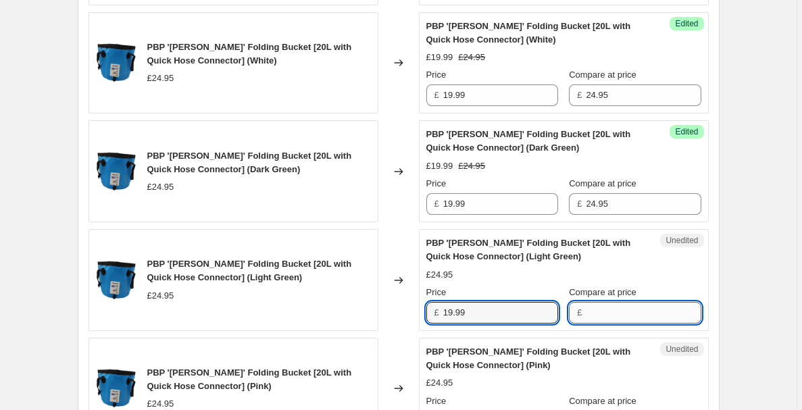
click at [615, 323] on input "Compare at price" at bounding box center [643, 313] width 115 height 22
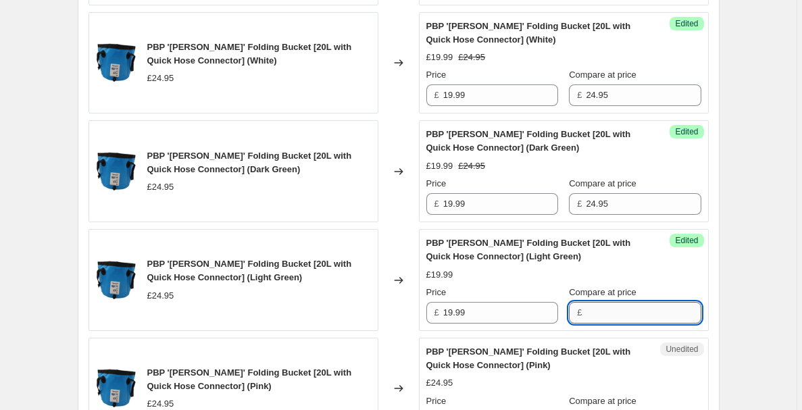
paste input "24.95"
type input "24.95"
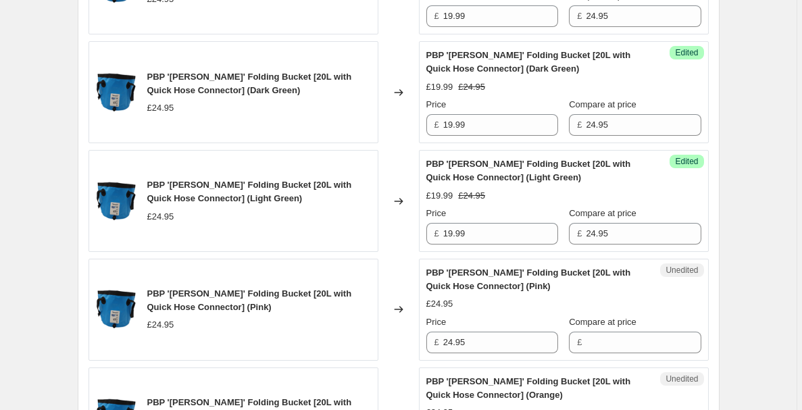
scroll to position [1870, 0]
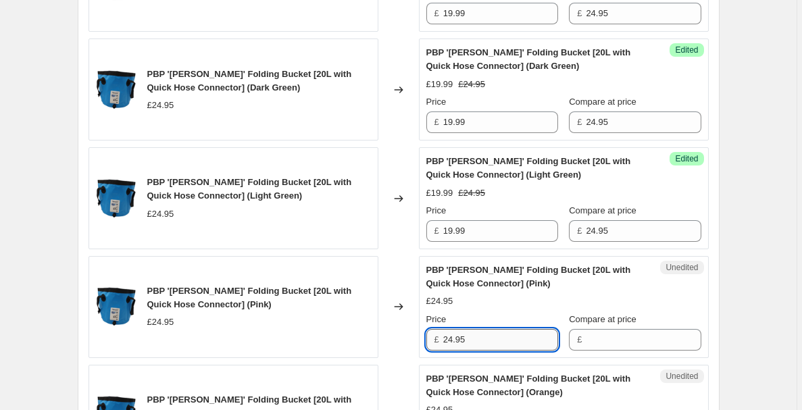
click at [499, 351] on input "24.95" at bounding box center [500, 340] width 115 height 22
type input "19.99"
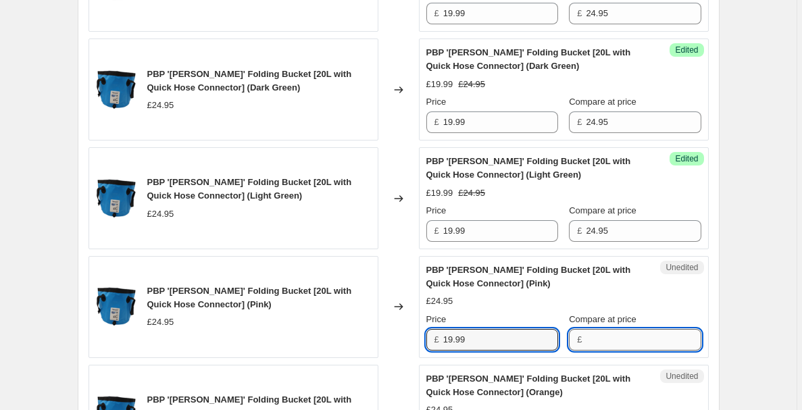
click at [616, 351] on input "Compare at price" at bounding box center [643, 340] width 115 height 22
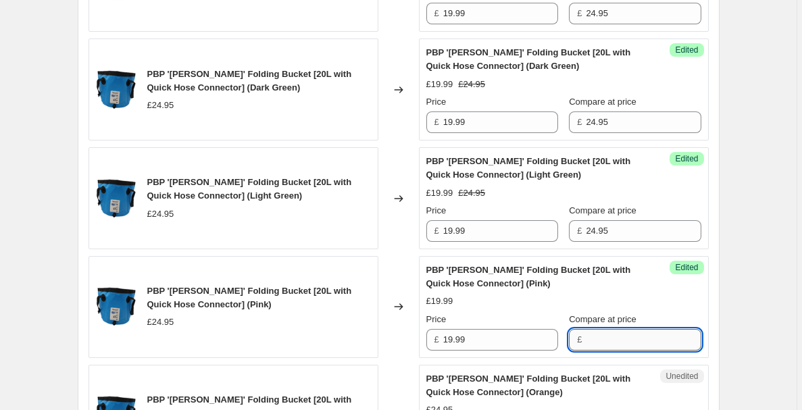
paste input "24.95"
type input "24.95"
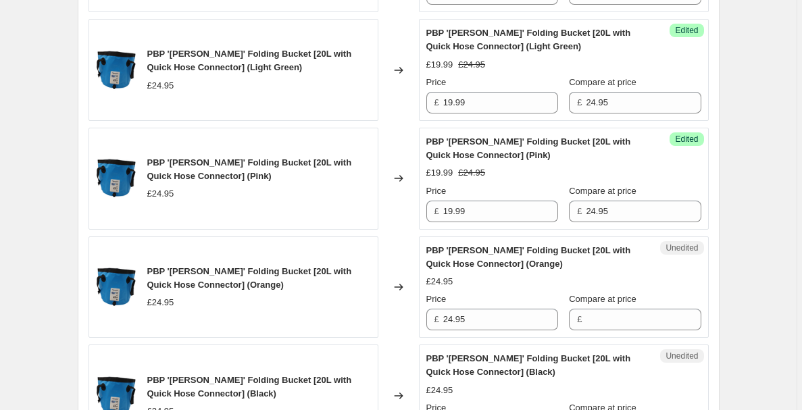
scroll to position [1999, 0]
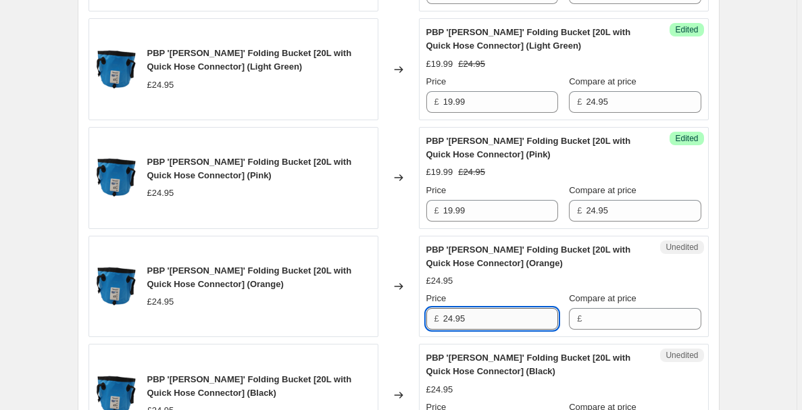
click at [530, 330] on input "24.95" at bounding box center [500, 319] width 115 height 22
click at [529, 330] on input "24.95" at bounding box center [500, 319] width 115 height 22
type input "19.99"
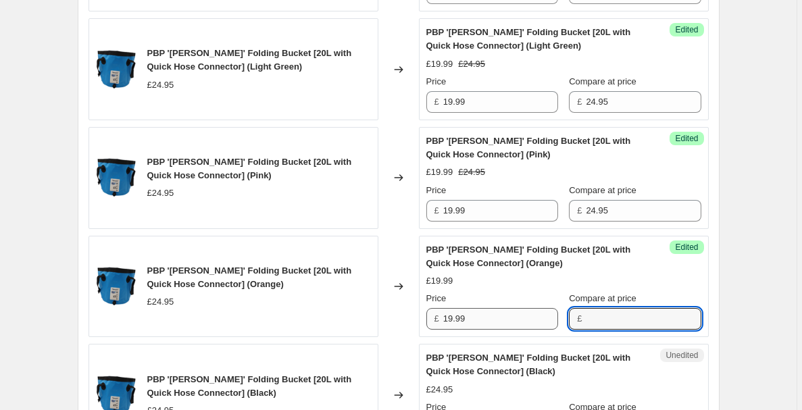
paste input "24.95"
type input "24.95"
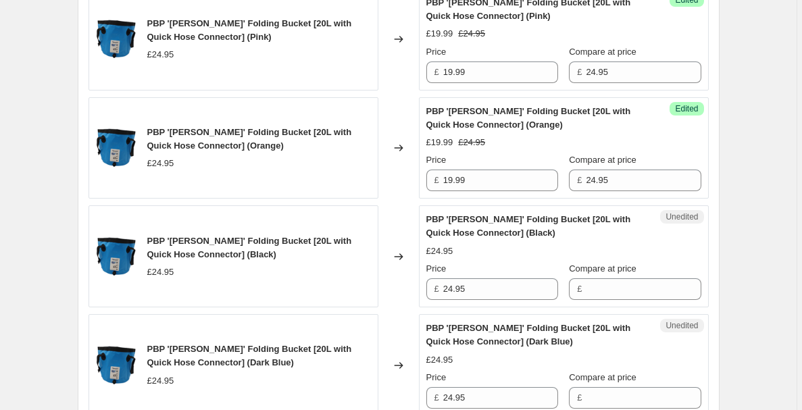
scroll to position [2149, 0]
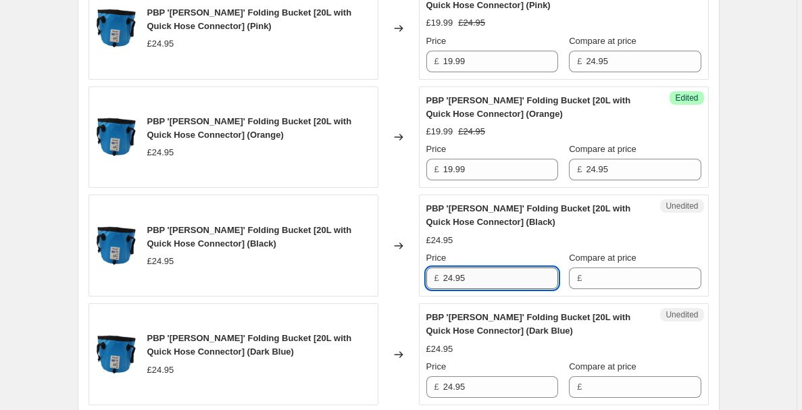
click at [522, 289] on input "24.95" at bounding box center [500, 279] width 115 height 22
type input "19.99"
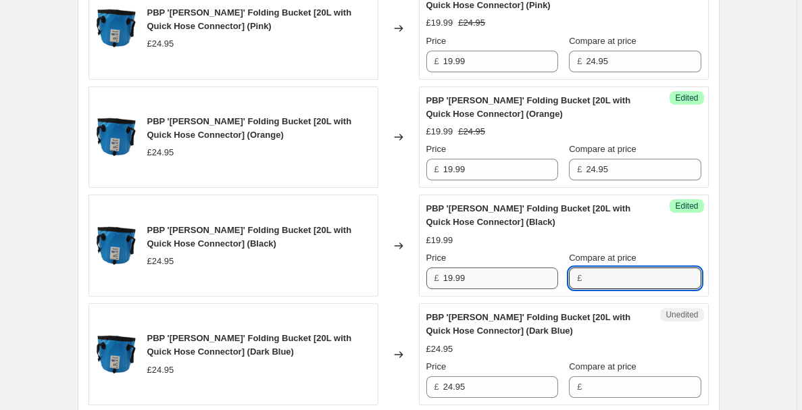
paste input "24.95"
type input "24.95"
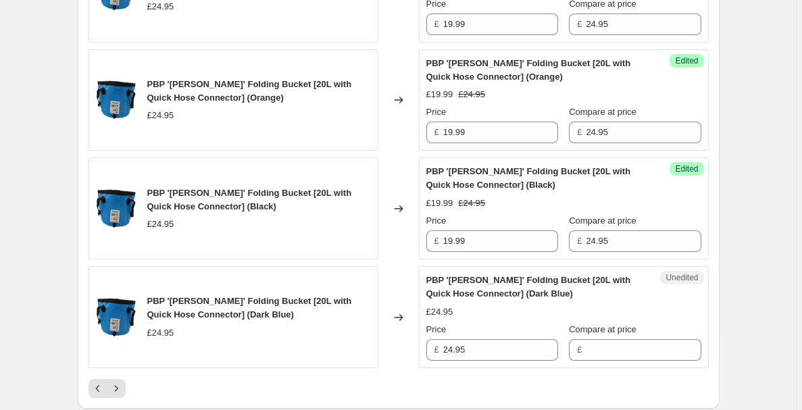
scroll to position [2228, 0]
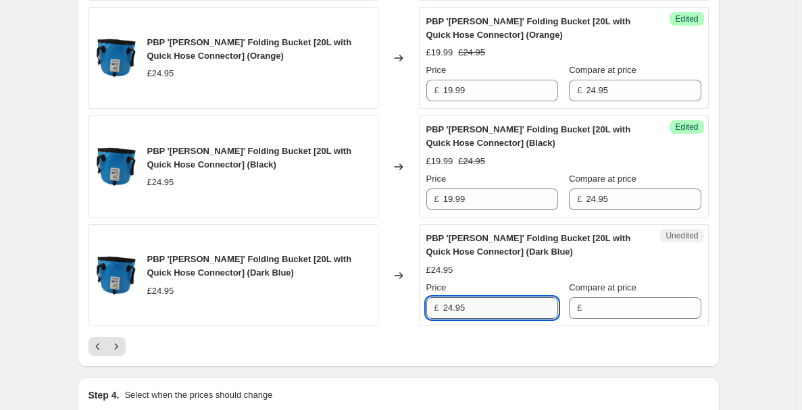
click at [499, 319] on input "24.95" at bounding box center [500, 308] width 115 height 22
type input "19.99"
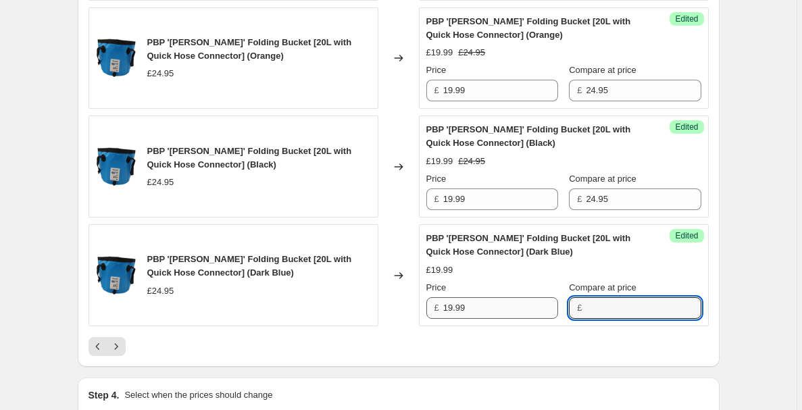
paste input "24.95"
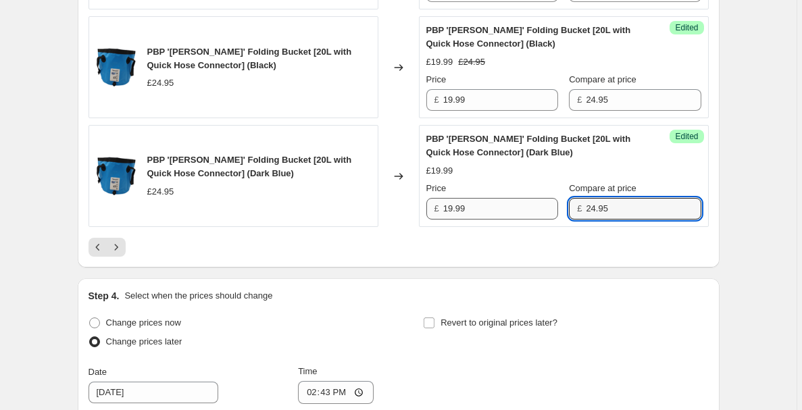
scroll to position [2347, 0]
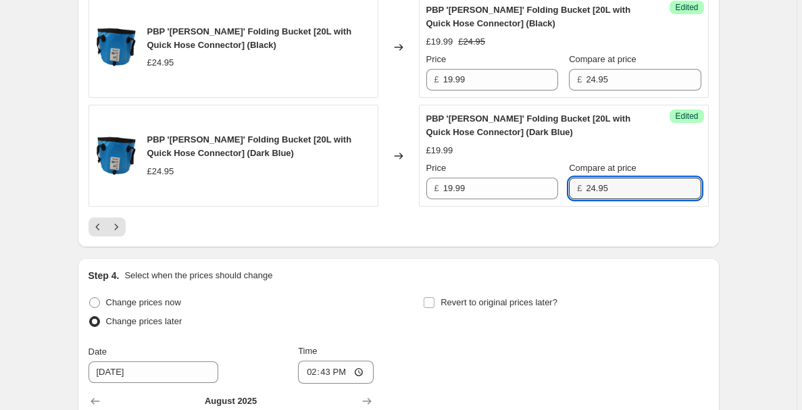
type input "24.95"
click at [280, 236] on div at bounding box center [399, 227] width 620 height 19
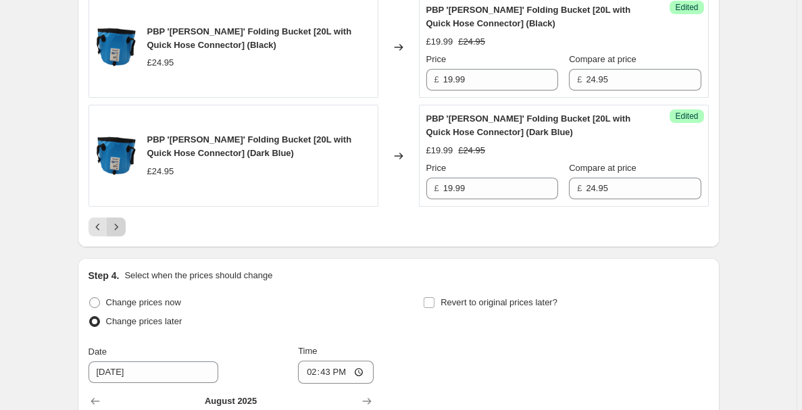
click at [123, 234] on icon "Next" at bounding box center [116, 227] width 14 height 14
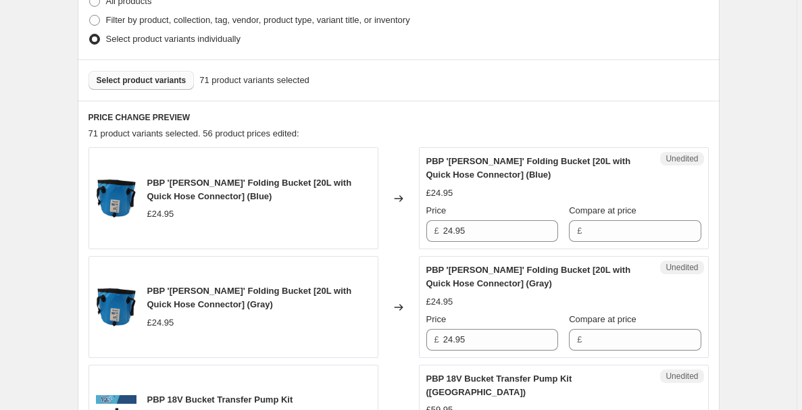
scroll to position [347, 0]
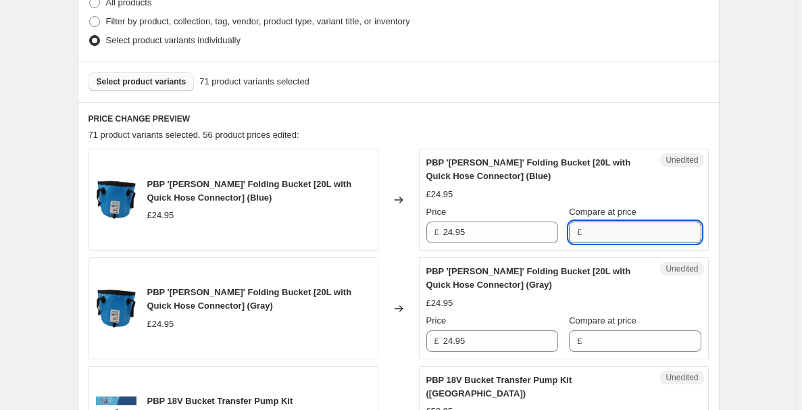
click at [612, 234] on input "Compare at price" at bounding box center [643, 233] width 115 height 22
paste input "24.95"
type input "24.95"
click at [514, 237] on input "24.95" at bounding box center [500, 233] width 115 height 22
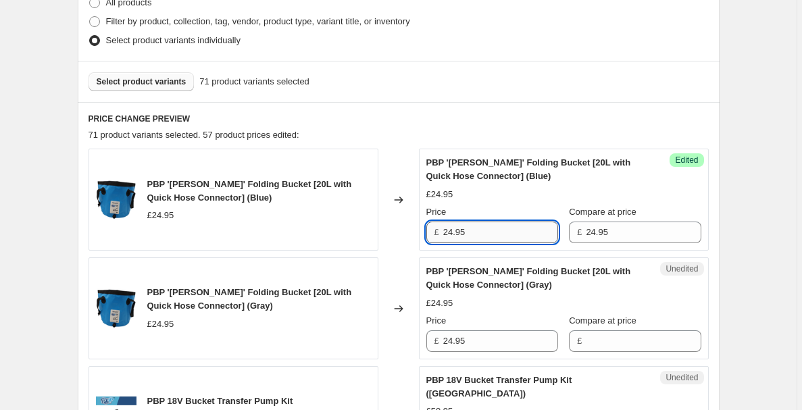
click at [514, 237] on input "24.95" at bounding box center [500, 233] width 115 height 22
type input "19.99"
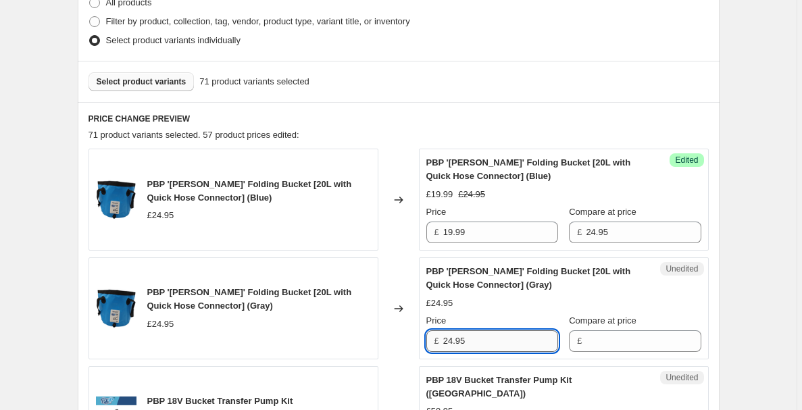
click at [517, 344] on input "24.95" at bounding box center [500, 341] width 115 height 22
type input "19.99"
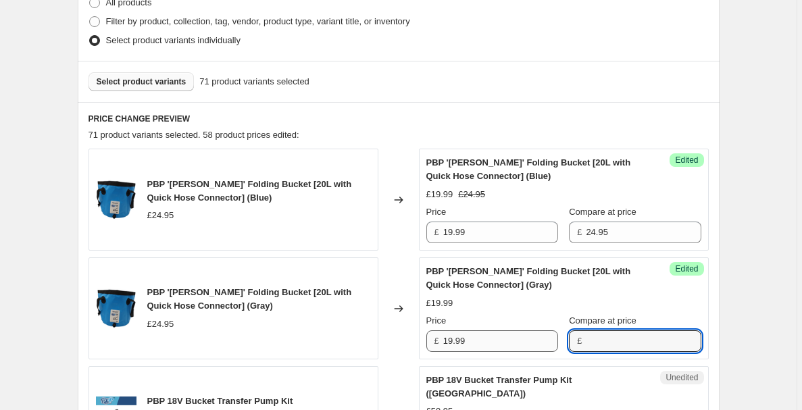
paste input "24.95"
type input "24.95"
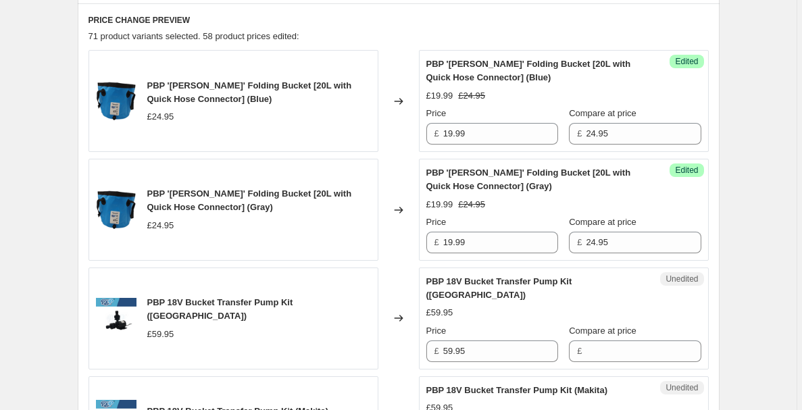
scroll to position [447, 0]
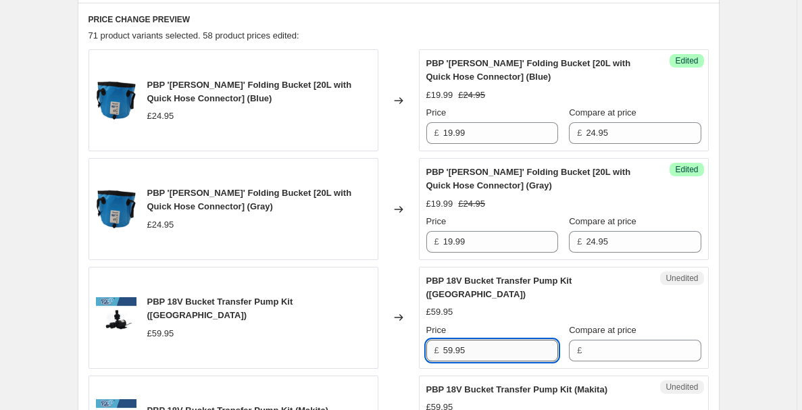
click at [503, 340] on input "59.95" at bounding box center [500, 351] width 115 height 22
type input "59.95"
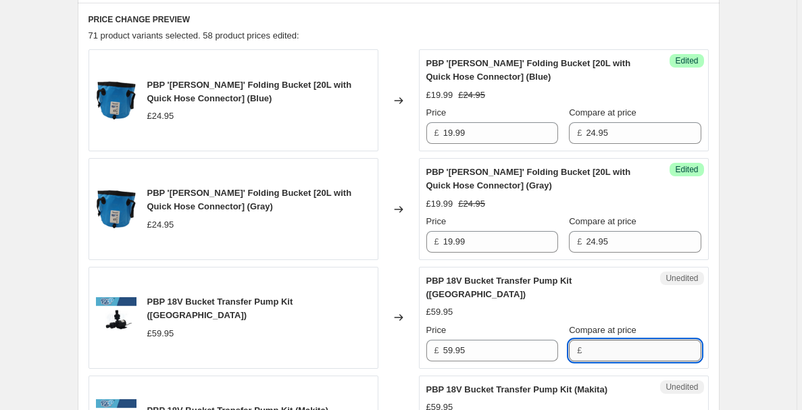
click at [606, 340] on input "Compare at price" at bounding box center [643, 351] width 115 height 22
type input "v"
paste input "59.95"
type input "59.95"
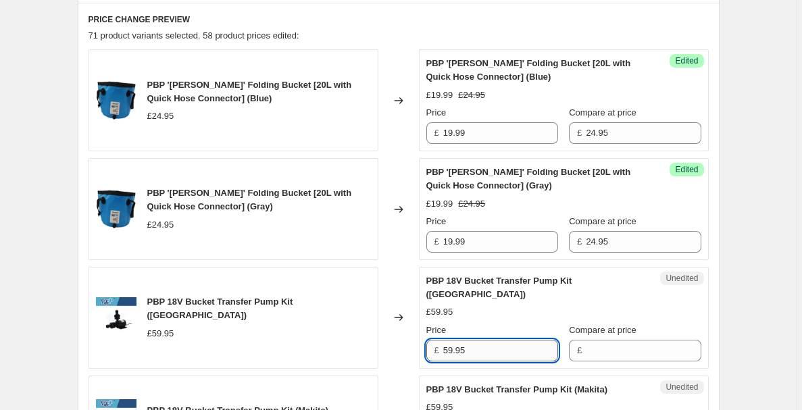
click at [456, 340] on input "59.95" at bounding box center [500, 351] width 115 height 22
type input "50.95"
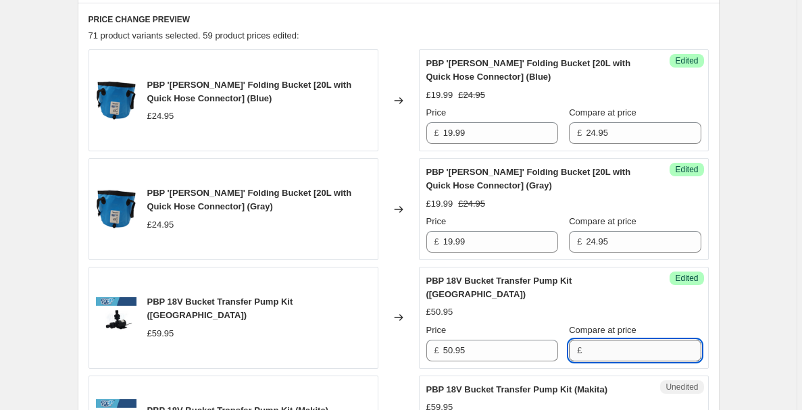
click at [668, 343] on input "Compare at price" at bounding box center [643, 351] width 115 height 22
paste input "59.95"
type input "59.95"
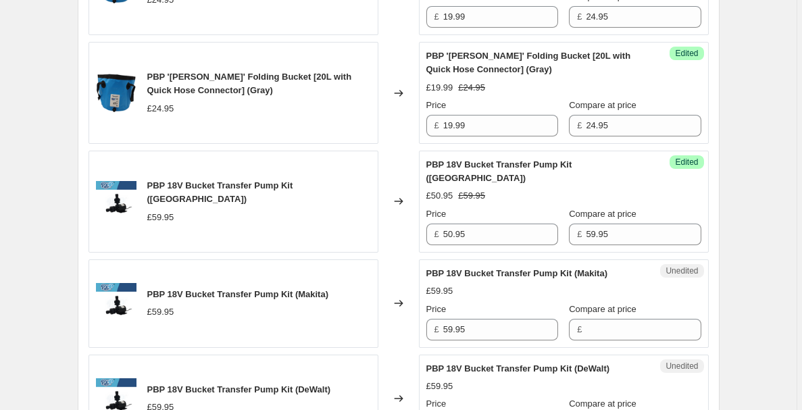
scroll to position [566, 0]
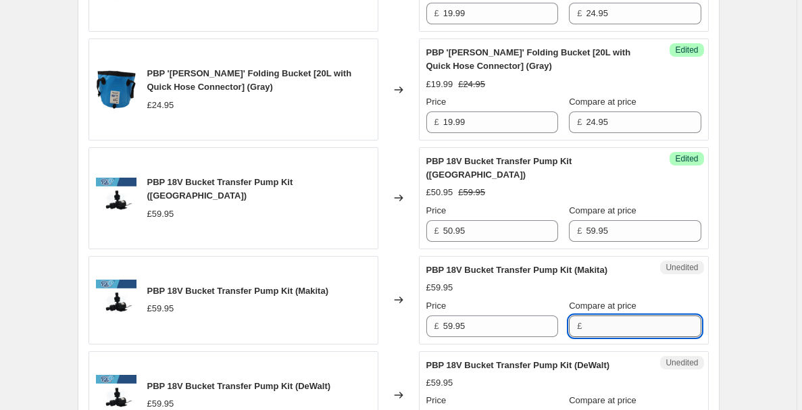
click at [665, 316] on input "Compare at price" at bounding box center [643, 327] width 115 height 22
paste input "59.95"
type input "59.95"
click at [455, 316] on input "59.95" at bounding box center [500, 327] width 115 height 22
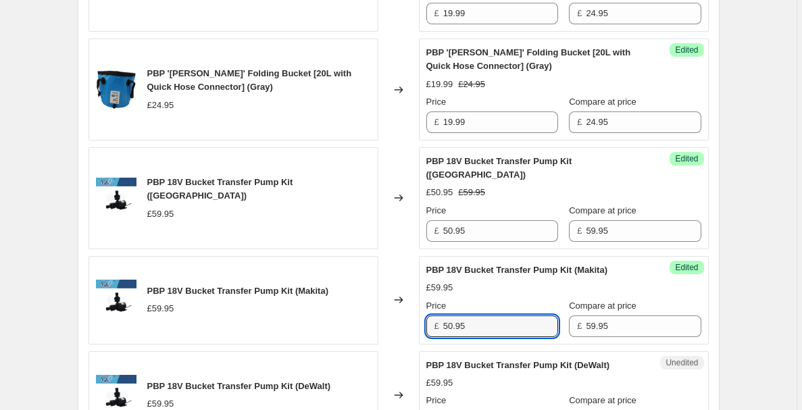
type input "50.95"
click at [595, 376] on div "£59.95" at bounding box center [563, 383] width 275 height 14
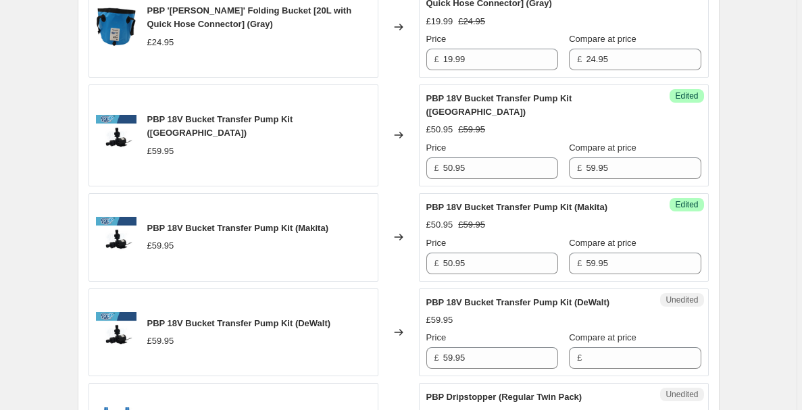
scroll to position [705, 0]
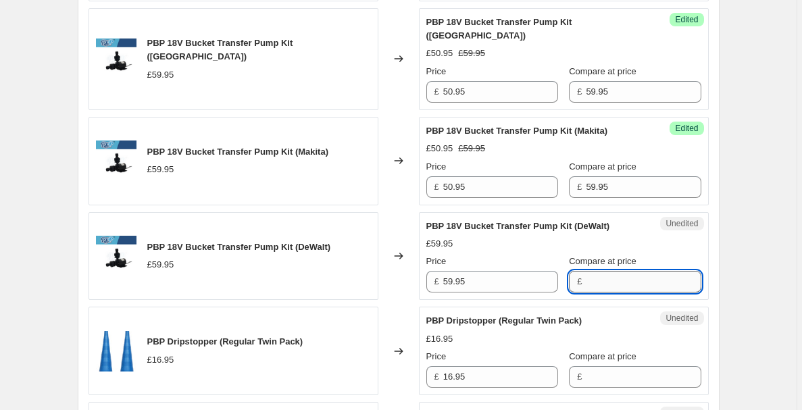
click at [607, 271] on input "Compare at price" at bounding box center [643, 282] width 115 height 22
paste input "59.95"
type input "59.95"
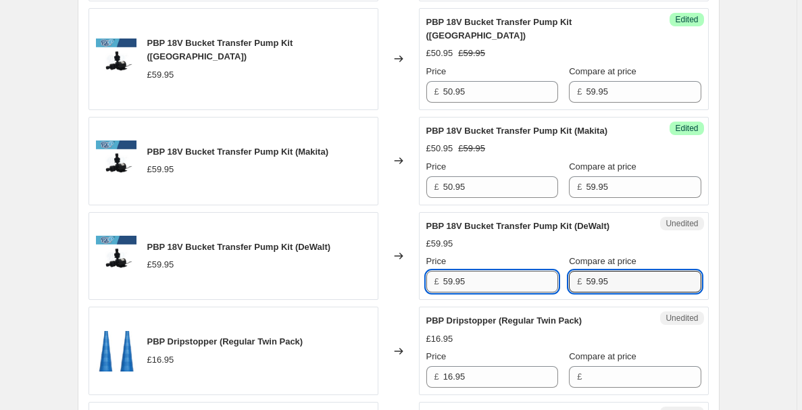
click at [457, 271] on input "59.95" at bounding box center [500, 282] width 115 height 22
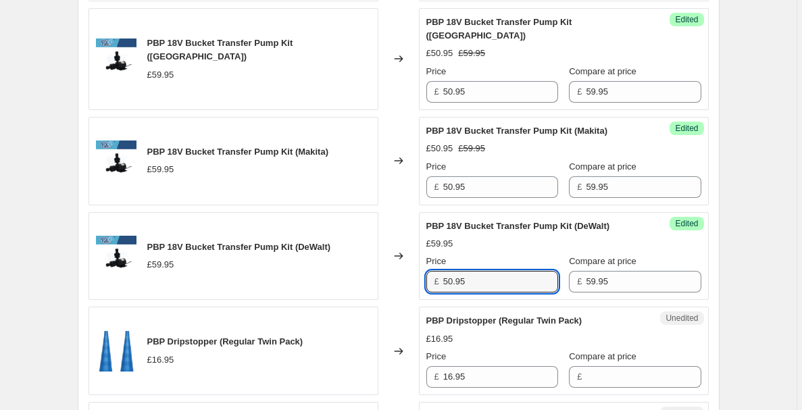
type input "50.95"
click at [494, 317] on div "PBP Dripstopper (Regular Twin Pack) £16.95 Price £ 16.95 Compare at price £" at bounding box center [563, 351] width 275 height 74
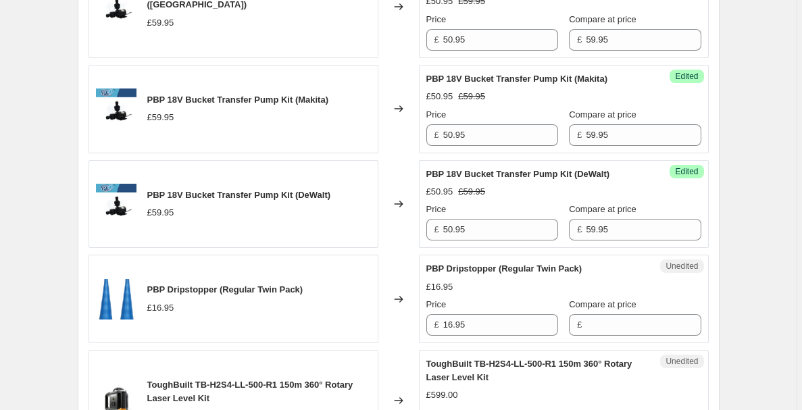
scroll to position [780, 0]
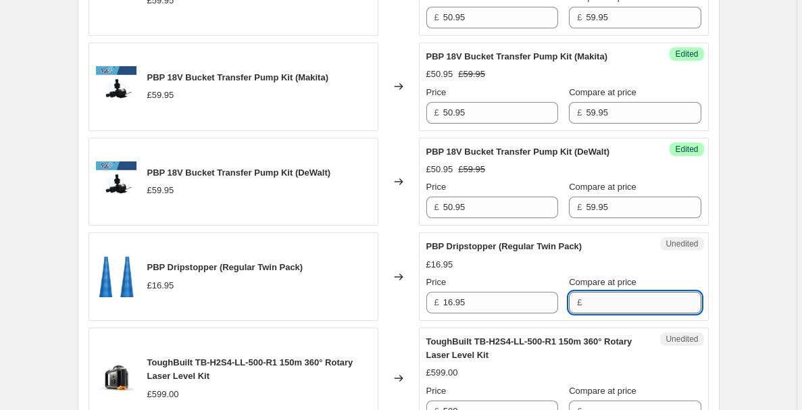
click at [633, 300] on input "Compare at price" at bounding box center [643, 303] width 115 height 22
type input "14.49"
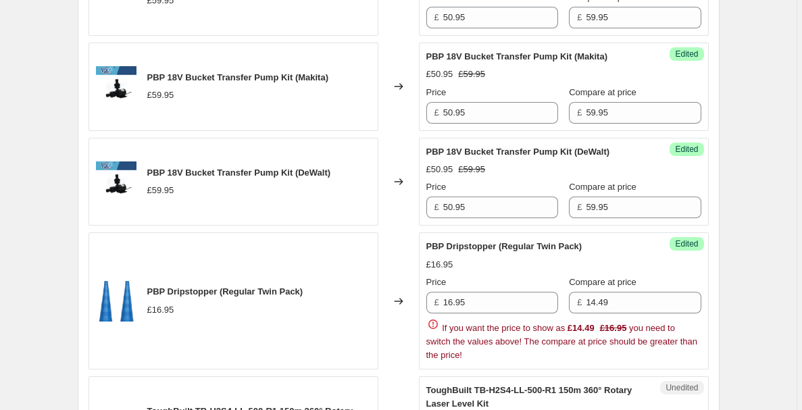
click at [736, 268] on div "Create new price [MEDICAL_DATA]. This page is ready Create new price [MEDICAL_D…" at bounding box center [398, 290] width 674 height 2141
click at [608, 292] on input "14.49" at bounding box center [643, 303] width 115 height 22
type input "16.95"
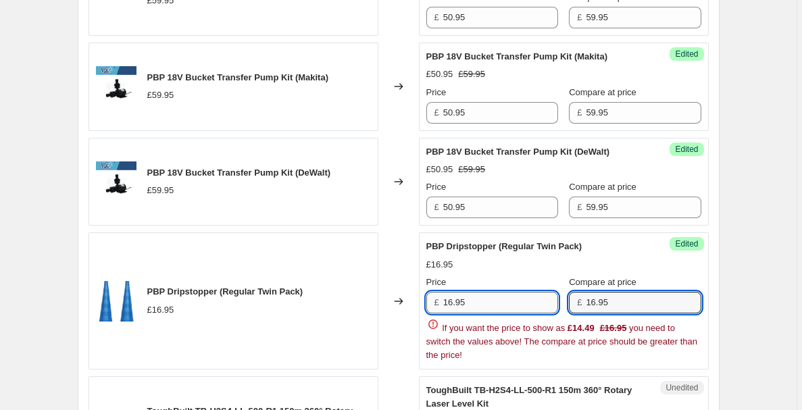
click at [519, 295] on input "16.95" at bounding box center [500, 303] width 115 height 22
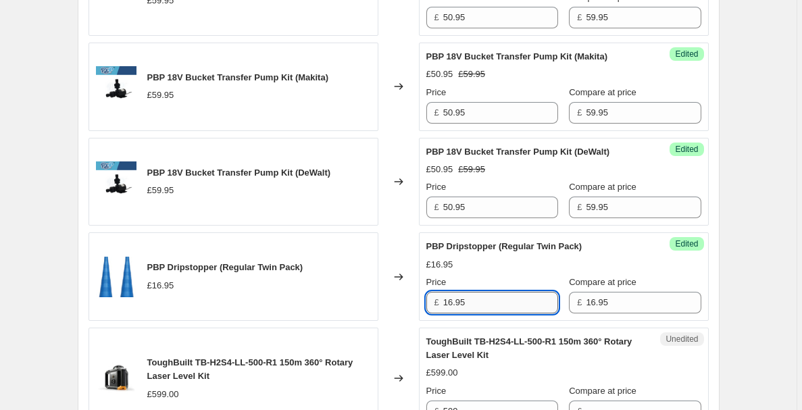
click at [519, 295] on input "16.95" at bounding box center [500, 303] width 115 height 22
paste input "4.49"
type input "14.49"
click at [752, 275] on div "Create new price [MEDICAL_DATA]. This page is ready Create new price [MEDICAL_D…" at bounding box center [398, 266] width 797 height 2093
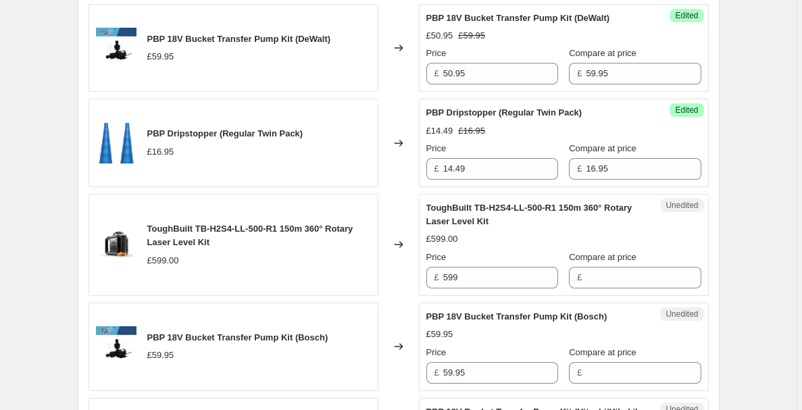
scroll to position [914, 0]
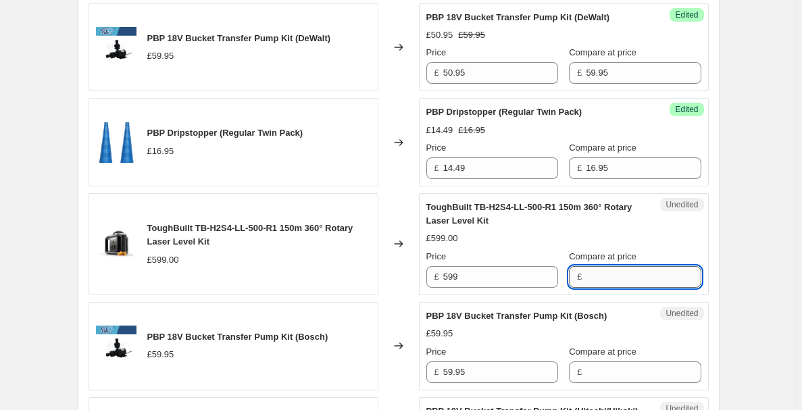
click at [682, 268] on input "Compare at price" at bounding box center [643, 277] width 115 height 22
type input "599"
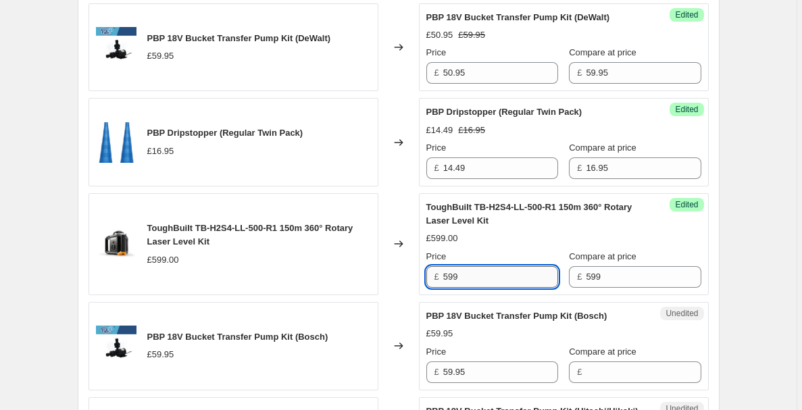
click at [520, 266] on input "599" at bounding box center [500, 277] width 115 height 22
type input "480"
click at [545, 327] on div "£59.95" at bounding box center [563, 334] width 275 height 14
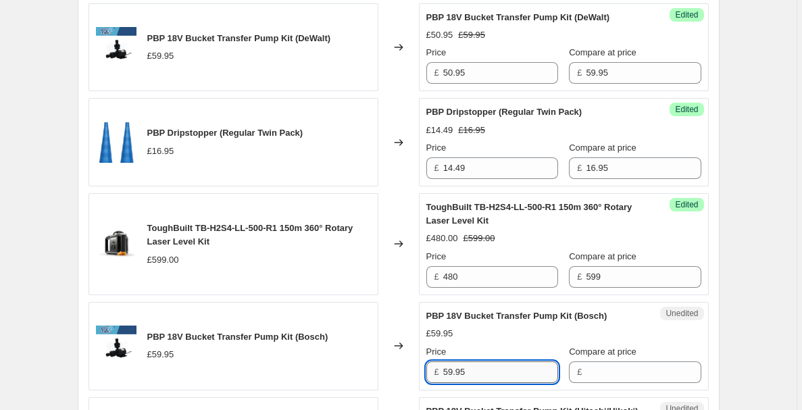
click at [487, 361] on input "59.95" at bounding box center [500, 372] width 115 height 22
type input "50.95"
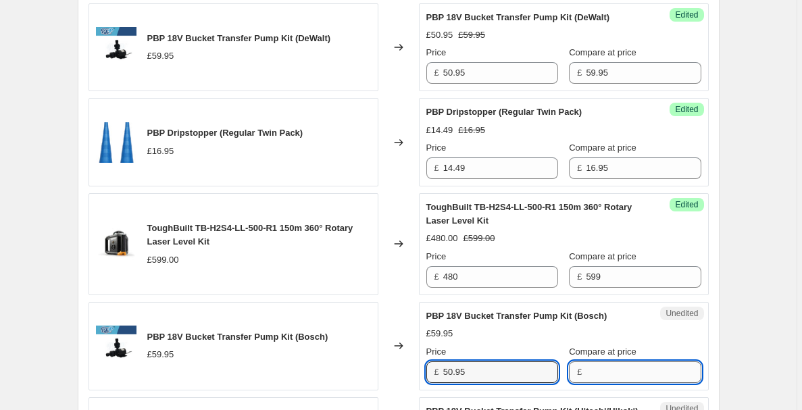
click at [597, 361] on input "Compare at price" at bounding box center [643, 372] width 115 height 22
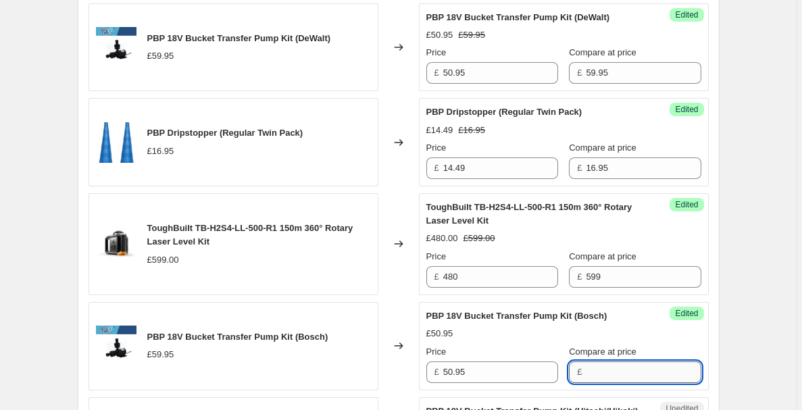
paste input "59.95"
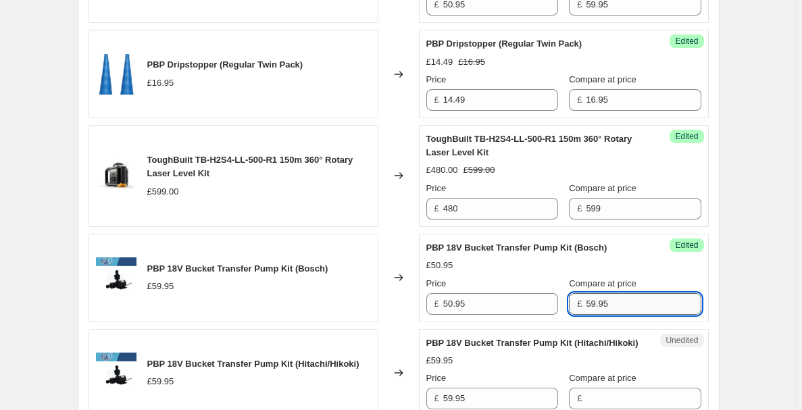
scroll to position [1018, 0]
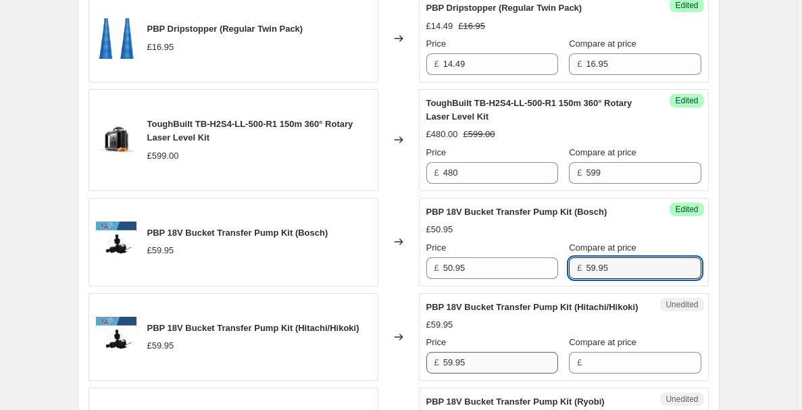
type input "59.95"
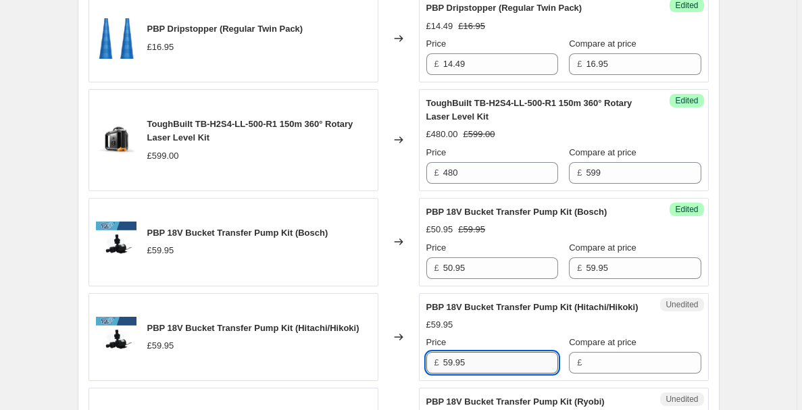
click at [502, 352] on input "59.95" at bounding box center [500, 363] width 115 height 22
type input "50.95"
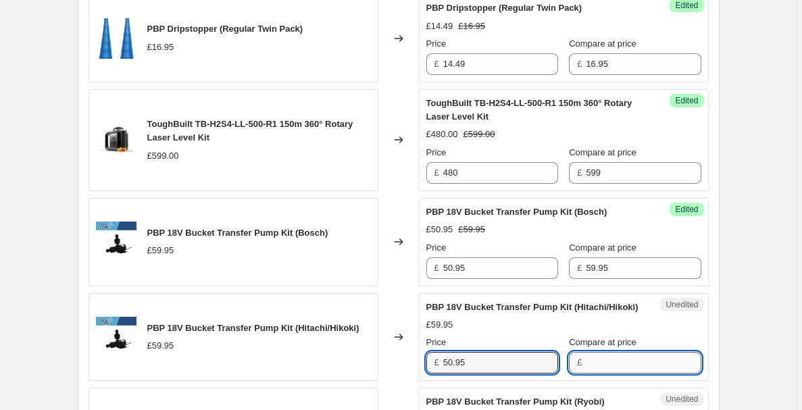
click at [614, 355] on input "Compare at price" at bounding box center [643, 363] width 115 height 22
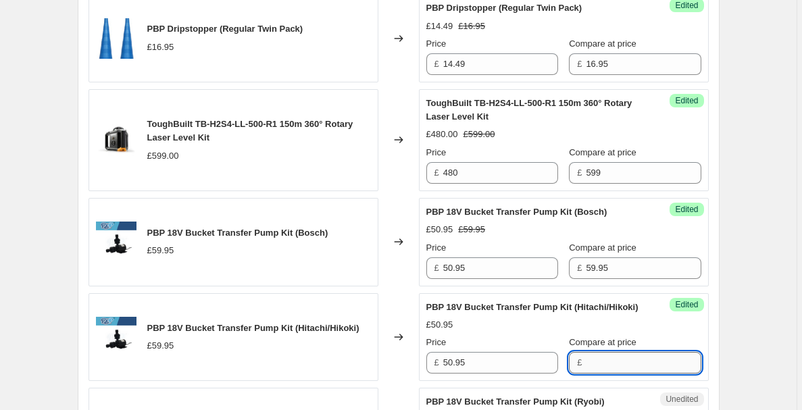
paste input "59.95"
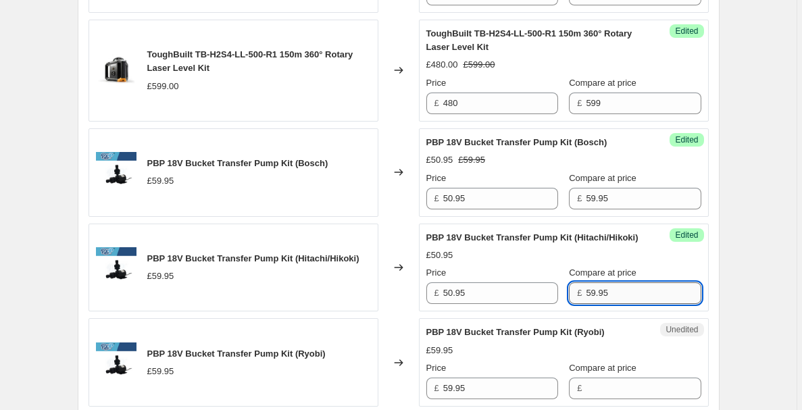
scroll to position [1122, 0]
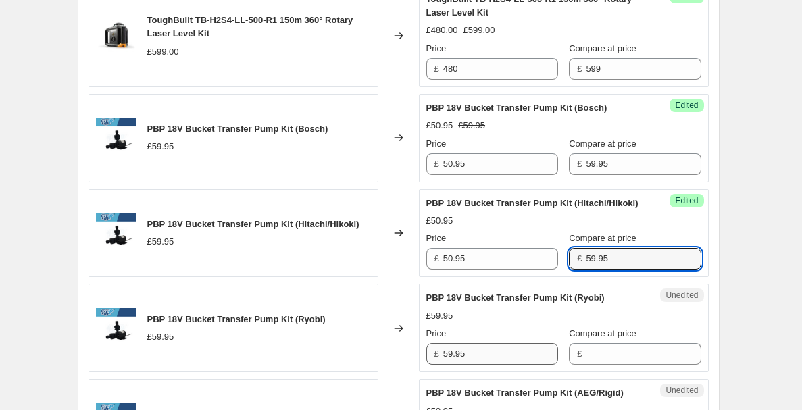
type input "59.95"
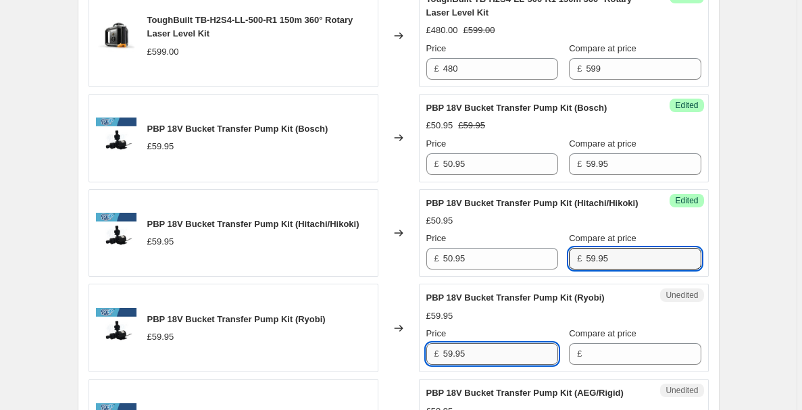
click at [506, 343] on input "59.95" at bounding box center [500, 354] width 115 height 22
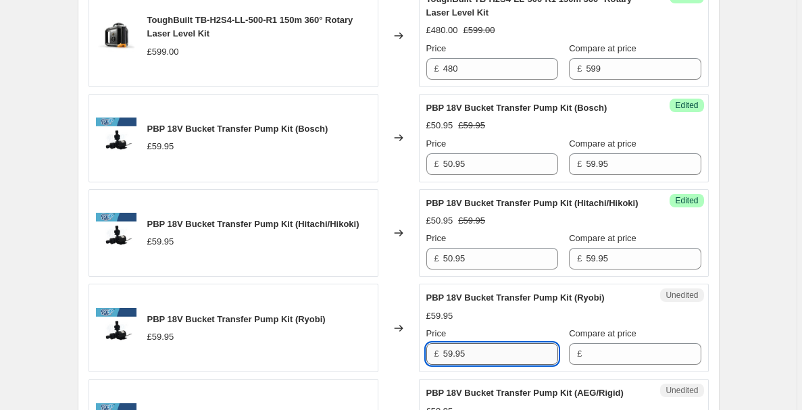
click at [506, 343] on input "59.95" at bounding box center [500, 354] width 115 height 22
type input "50.95"
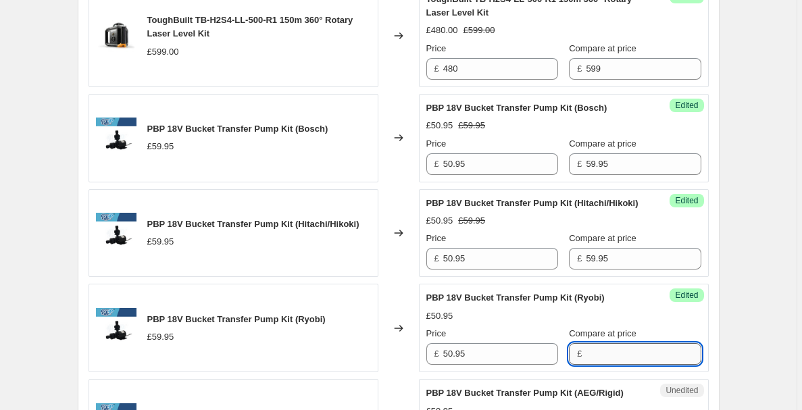
click at [608, 345] on input "Compare at price" at bounding box center [643, 354] width 115 height 22
paste input "59.95"
type input "59.95"
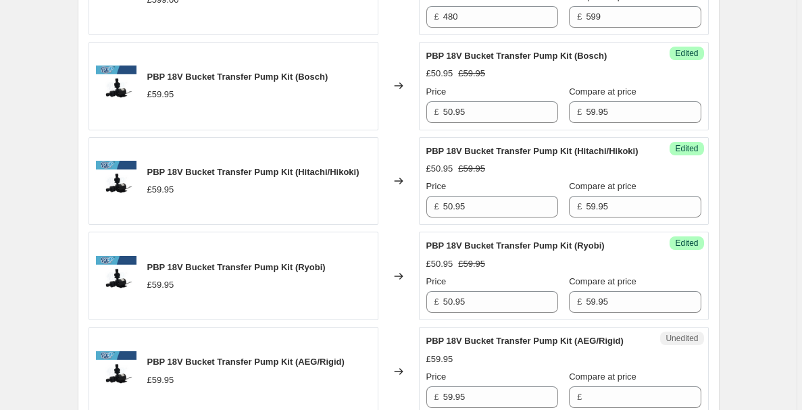
scroll to position [1205, 0]
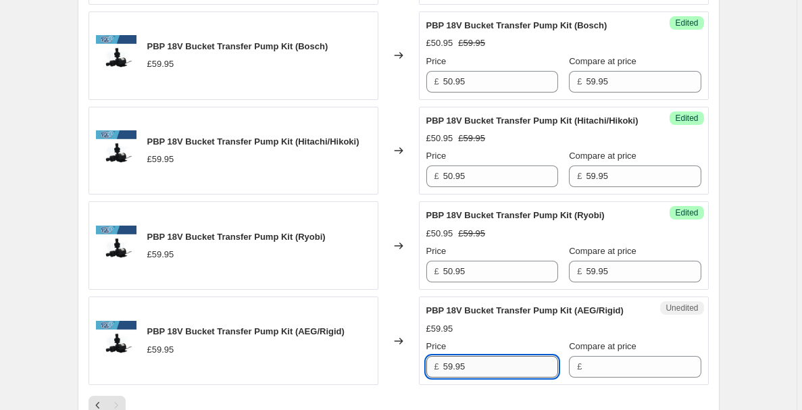
click at [513, 356] on input "59.95" at bounding box center [500, 367] width 115 height 22
type input "50.95"
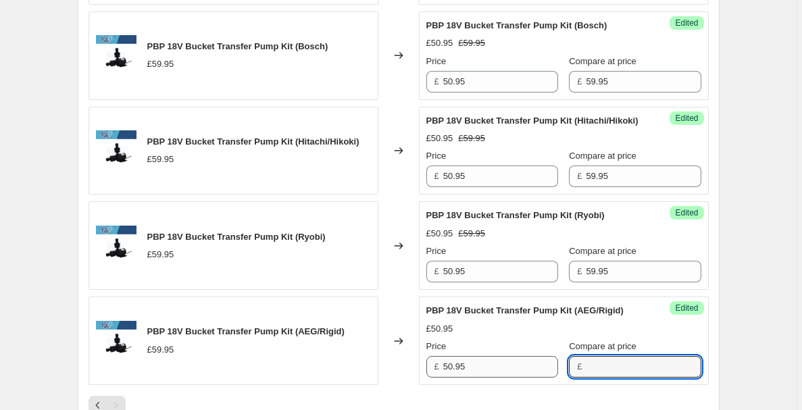
paste input "59.95"
type input "59.95"
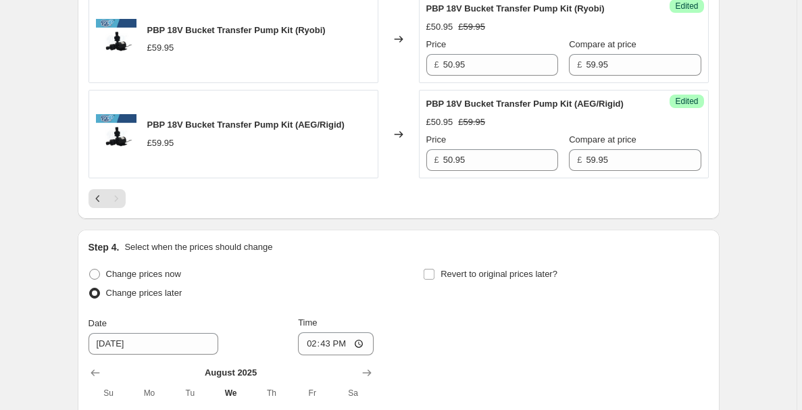
scroll to position [1414, 0]
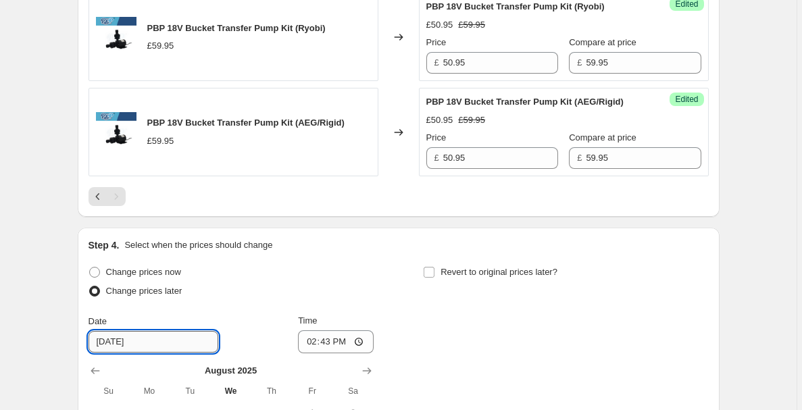
click at [136, 334] on input "[DATE]" at bounding box center [154, 342] width 130 height 22
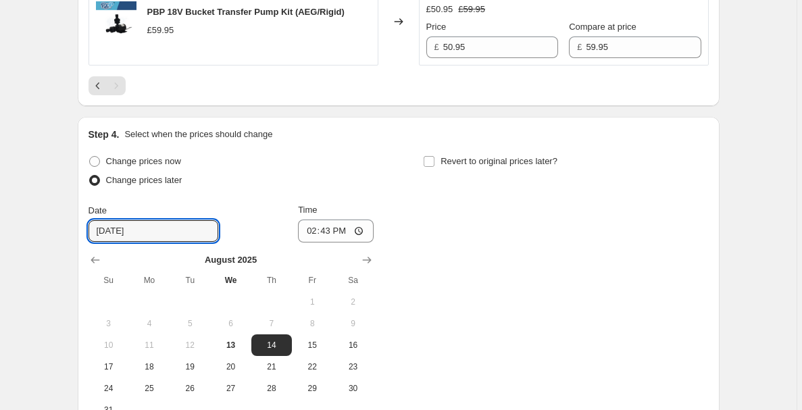
scroll to position [1525, 0]
click at [278, 339] on span "14" at bounding box center [272, 344] width 30 height 11
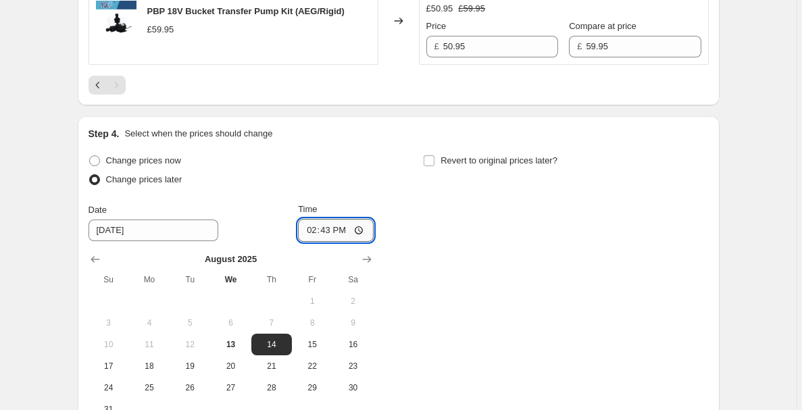
click at [343, 219] on input "14:43" at bounding box center [336, 230] width 76 height 23
click at [366, 219] on input "19:43" at bounding box center [336, 230] width 76 height 23
type input "19:00"
click at [445, 230] on div "Change prices now Change prices later Date [DATE] Time 19:00 [DATE] Su Mo Tu We…" at bounding box center [399, 285] width 620 height 269
click at [433, 155] on input "Revert to original prices later?" at bounding box center [429, 160] width 11 height 11
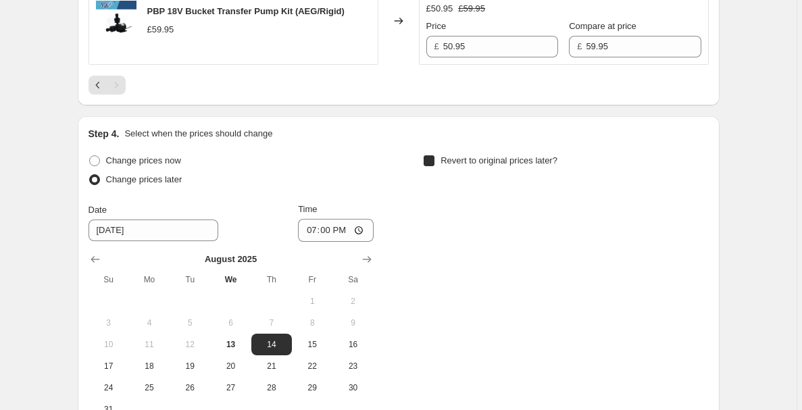
checkbox input "true"
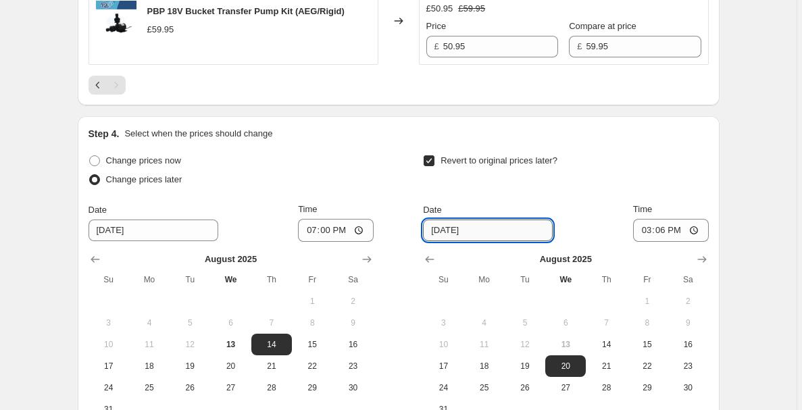
click at [451, 220] on input "[DATE]" at bounding box center [488, 231] width 130 height 22
click at [472, 220] on input "[DATE]" at bounding box center [488, 231] width 130 height 22
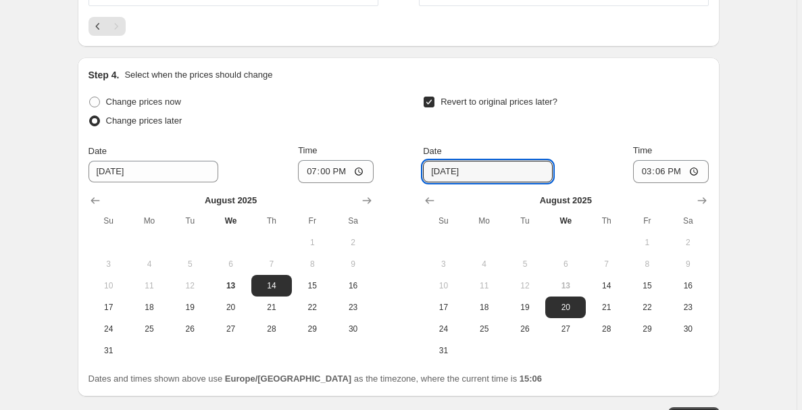
scroll to position [1592, 0]
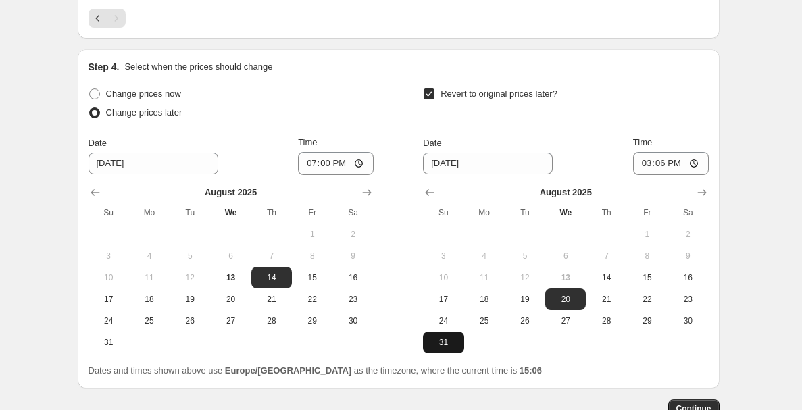
click at [443, 337] on span "31" at bounding box center [443, 342] width 30 height 11
type input "[DATE]"
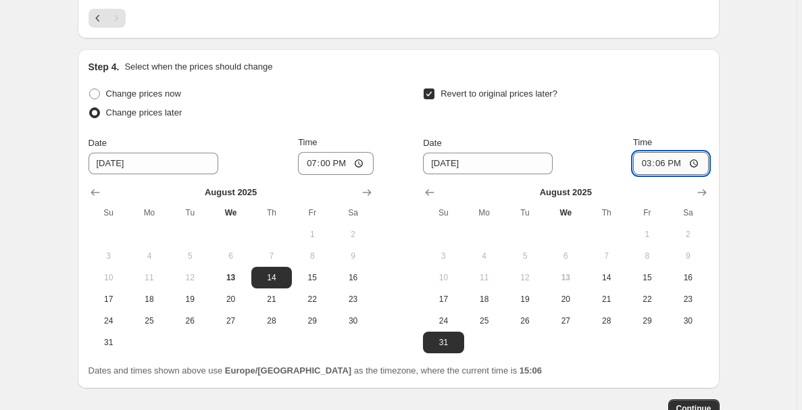
click at [681, 152] on input "15:06" at bounding box center [671, 163] width 76 height 23
click at [697, 152] on input "11:06" at bounding box center [671, 163] width 76 height 23
click at [678, 152] on input "11:06" at bounding box center [671, 163] width 76 height 23
click at [693, 152] on input "23:06" at bounding box center [671, 163] width 76 height 23
type input "23:59"
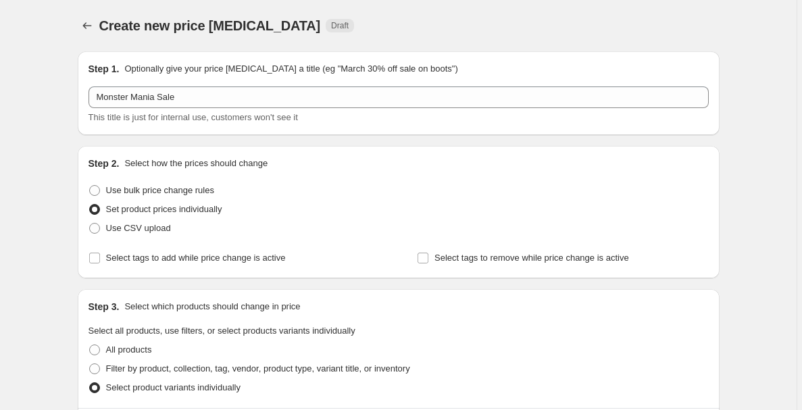
scroll to position [0, 0]
click at [213, 252] on span "Select tags to add while price change is active" at bounding box center [196, 258] width 180 height 14
click at [100, 253] on input "Select tags to add while price change is active" at bounding box center [94, 258] width 11 height 11
checkbox input "true"
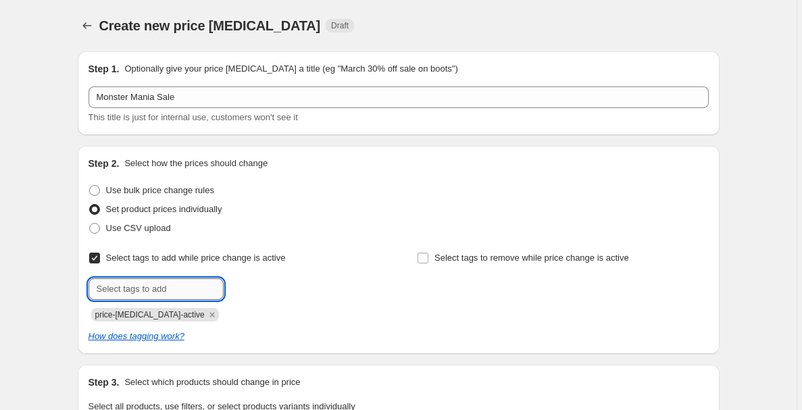
click at [186, 282] on input "text" at bounding box center [156, 289] width 135 height 22
type input "monster mania"
click at [299, 286] on span "monster mani..." at bounding box center [283, 287] width 60 height 9
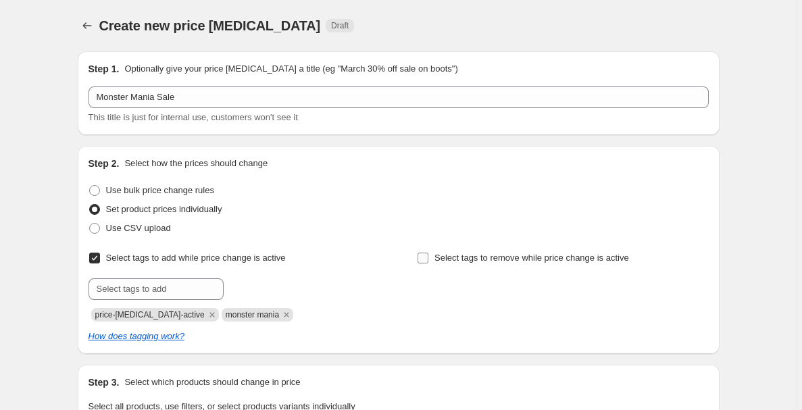
click at [423, 260] on input "Select tags to remove while price change is active" at bounding box center [423, 258] width 11 height 11
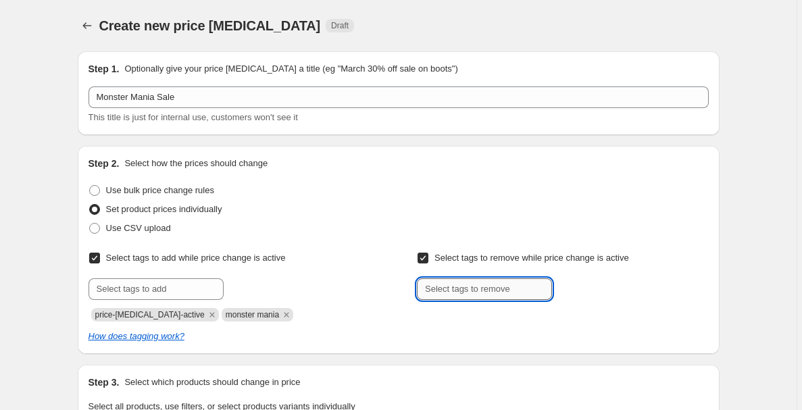
click at [443, 290] on input "text" at bounding box center [484, 289] width 135 height 22
click at [428, 259] on input "Select tags to remove while price change is active" at bounding box center [423, 258] width 11 height 11
checkbox input "false"
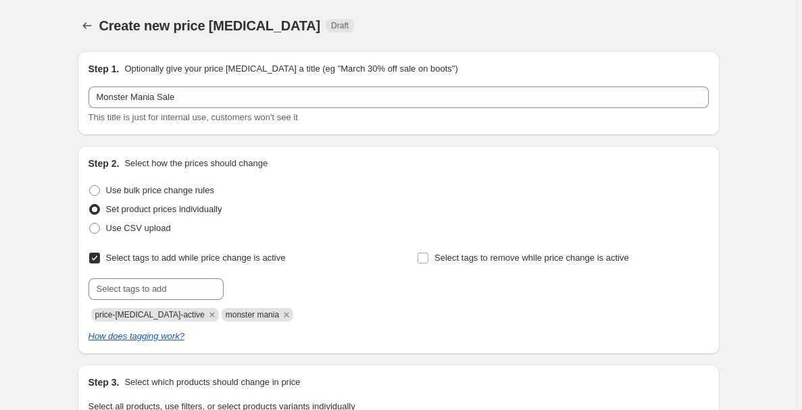
click at [389, 276] on div "Select tags to add while price change is active Submit price-[MEDICAL_DATA]-act…" at bounding box center [399, 285] width 620 height 73
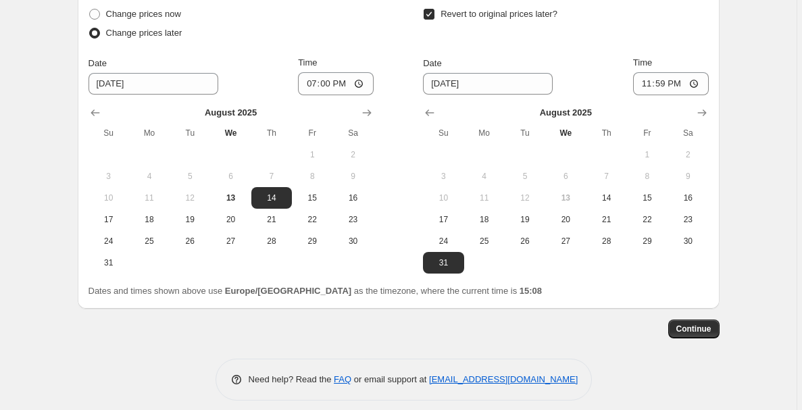
scroll to position [1746, 0]
click at [690, 325] on span "Continue" at bounding box center [693, 330] width 35 height 11
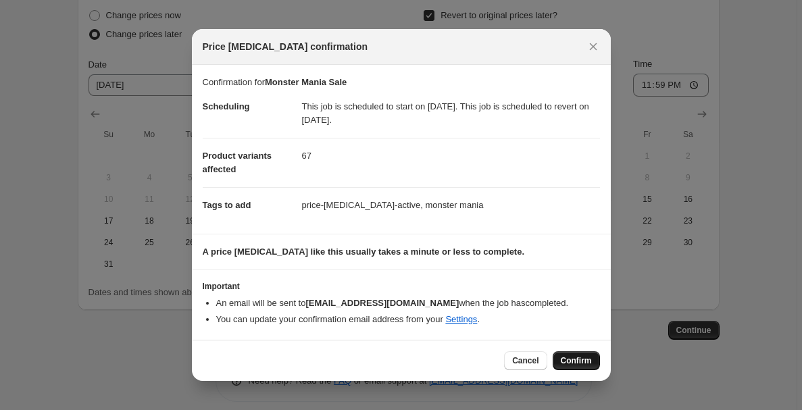
click at [574, 356] on span "Confirm" at bounding box center [576, 360] width 31 height 11
